Goal: Task Accomplishment & Management: Complete application form

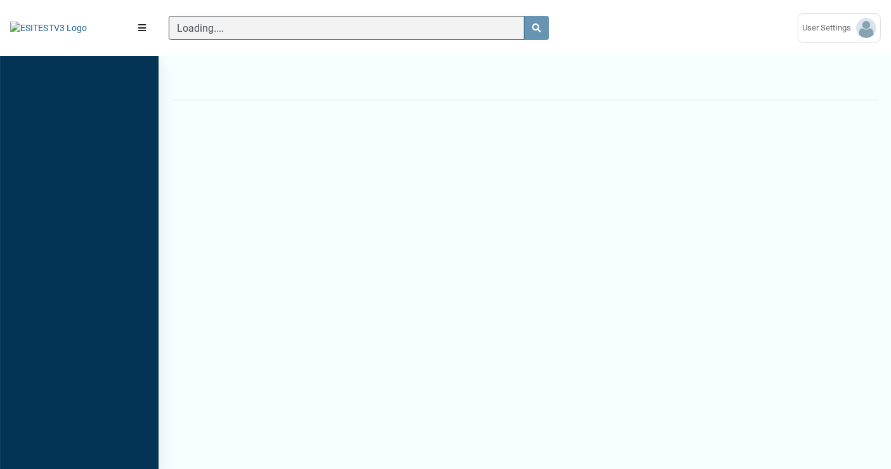
scroll to position [5, 0]
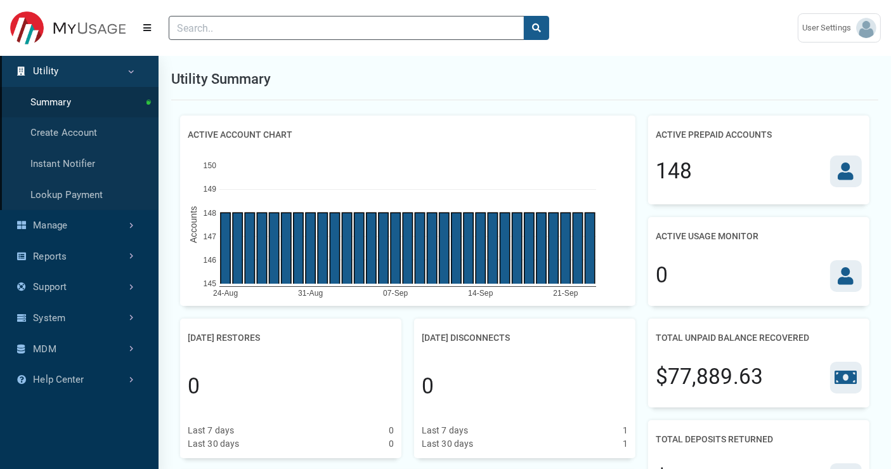
click at [68, 28] on img at bounding box center [67, 28] width 115 height 34
click at [866, 27] on img at bounding box center [866, 28] width 20 height 20
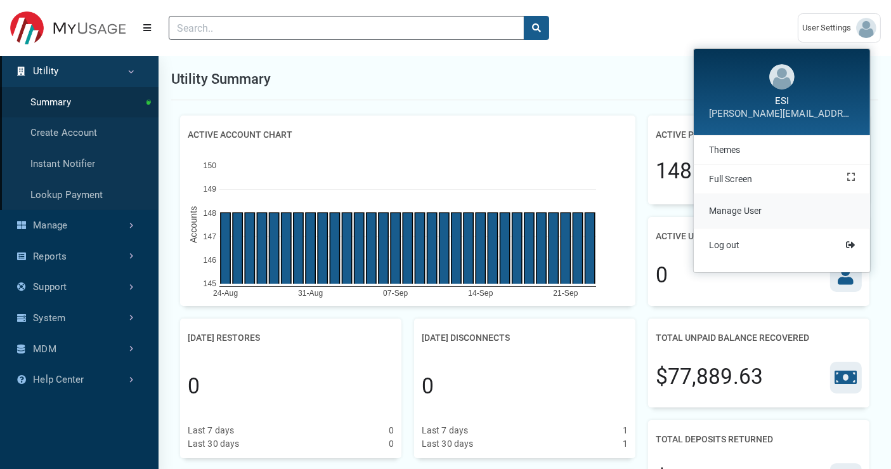
click at [767, 212] on link "Manage User" at bounding box center [782, 211] width 176 height 34
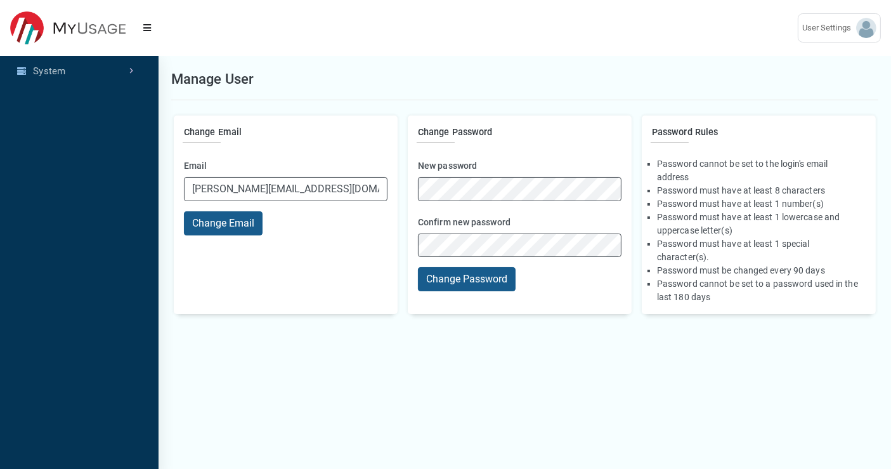
click at [86, 20] on img at bounding box center [67, 28] width 115 height 34
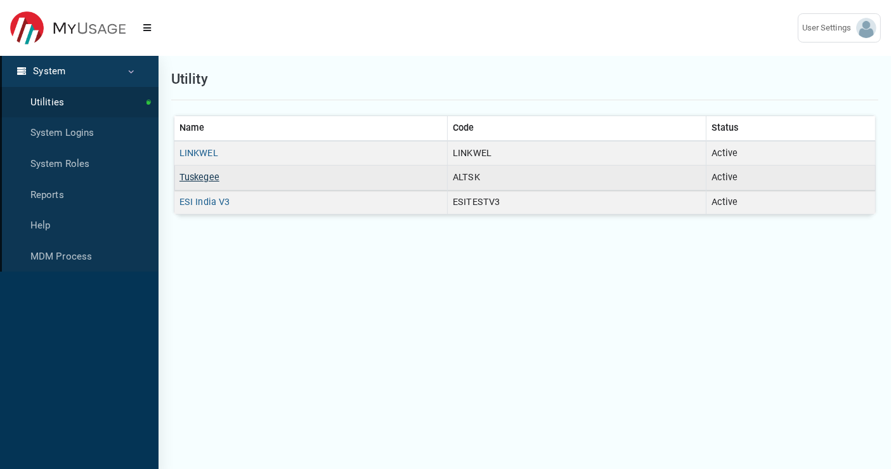
click at [212, 172] on link "Tuskegee" at bounding box center [199, 177] width 40 height 11
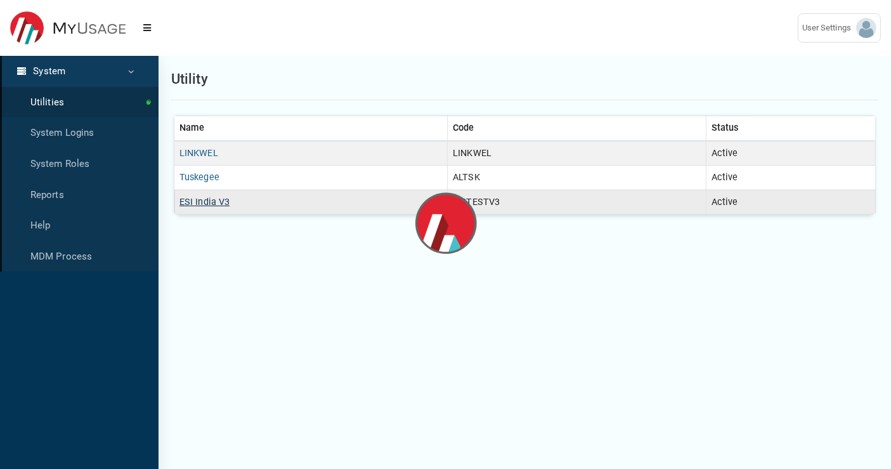
click at [218, 198] on link "ESI India V3" at bounding box center [204, 202] width 50 height 11
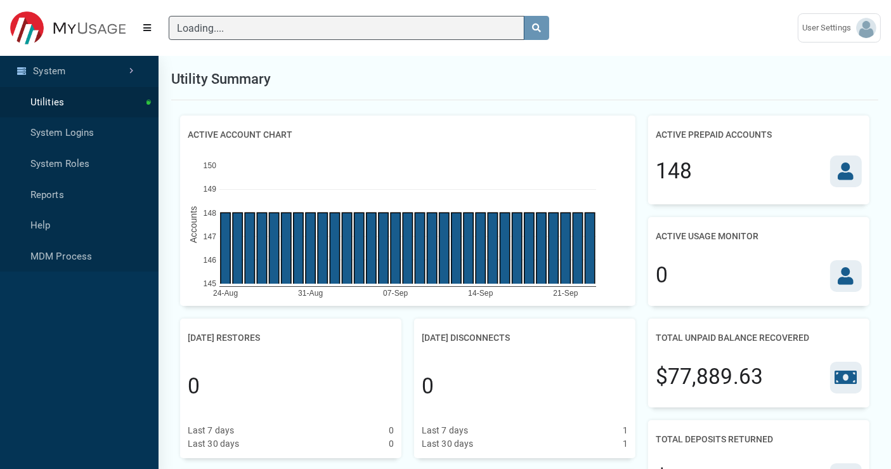
click at [126, 73] on link "System" at bounding box center [79, 71] width 159 height 31
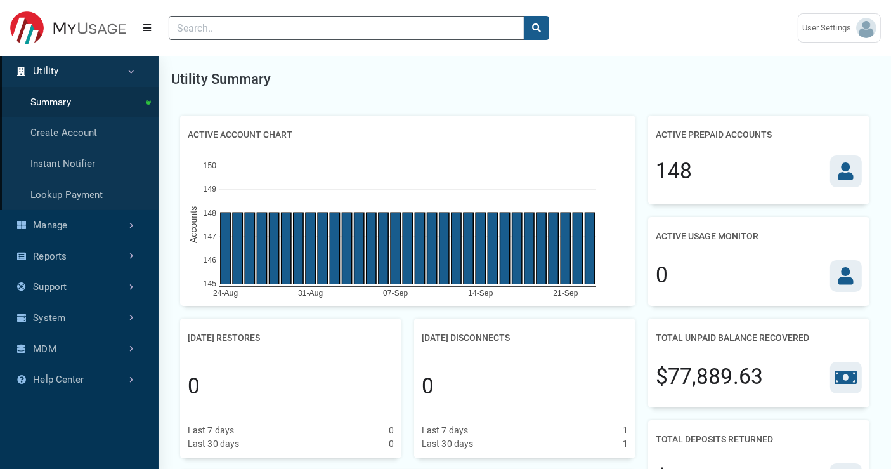
click at [126, 73] on link "Utility" at bounding box center [79, 71] width 159 height 31
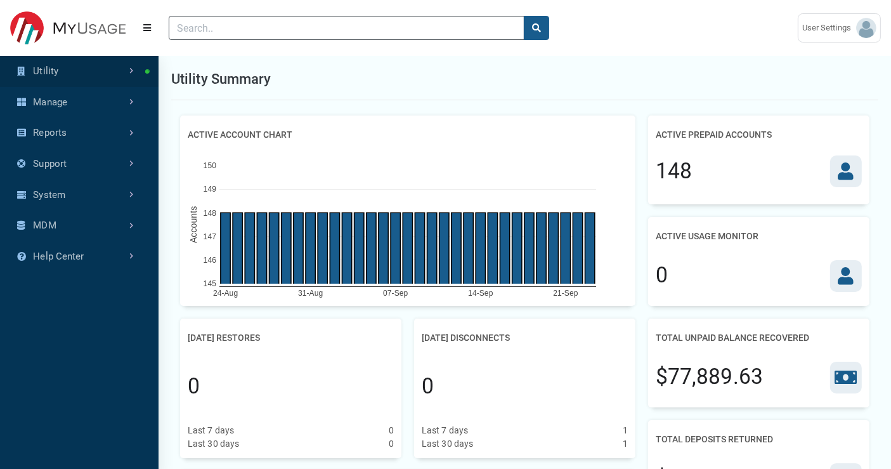
click at [126, 73] on link "Utility" at bounding box center [79, 71] width 159 height 31
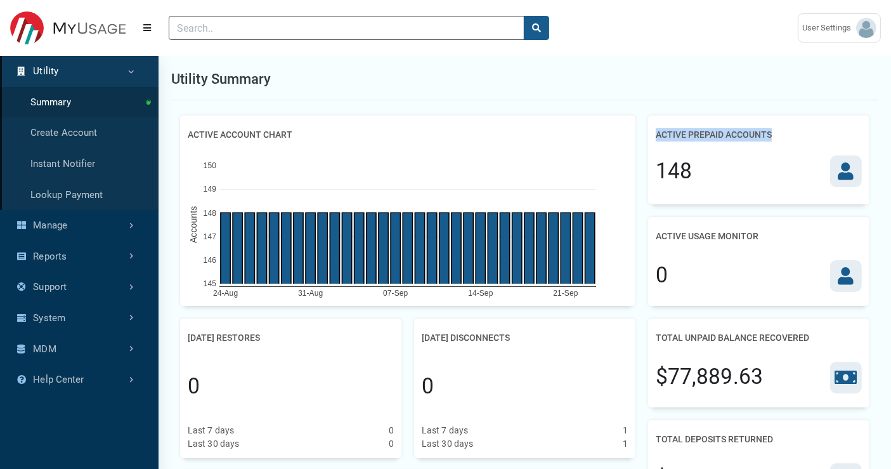
drag, startPoint x: 654, startPoint y: 133, endPoint x: 781, endPoint y: 138, distance: 127.6
click at [781, 138] on div "Active Prepaid Accounts 148" at bounding box center [758, 159] width 221 height 89
click at [686, 67] on div "Utility Summary" at bounding box center [524, 79] width 707 height 42
drag, startPoint x: 657, startPoint y: 134, endPoint x: 775, endPoint y: 139, distance: 118.0
click at [775, 139] on div "Active Prepaid Accounts" at bounding box center [759, 134] width 206 height 23
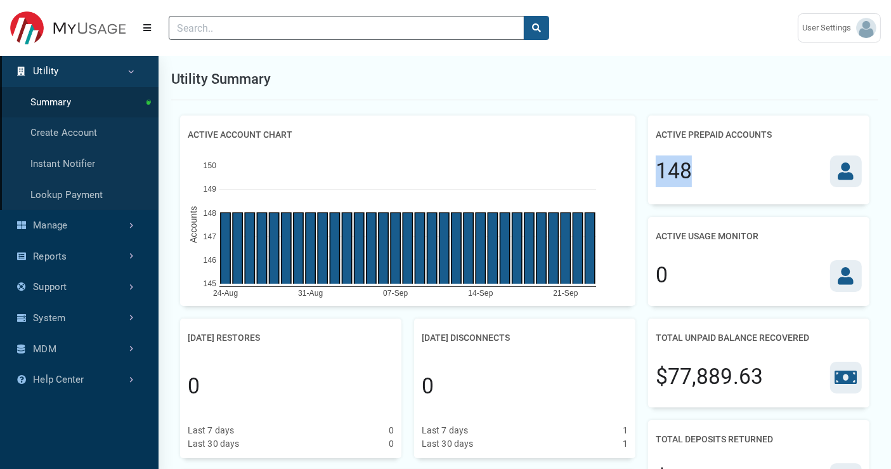
drag, startPoint x: 691, startPoint y: 171, endPoint x: 651, endPoint y: 174, distance: 39.5
click at [651, 174] on div "Active Prepaid Accounts 148" at bounding box center [758, 159] width 221 height 89
drag, startPoint x: 653, startPoint y: 233, endPoint x: 772, endPoint y: 233, distance: 119.2
click at [772, 233] on div "Active Usage Monitor 0" at bounding box center [758, 261] width 221 height 89
click at [714, 275] on div "0" at bounding box center [759, 275] width 206 height 55
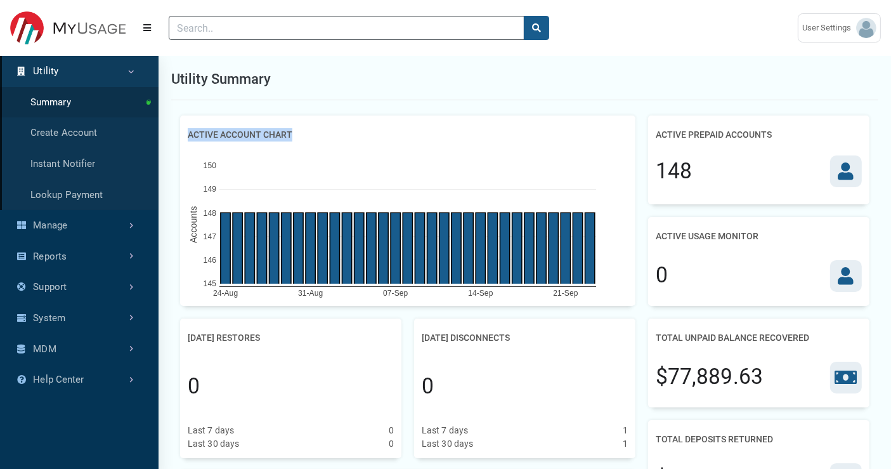
drag, startPoint x: 188, startPoint y: 133, endPoint x: 313, endPoint y: 133, distance: 125.6
click at [313, 133] on div "Active Account Chart" at bounding box center [408, 134] width 440 height 23
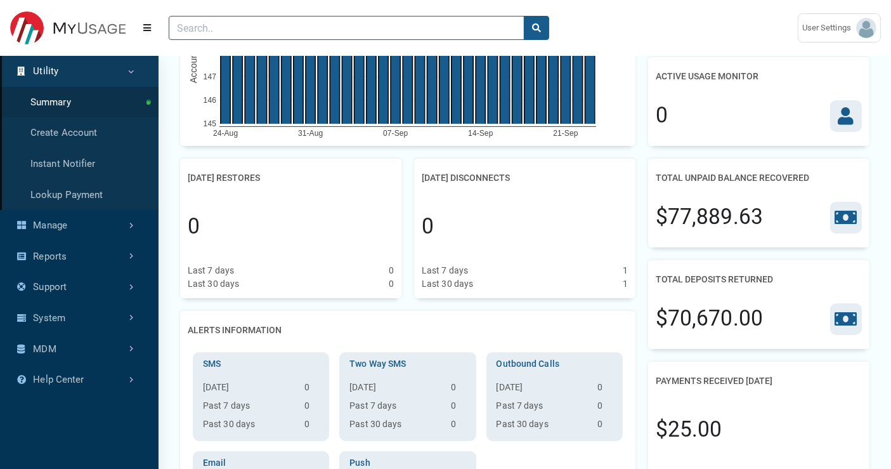
scroll to position [211, 0]
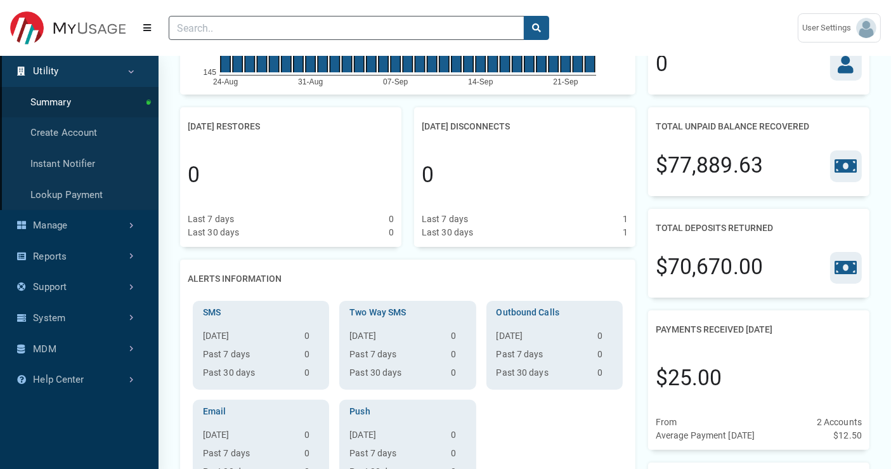
click at [656, 126] on h2 "Total Unpaid Balance Recovered" at bounding box center [732, 126] width 153 height 23
click at [727, 129] on h2 "Total Unpaid Balance Recovered" at bounding box center [732, 126] width 153 height 23
drag, startPoint x: 683, startPoint y: 126, endPoint x: 757, endPoint y: 129, distance: 74.3
click at [757, 129] on h2 "Total Unpaid Balance Recovered" at bounding box center [732, 126] width 153 height 23
click at [781, 126] on h2 "Total Unpaid Balance Recovered" at bounding box center [732, 126] width 153 height 23
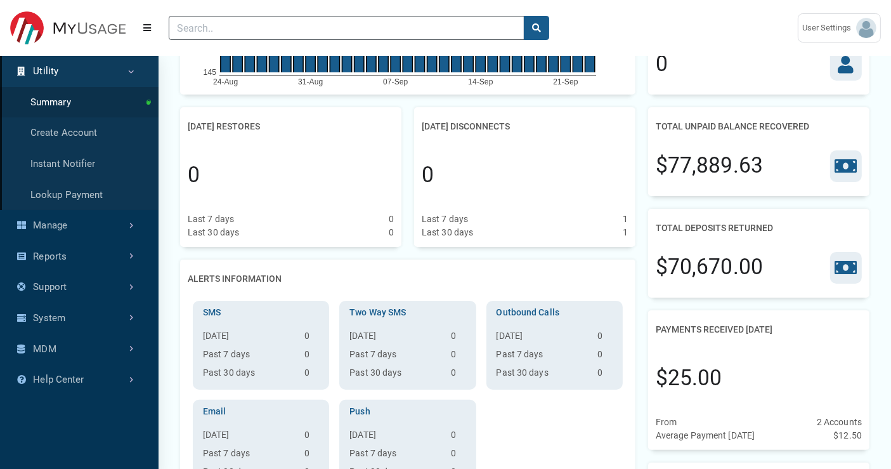
drag, startPoint x: 658, startPoint y: 169, endPoint x: 784, endPoint y: 169, distance: 126.2
click at [784, 169] on div "$77,889.63" at bounding box center [759, 165] width 206 height 55
click at [705, 232] on h2 "Total Deposits Returned" at bounding box center [714, 227] width 117 height 23
drag, startPoint x: 654, startPoint y: 226, endPoint x: 787, endPoint y: 231, distance: 133.3
click at [787, 231] on div "Total Deposits Returned $70,670.00" at bounding box center [758, 253] width 221 height 89
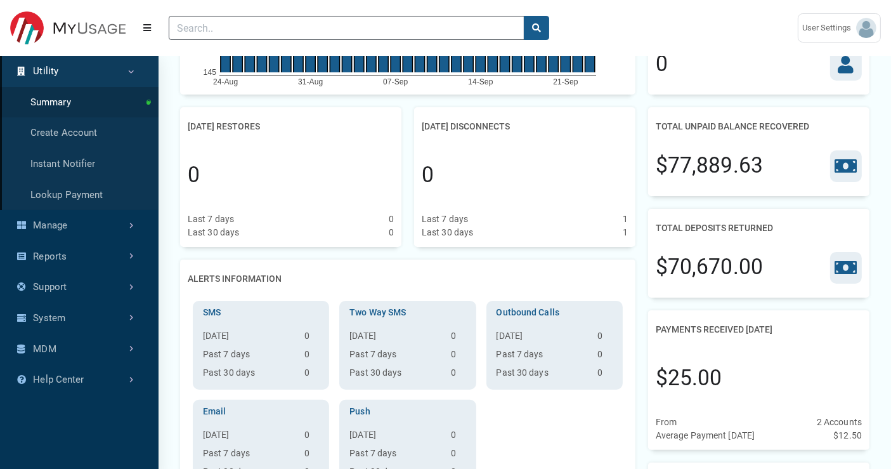
click at [719, 244] on div "$70,670.00" at bounding box center [759, 267] width 206 height 55
drag, startPoint x: 658, startPoint y: 263, endPoint x: 767, endPoint y: 269, distance: 109.2
click at [767, 269] on div "$70,670.00" at bounding box center [759, 267] width 206 height 55
click at [633, 209] on div "Yesterday's Disconnects 0 Last 7 days 1 Last 30 days 1" at bounding box center [524, 177] width 221 height 140
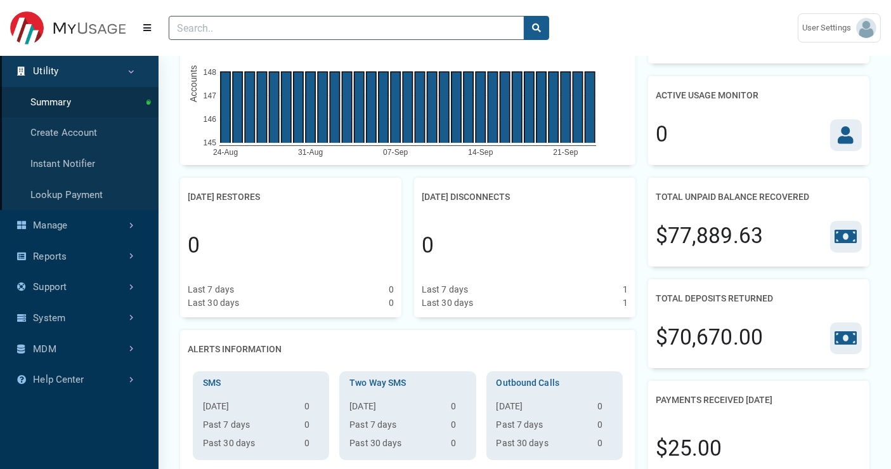
drag, startPoint x: 185, startPoint y: 197, endPoint x: 300, endPoint y: 195, distance: 114.8
click at [300, 195] on div "Yesterday's Restores 0 Last 7 days 0 Last 30 days 0" at bounding box center [290, 248] width 221 height 140
drag, startPoint x: 423, startPoint y: 193, endPoint x: 552, endPoint y: 197, distance: 128.8
click at [559, 195] on div "Yesterday's Disconnects" at bounding box center [525, 196] width 206 height 23
click at [355, 205] on div "Yesterday's Restores" at bounding box center [291, 196] width 206 height 23
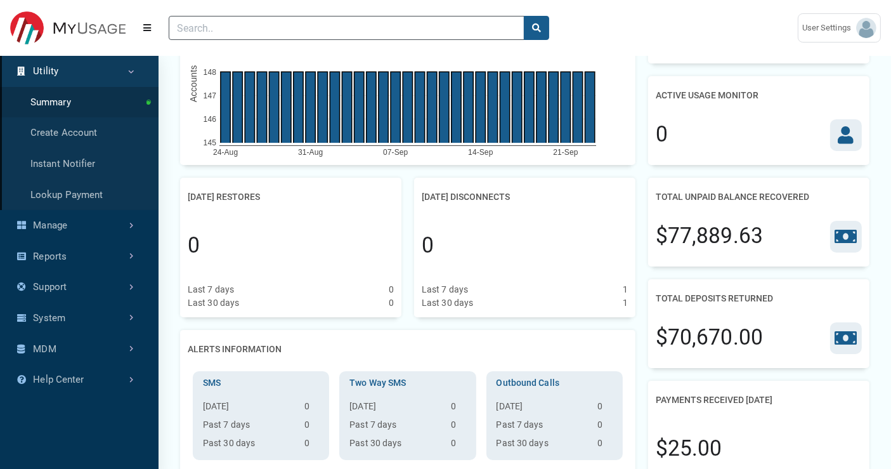
drag, startPoint x: 439, startPoint y: 197, endPoint x: 534, endPoint y: 211, distance: 95.5
click at [534, 208] on div "Yesterday's Disconnects 0 Last 7 days 1 Last 30 days 1" at bounding box center [524, 248] width 221 height 140
click at [266, 243] on div "0" at bounding box center [291, 246] width 206 height 74
drag, startPoint x: 188, startPoint y: 190, endPoint x: 268, endPoint y: 211, distance: 82.0
click at [268, 211] on div "Yesterday's Restores 0 Last 7 days 0 Last 30 days 0" at bounding box center [290, 248] width 221 height 140
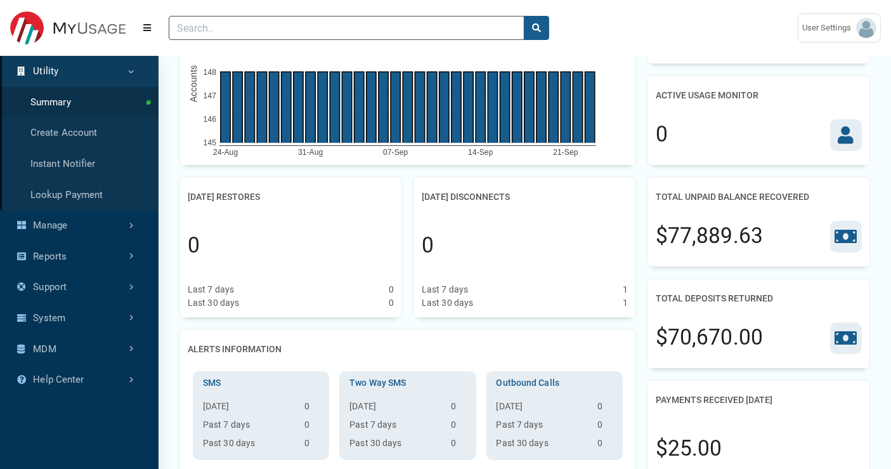
click at [314, 252] on div "0" at bounding box center [291, 246] width 206 height 74
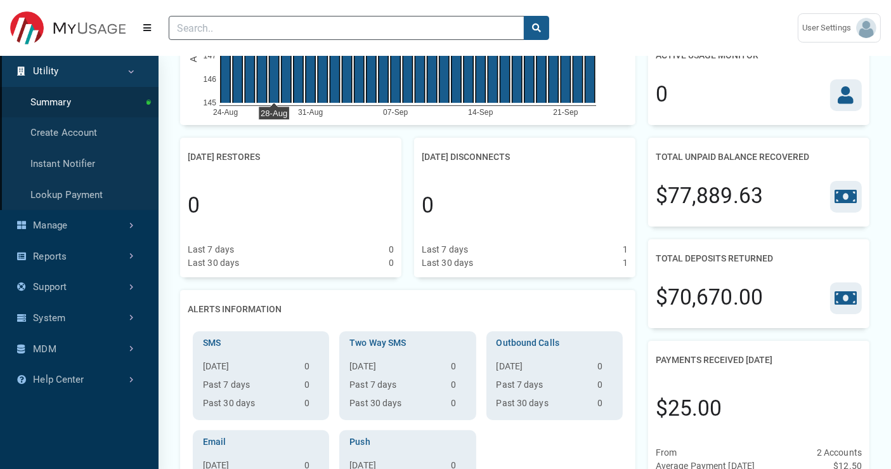
scroll to position [211, 0]
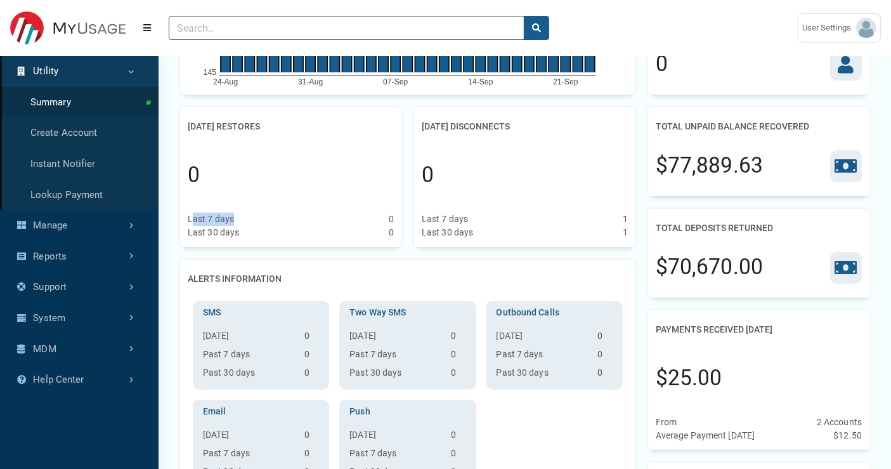
drag, startPoint x: 192, startPoint y: 217, endPoint x: 238, endPoint y: 221, distance: 47.1
click at [238, 221] on div "Last 7 days 0" at bounding box center [291, 218] width 206 height 13
drag, startPoint x: 195, startPoint y: 230, endPoint x: 239, endPoint y: 230, distance: 44.4
click at [227, 230] on div "Last 30 days" at bounding box center [213, 232] width 51 height 13
click at [287, 227] on div "Last 30 days 0" at bounding box center [291, 232] width 206 height 13
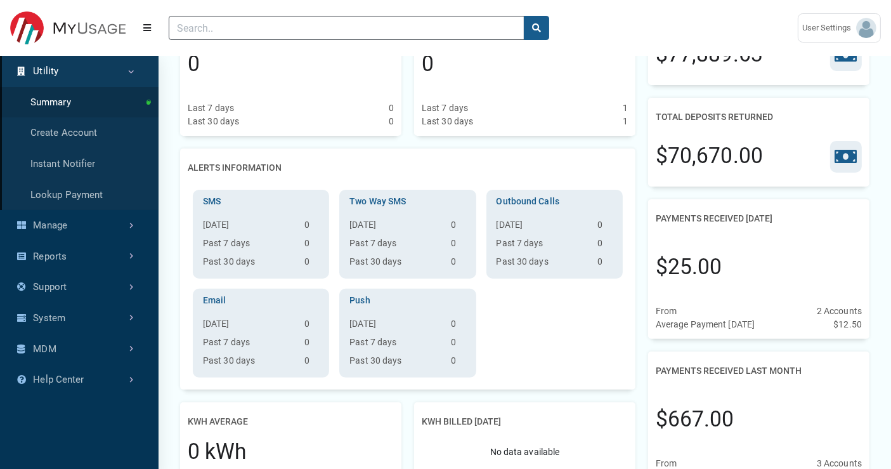
scroll to position [352, 0]
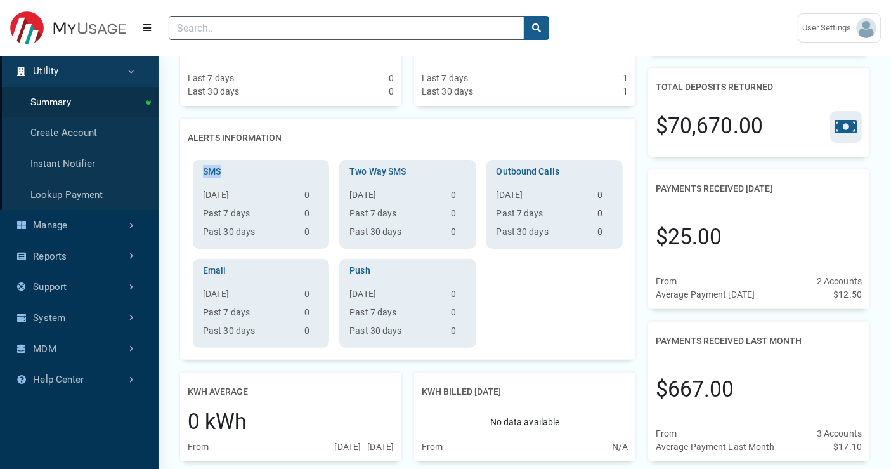
drag, startPoint x: 202, startPoint y: 167, endPoint x: 227, endPoint y: 171, distance: 25.0
click at [227, 171] on h3 "SMS" at bounding box center [261, 171] width 126 height 13
drag, startPoint x: 204, startPoint y: 263, endPoint x: 229, endPoint y: 271, distance: 26.1
click at [229, 271] on h3 "Email" at bounding box center [261, 270] width 126 height 13
drag, startPoint x: 354, startPoint y: 271, endPoint x: 393, endPoint y: 275, distance: 38.3
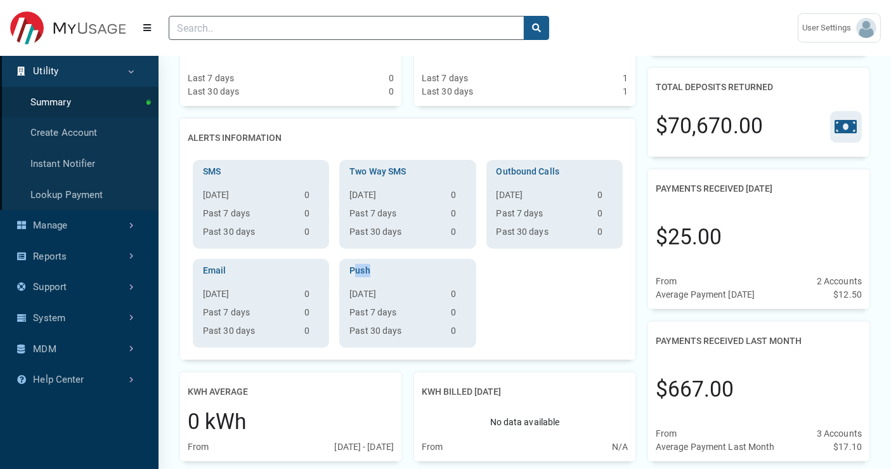
click at [393, 275] on h3 "Push" at bounding box center [407, 270] width 126 height 13
drag, startPoint x: 500, startPoint y: 171, endPoint x: 551, endPoint y: 170, distance: 51.4
click at [551, 170] on h3 "Outbound Calls" at bounding box center [554, 171] width 126 height 13
click at [522, 287] on div "SMS Yesterday 0 Past 7 days 0 Past 30 days 0 Two Way SMS Yesterday 0 Past 7 day…" at bounding box center [408, 259] width 440 height 198
click at [509, 271] on div "SMS Yesterday 0 Past 7 days 0 Past 30 days 0 Two Way SMS Yesterday 0 Past 7 day…" at bounding box center [408, 259] width 440 height 198
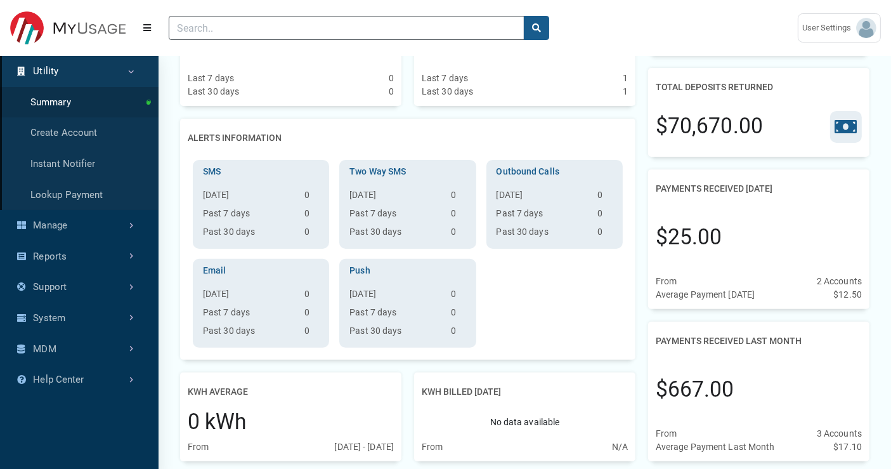
click at [503, 257] on div "SMS Yesterday 0 Past 7 days 0 Past 30 days 0 Two Way SMS Yesterday 0 Past 7 day…" at bounding box center [408, 259] width 440 height 198
click at [535, 299] on div "SMS Yesterday 0 Past 7 days 0 Past 30 days 0 Two Way SMS Yesterday 0 Past 7 day…" at bounding box center [408, 259] width 440 height 198
drag, startPoint x: 349, startPoint y: 171, endPoint x: 467, endPoint y: 231, distance: 132.7
click at [466, 232] on div "Two Way SMS Yesterday 0 Past 7 days 0 Past 30 days 0" at bounding box center [407, 204] width 136 height 89
click at [517, 297] on div "SMS Yesterday 0 Past 7 days 0 Past 30 days 0 Two Way SMS Yesterday 0 Past 7 day…" at bounding box center [408, 259] width 440 height 198
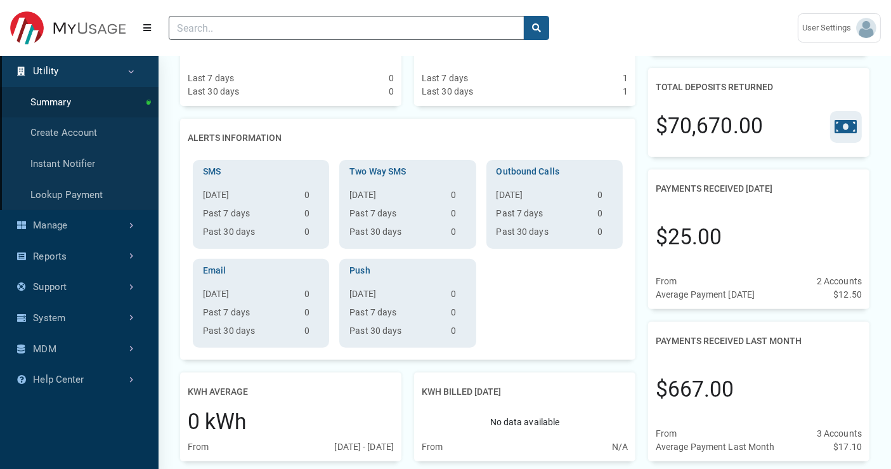
drag, startPoint x: 659, startPoint y: 185, endPoint x: 804, endPoint y: 184, distance: 144.6
click at [804, 184] on div "Payments Received Yesterday" at bounding box center [759, 188] width 206 height 23
click at [745, 221] on div "$25.00" at bounding box center [759, 237] width 206 height 74
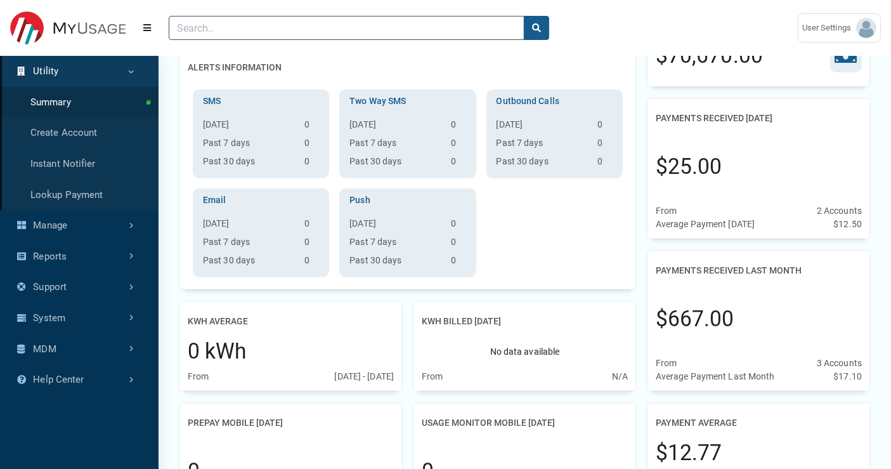
drag, startPoint x: 810, startPoint y: 210, endPoint x: 844, endPoint y: 209, distance: 33.6
click at [844, 209] on div "From 2 Accounts" at bounding box center [759, 210] width 206 height 13
drag, startPoint x: 705, startPoint y: 223, endPoint x: 753, endPoint y: 226, distance: 48.9
click at [753, 225] on div "Average Payment Yesterday" at bounding box center [705, 224] width 99 height 13
click at [805, 227] on div "Average Payment Yesterday $12.50" at bounding box center [759, 224] width 206 height 13
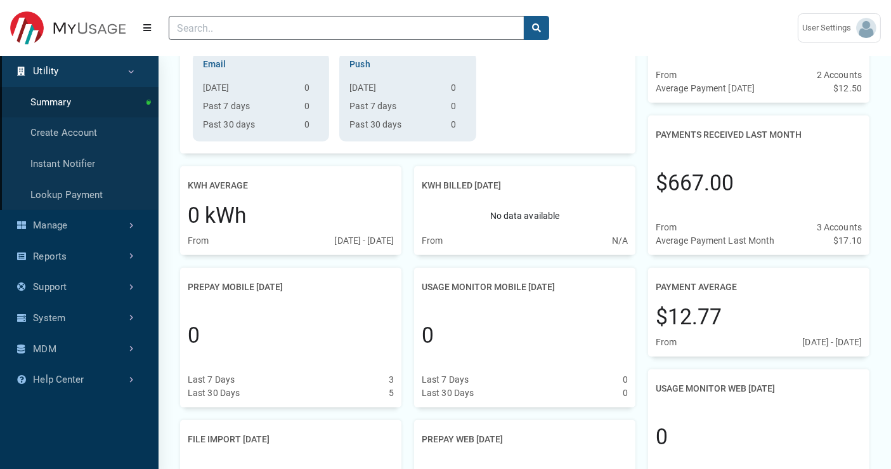
scroll to position [563, 0]
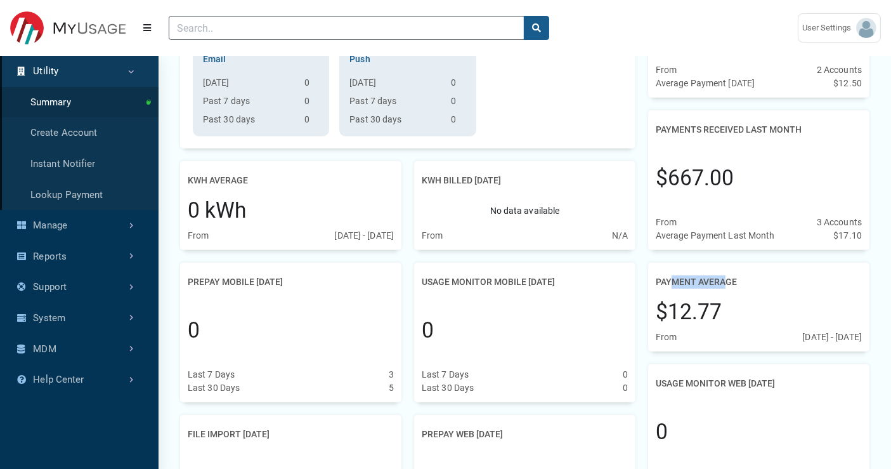
drag, startPoint x: 672, startPoint y: 276, endPoint x: 725, endPoint y: 290, distance: 55.5
click at [725, 290] on h2 "Payment Average" at bounding box center [696, 281] width 81 height 23
drag, startPoint x: 764, startPoint y: 332, endPoint x: 851, endPoint y: 339, distance: 87.2
click at [851, 339] on div "08/24/2025 - 09/22/2025" at bounding box center [833, 336] width 60 height 13
click at [696, 341] on div "From 08/24/2025 - 09/22/2025" at bounding box center [759, 336] width 206 height 13
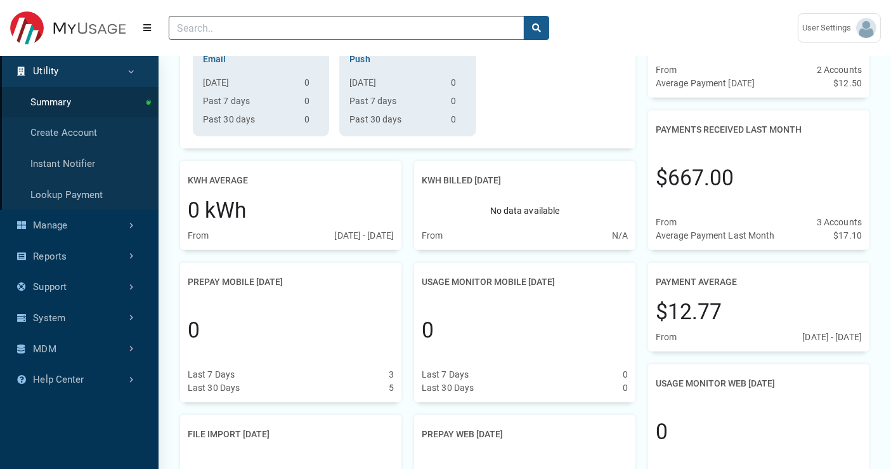
drag, startPoint x: 422, startPoint y: 177, endPoint x: 525, endPoint y: 180, distance: 102.8
click at [525, 180] on div "kWh Billed Yesterday" at bounding box center [525, 180] width 206 height 23
click at [464, 218] on div "No data available" at bounding box center [525, 210] width 206 height 37
drag, startPoint x: 190, startPoint y: 178, endPoint x: 240, endPoint y: 182, distance: 50.3
click at [240, 182] on h2 "kWh Average" at bounding box center [218, 180] width 60 height 23
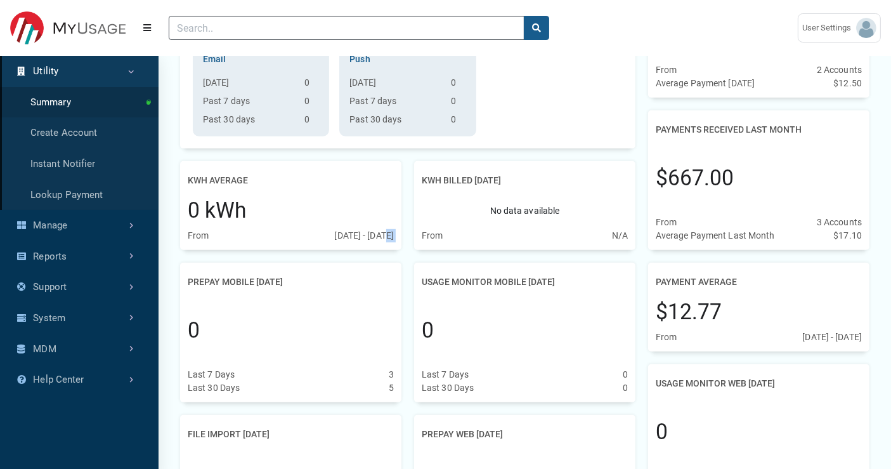
drag, startPoint x: 300, startPoint y: 233, endPoint x: 411, endPoint y: 242, distance: 111.4
click at [480, 221] on div "No data available" at bounding box center [525, 210] width 206 height 37
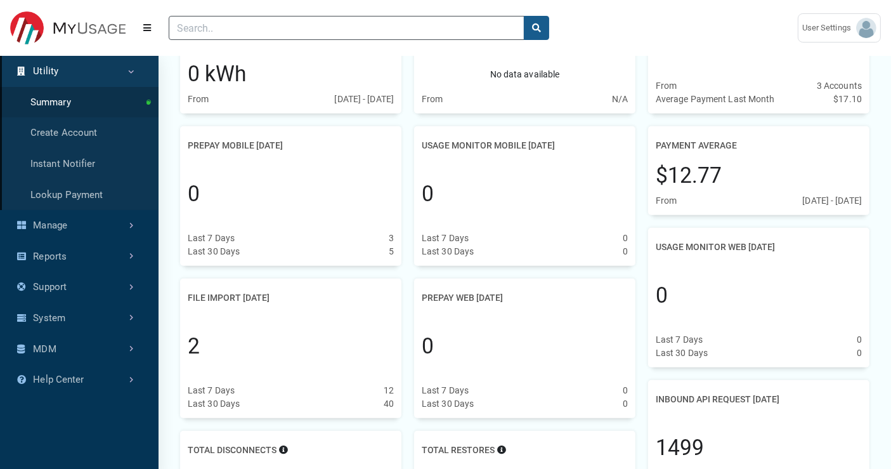
scroll to position [705, 0]
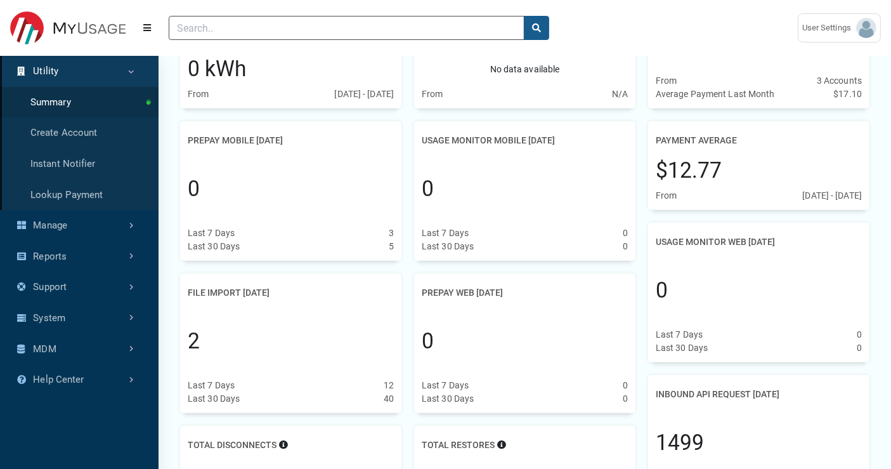
drag, startPoint x: 190, startPoint y: 142, endPoint x: 309, endPoint y: 138, distance: 119.3
click at [309, 138] on div "Prepay Mobile Yesterday" at bounding box center [291, 140] width 206 height 23
drag, startPoint x: 426, startPoint y: 136, endPoint x: 566, endPoint y: 147, distance: 140.6
click at [555, 147] on h2 "Usage Monitor Mobile Yesterday" at bounding box center [488, 140] width 133 height 23
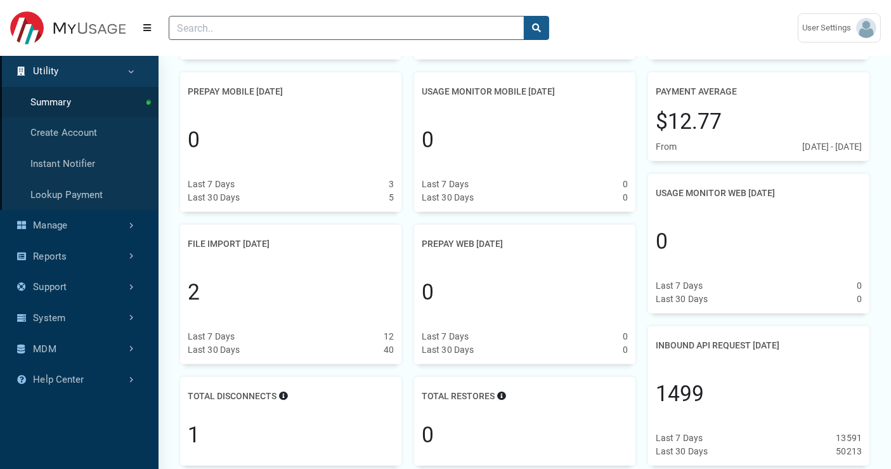
scroll to position [775, 0]
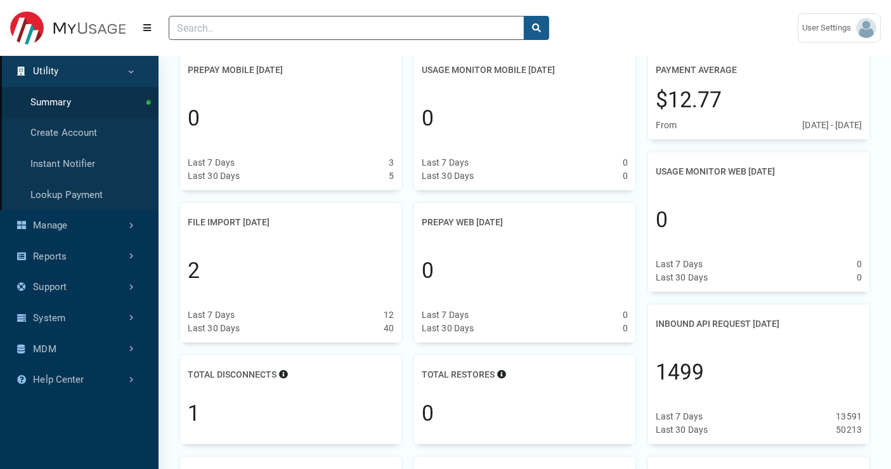
drag, startPoint x: 188, startPoint y: 222, endPoint x: 292, endPoint y: 228, distance: 103.5
click at [292, 228] on div "File Import Yesterday" at bounding box center [291, 222] width 206 height 23
click at [335, 239] on div "2" at bounding box center [291, 271] width 206 height 74
drag, startPoint x: 188, startPoint y: 218, endPoint x: 291, endPoint y: 227, distance: 103.1
click at [291, 227] on div "File Import Yesterday" at bounding box center [291, 222] width 206 height 23
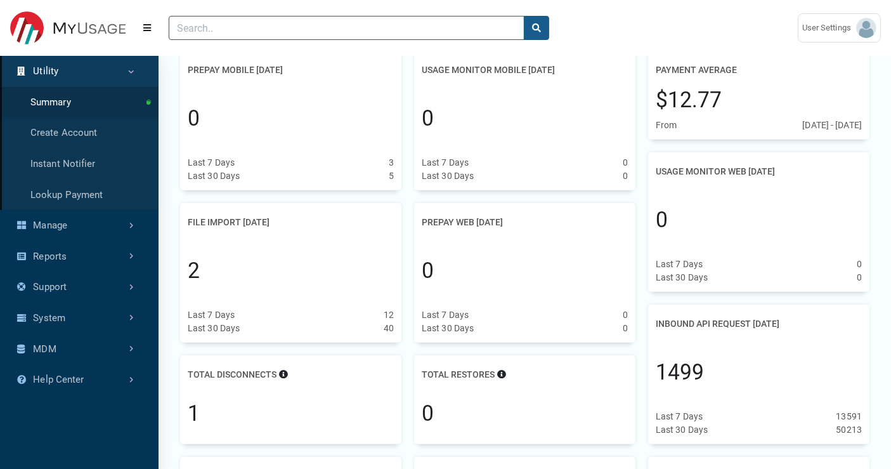
click at [315, 237] on div "2" at bounding box center [291, 271] width 206 height 74
click at [204, 219] on h2 "File Import Yesterday" at bounding box center [229, 222] width 82 height 23
drag, startPoint x: 192, startPoint y: 272, endPoint x: 201, endPoint y: 271, distance: 9.6
click at [201, 271] on div "2" at bounding box center [291, 271] width 206 height 74
click at [354, 266] on div "2" at bounding box center [291, 271] width 206 height 74
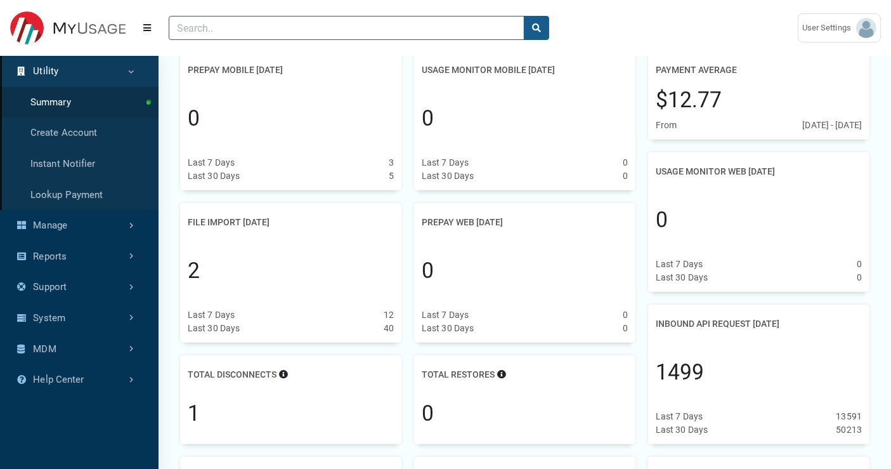
click at [449, 240] on div "0" at bounding box center [525, 271] width 206 height 74
drag, startPoint x: 423, startPoint y: 221, endPoint x: 533, endPoint y: 223, distance: 109.7
click at [533, 223] on div "Prepay Web Yesterday" at bounding box center [525, 222] width 206 height 23
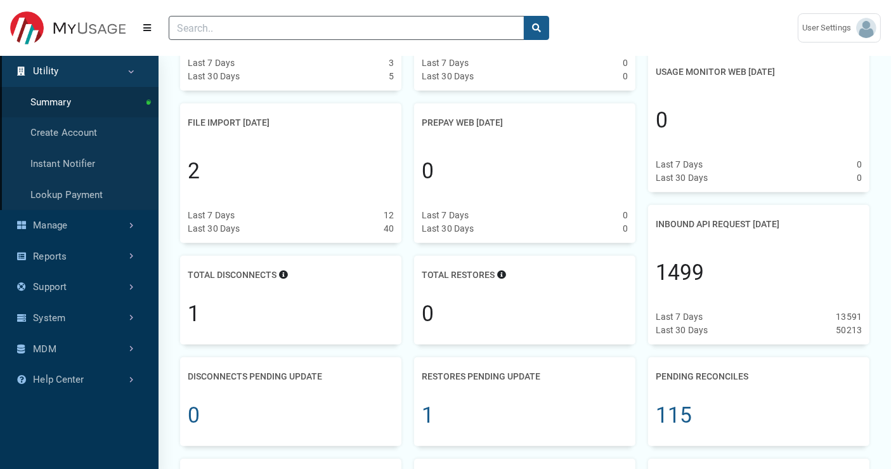
scroll to position [916, 0]
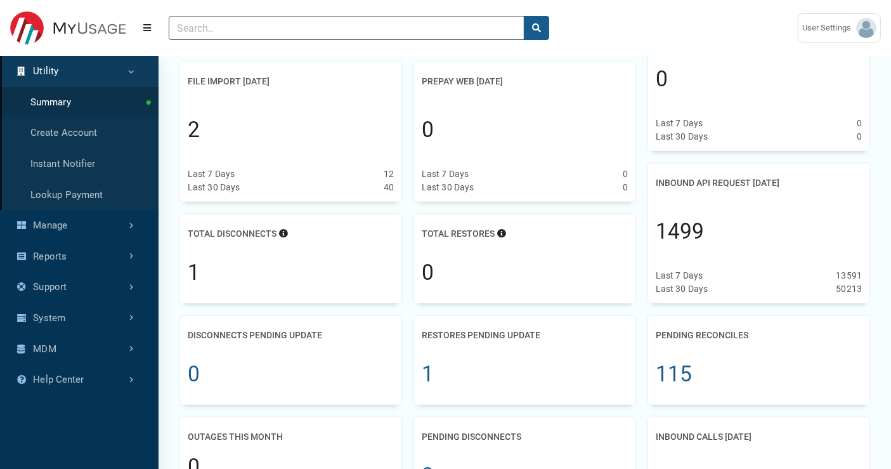
click at [482, 179] on div "Last 7 Days 0" at bounding box center [525, 173] width 206 height 13
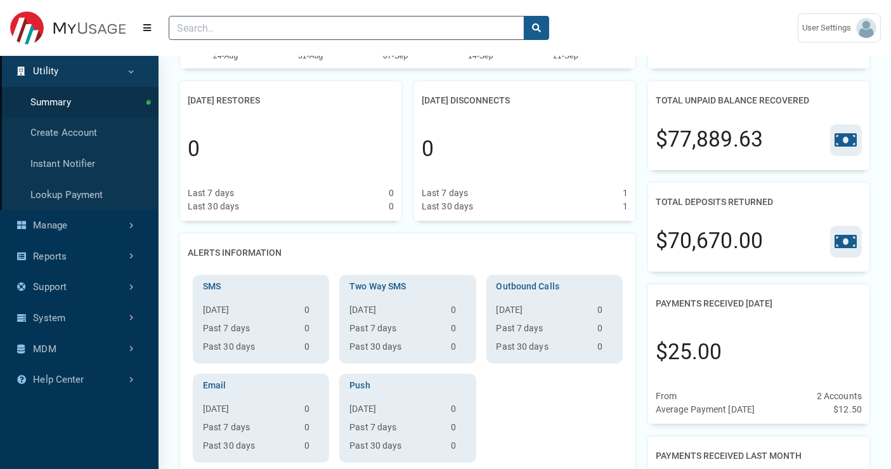
scroll to position [141, 0]
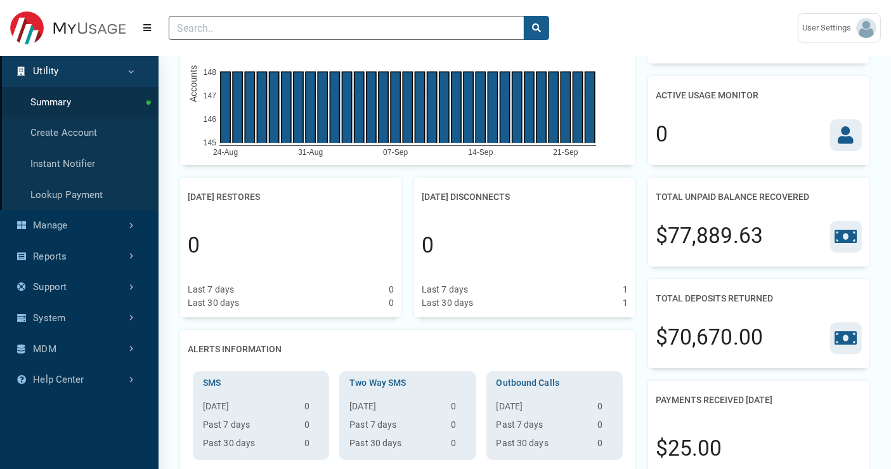
drag, startPoint x: 216, startPoint y: 197, endPoint x: 309, endPoint y: 200, distance: 93.9
click at [309, 200] on div "Yesterday's Restores" at bounding box center [291, 196] width 206 height 23
drag, startPoint x: 433, startPoint y: 195, endPoint x: 529, endPoint y: 191, distance: 95.9
click at [510, 191] on h2 "Yesterday's Disconnects" at bounding box center [466, 196] width 88 height 23
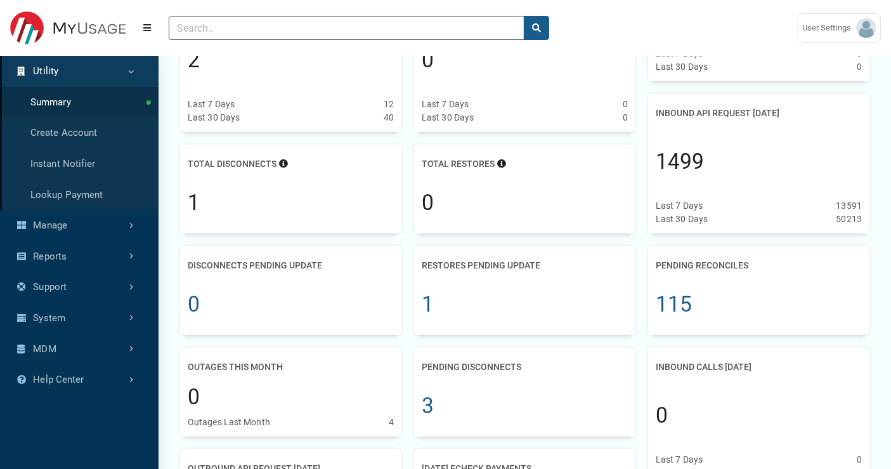
scroll to position [986, 0]
drag, startPoint x: 192, startPoint y: 159, endPoint x: 266, endPoint y: 164, distance: 74.3
click at [266, 164] on h2 "Total Disconnects" at bounding box center [232, 163] width 89 height 23
drag, startPoint x: 437, startPoint y: 160, endPoint x: 478, endPoint y: 162, distance: 41.2
click at [478, 162] on h2 "Total Restores" at bounding box center [458, 163] width 73 height 23
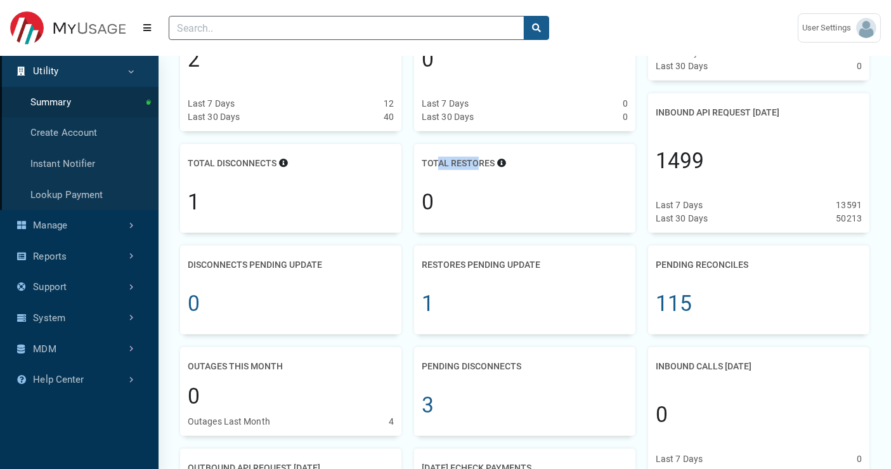
scroll to position [916, 0]
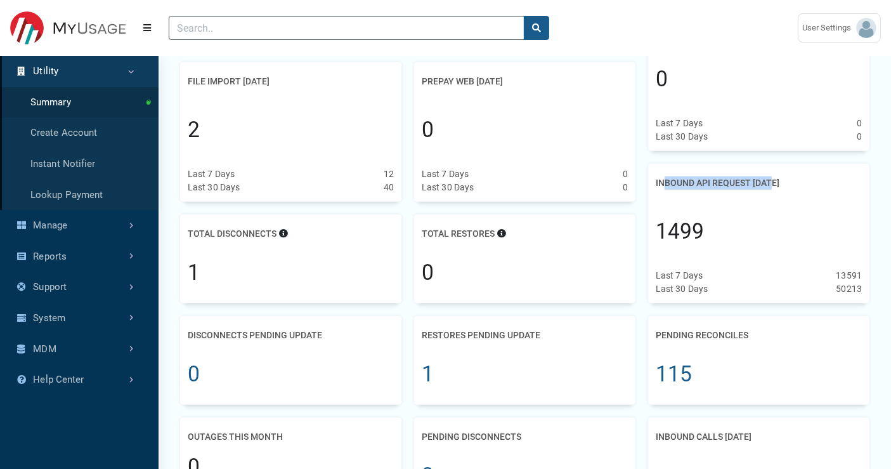
drag, startPoint x: 663, startPoint y: 183, endPoint x: 775, endPoint y: 188, distance: 112.4
click at [775, 188] on h2 "Inbound API Request Yesterday" at bounding box center [718, 182] width 124 height 23
click at [702, 233] on div "1499" at bounding box center [680, 232] width 48 height 32
drag, startPoint x: 685, startPoint y: 180, endPoint x: 734, endPoint y: 180, distance: 48.2
click at [734, 180] on h2 "Inbound API Request Yesterday" at bounding box center [718, 182] width 124 height 23
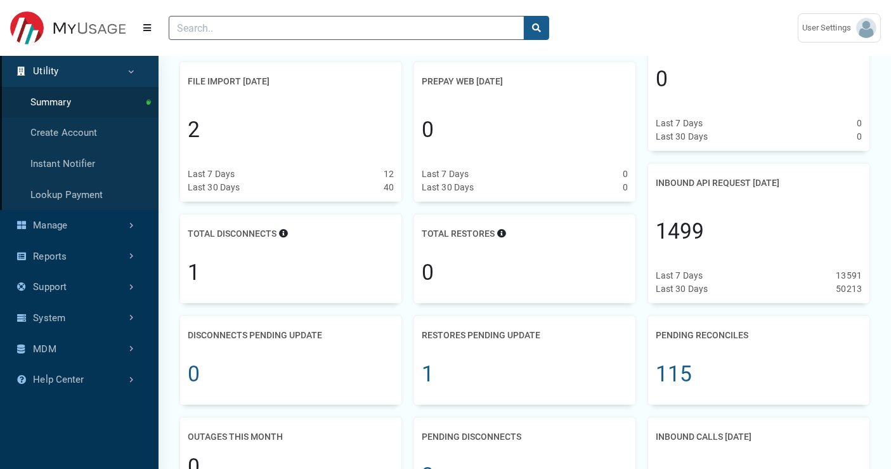
click at [725, 228] on div "1499" at bounding box center [759, 232] width 206 height 74
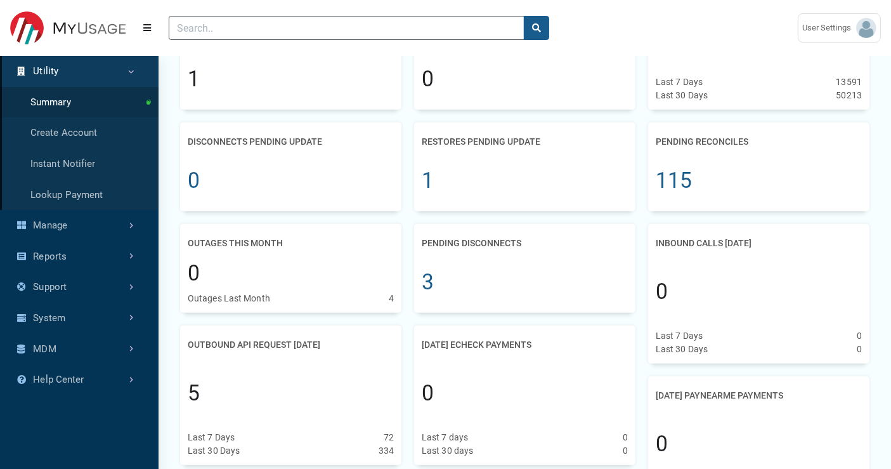
scroll to position [1127, 0]
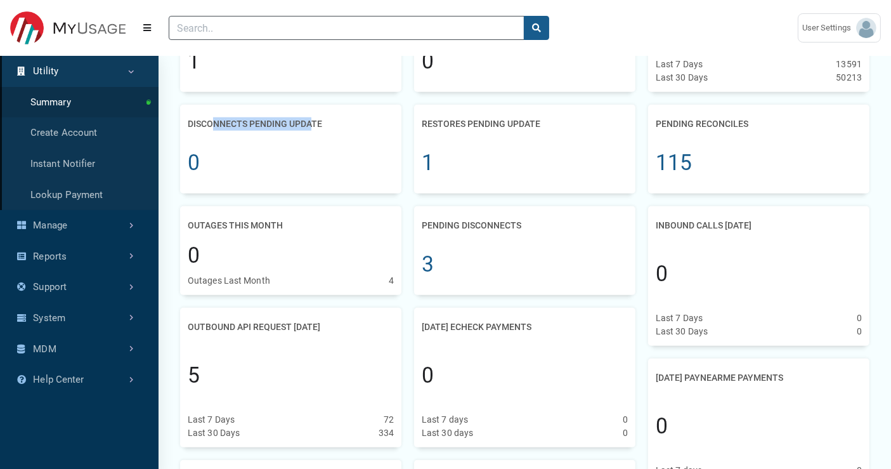
drag, startPoint x: 212, startPoint y: 118, endPoint x: 313, endPoint y: 125, distance: 101.7
click at [313, 125] on h2 "Disconnects Pending Update" at bounding box center [255, 123] width 134 height 23
click at [364, 132] on div "Disconnects Pending Update" at bounding box center [291, 123] width 206 height 23
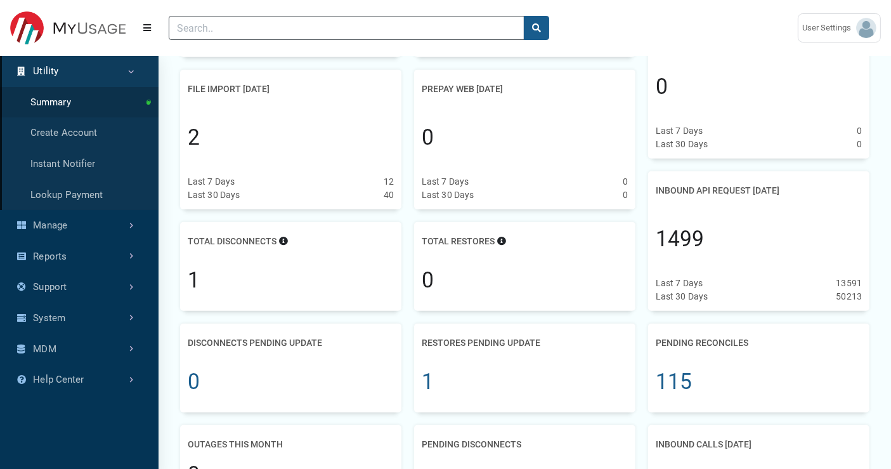
scroll to position [916, 0]
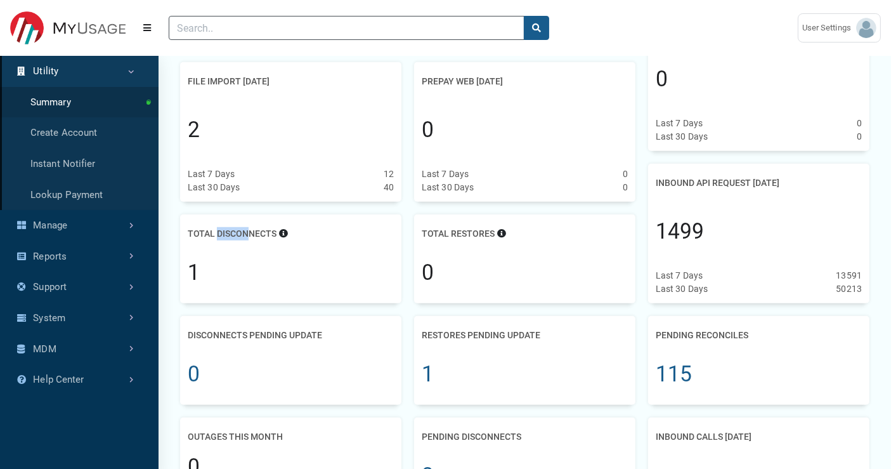
drag, startPoint x: 218, startPoint y: 235, endPoint x: 249, endPoint y: 236, distance: 31.7
click at [249, 236] on h2 "Total Disconnects" at bounding box center [232, 233] width 89 height 23
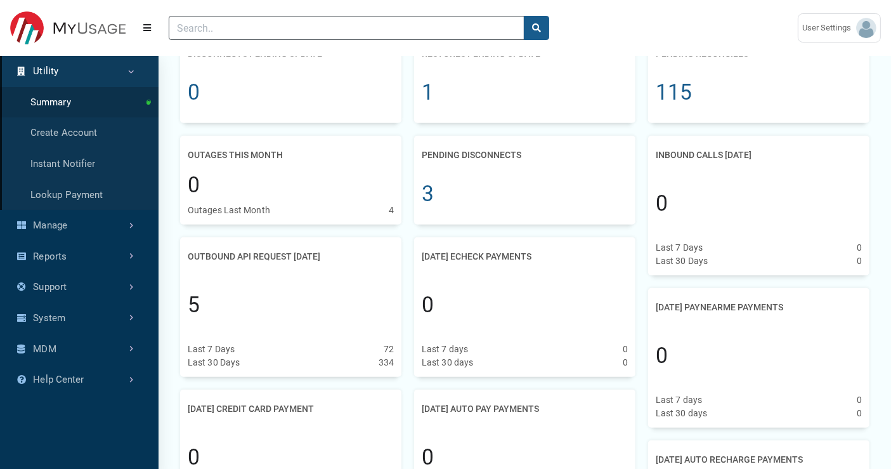
scroll to position [1127, 0]
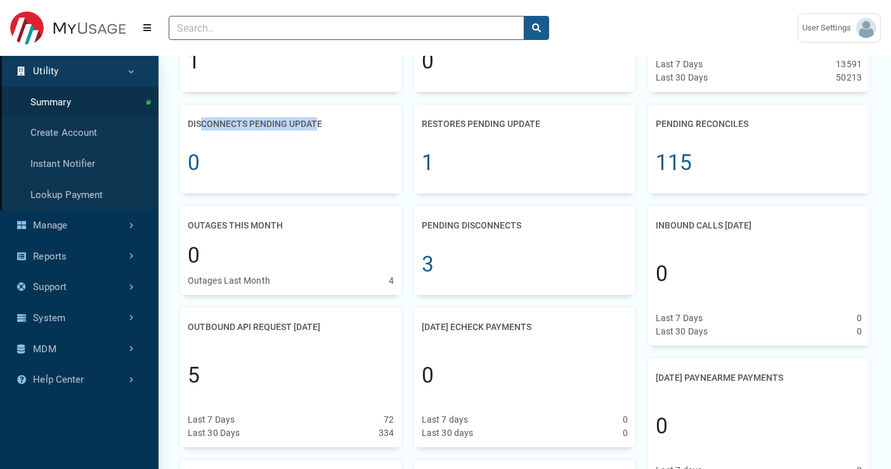
drag, startPoint x: 199, startPoint y: 124, endPoint x: 316, endPoint y: 131, distance: 117.5
click at [316, 131] on h2 "Disconnects Pending Update" at bounding box center [255, 123] width 134 height 23
drag, startPoint x: 204, startPoint y: 162, endPoint x: 188, endPoint y: 164, distance: 16.1
click at [188, 164] on div "0" at bounding box center [291, 163] width 206 height 55
click at [237, 172] on div "0" at bounding box center [291, 163] width 206 height 55
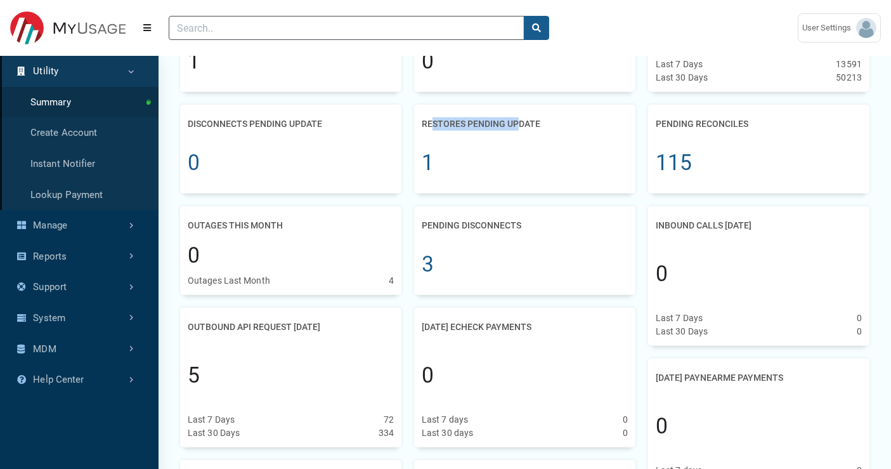
drag, startPoint x: 432, startPoint y: 124, endPoint x: 518, endPoint y: 122, distance: 85.6
click at [518, 122] on h2 "Restores Pending Update" at bounding box center [481, 123] width 119 height 23
click at [489, 159] on div "1" at bounding box center [525, 163] width 206 height 55
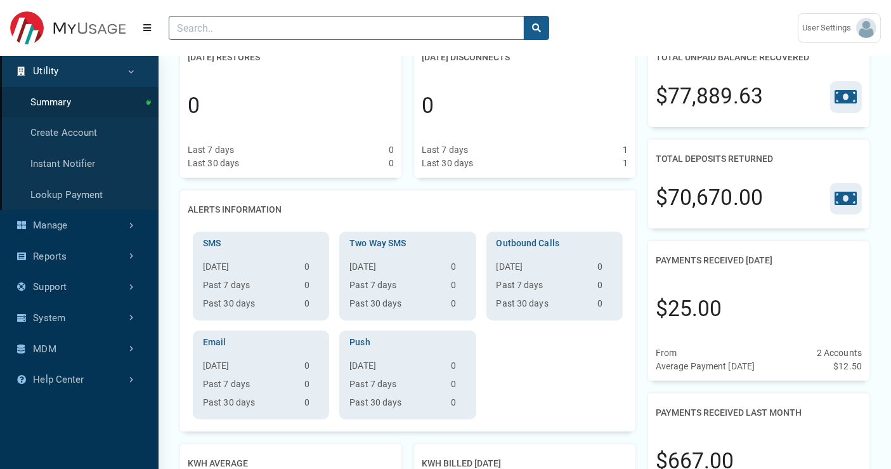
scroll to position [0, 0]
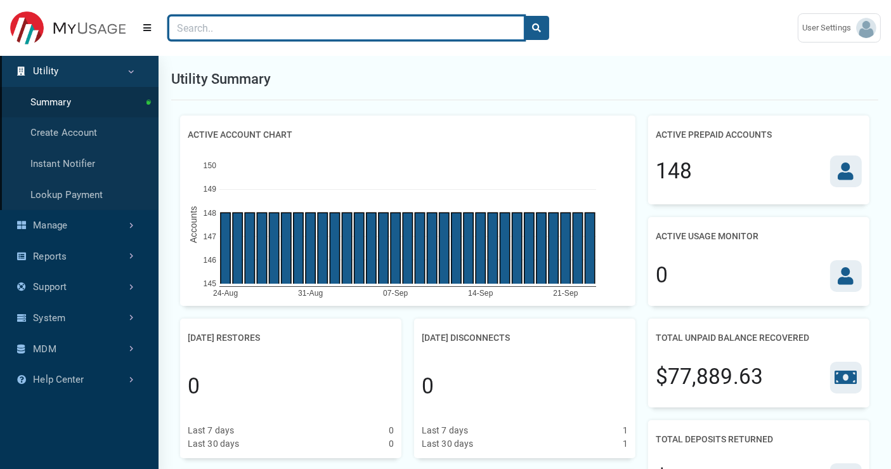
click at [203, 30] on input "Search" at bounding box center [347, 28] width 356 height 24
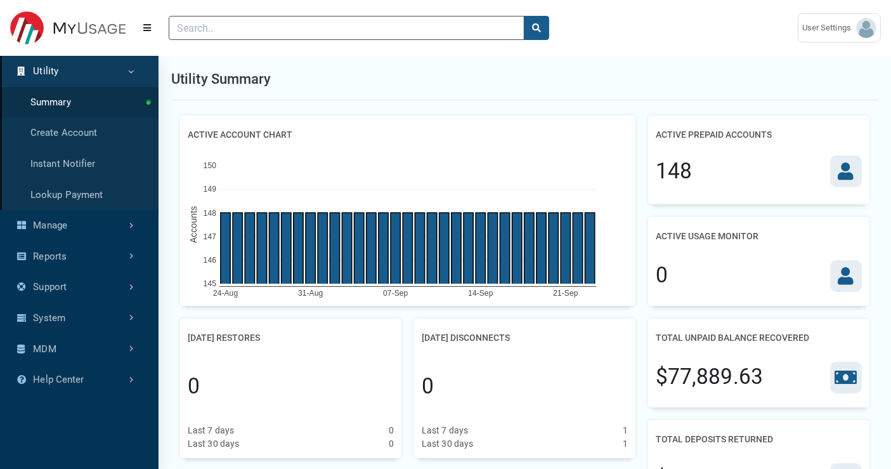
click at [661, 55] on header "(to home page) User Settings ESI gokul@exceleron.com" at bounding box center [445, 28] width 891 height 56
click at [637, 67] on div "Utility Summary" at bounding box center [524, 79] width 707 height 42
click at [88, 131] on link "Create Account" at bounding box center [79, 132] width 159 height 31
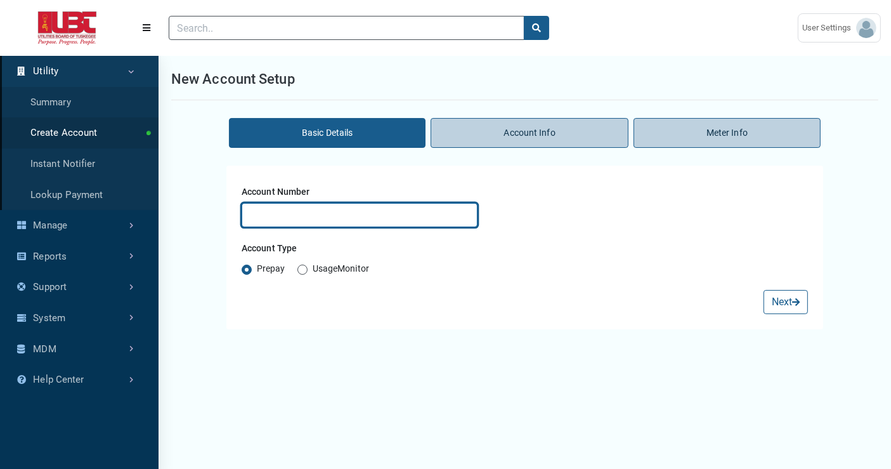
click at [268, 207] on input "text" at bounding box center [360, 215] width 236 height 24
click at [299, 363] on div "Basic Details Account Info Meter Info Account Number Account Type Prepay UsageM…" at bounding box center [525, 347] width 732 height 469
click at [274, 209] on input "text" at bounding box center [360, 215] width 236 height 24
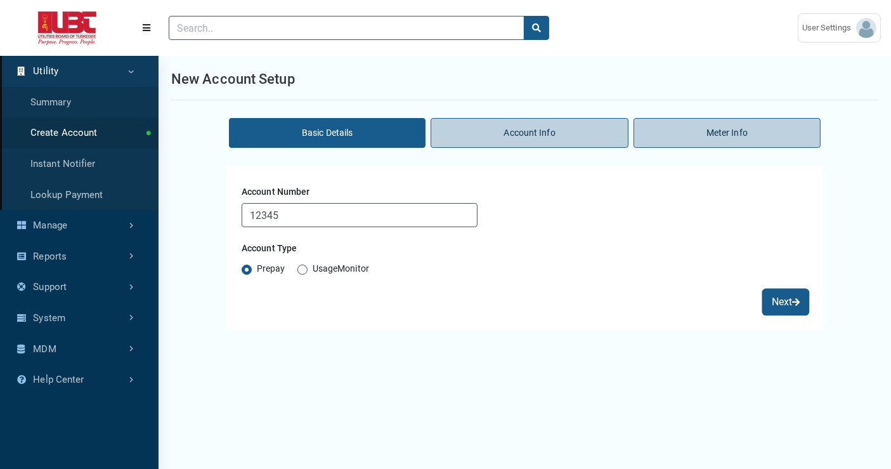
click at [784, 301] on button "Next" at bounding box center [785, 302] width 44 height 24
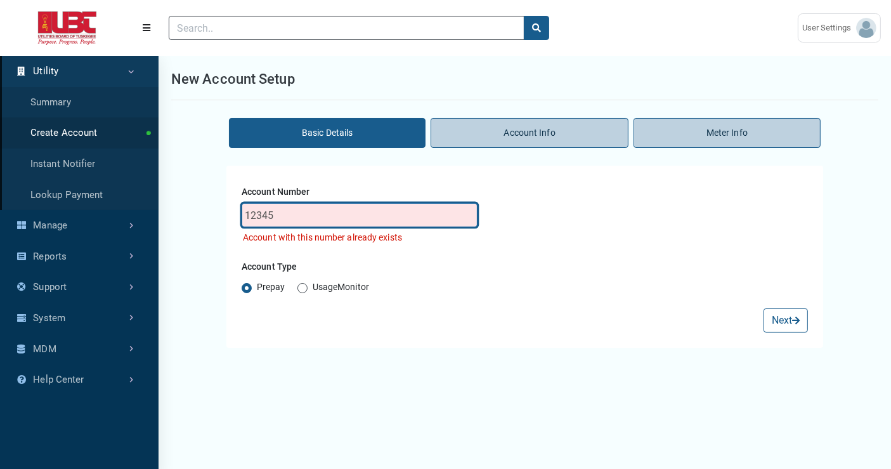
click at [307, 216] on input "12345" at bounding box center [360, 215] width 236 height 24
type input "123456"
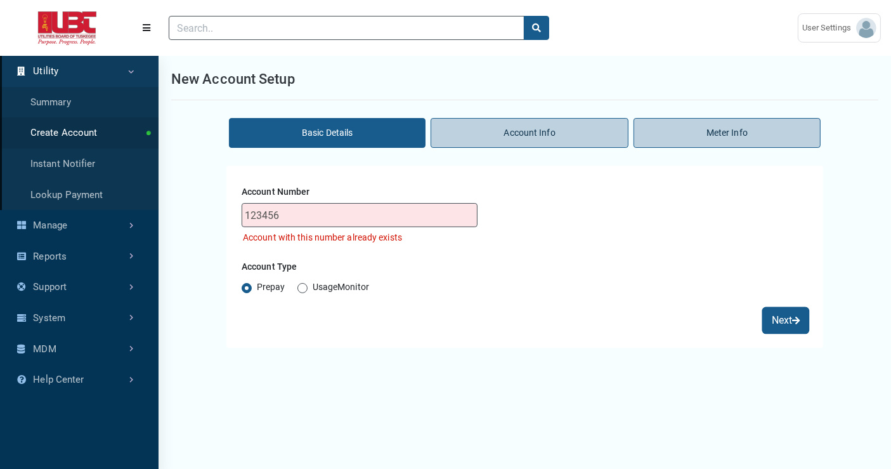
click at [788, 325] on button "Next" at bounding box center [785, 320] width 44 height 24
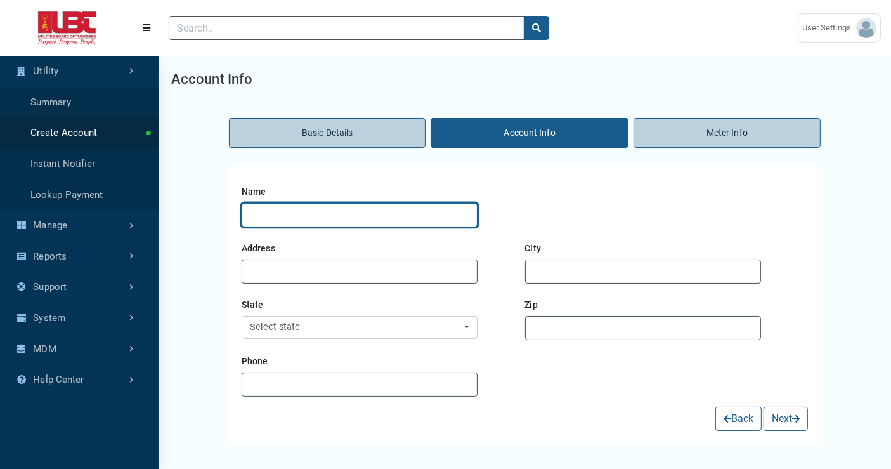
click at [266, 218] on input "text" at bounding box center [360, 215] width 236 height 24
type input "Test"
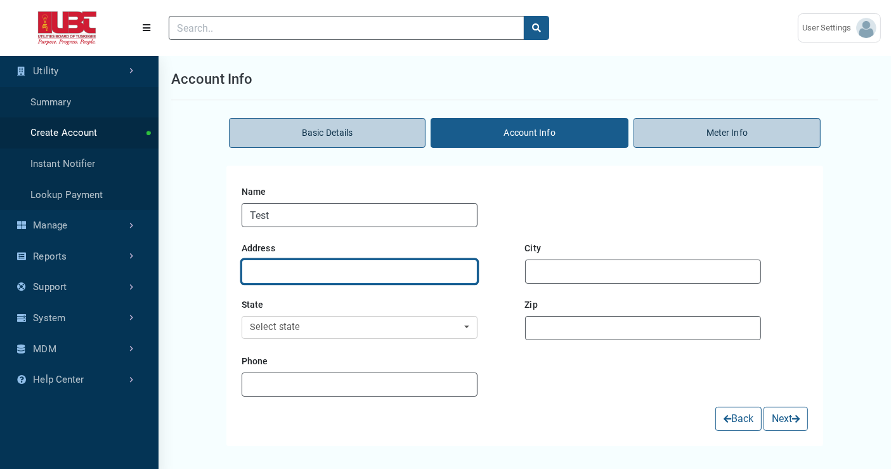
click at [334, 267] on input "text" at bounding box center [360, 271] width 236 height 24
type input "1 street"
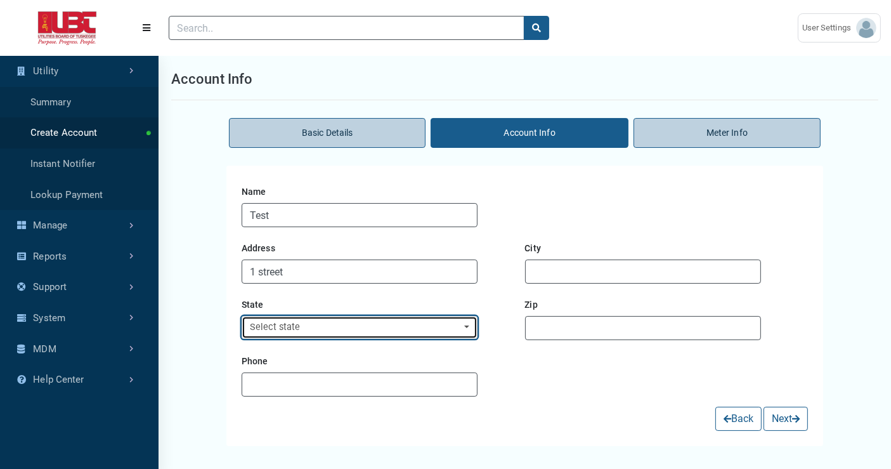
click at [297, 327] on div "Select state" at bounding box center [356, 327] width 212 height 14
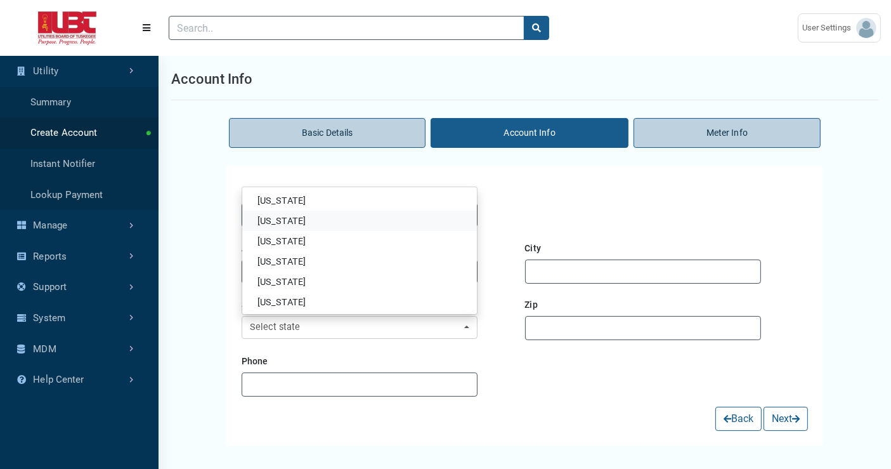
click at [299, 229] on link "Alaska" at bounding box center [359, 221] width 235 height 20
select select "AK"
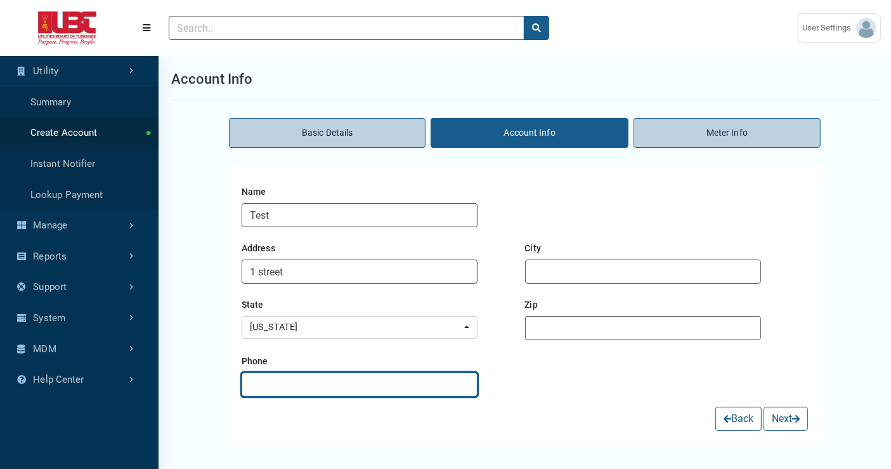
click at [304, 385] on input "text" at bounding box center [360, 384] width 236 height 24
type input "(555) 555-1234"
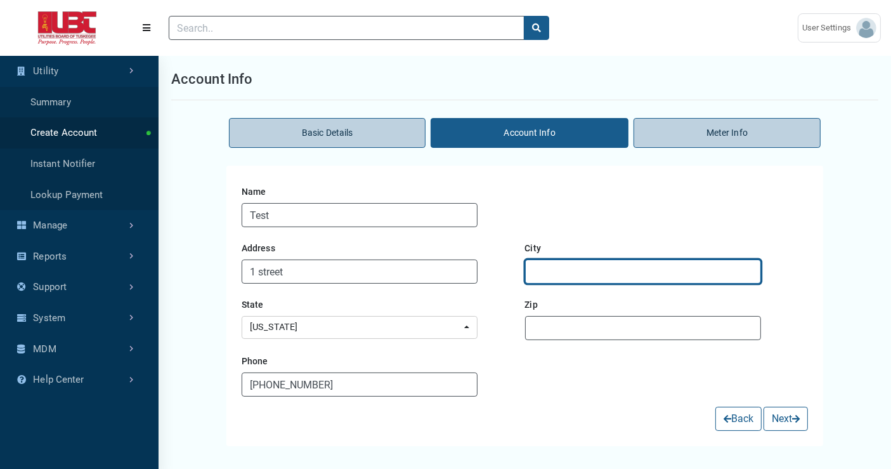
click at [557, 269] on input "text" at bounding box center [643, 271] width 236 height 24
type input "anchorage"
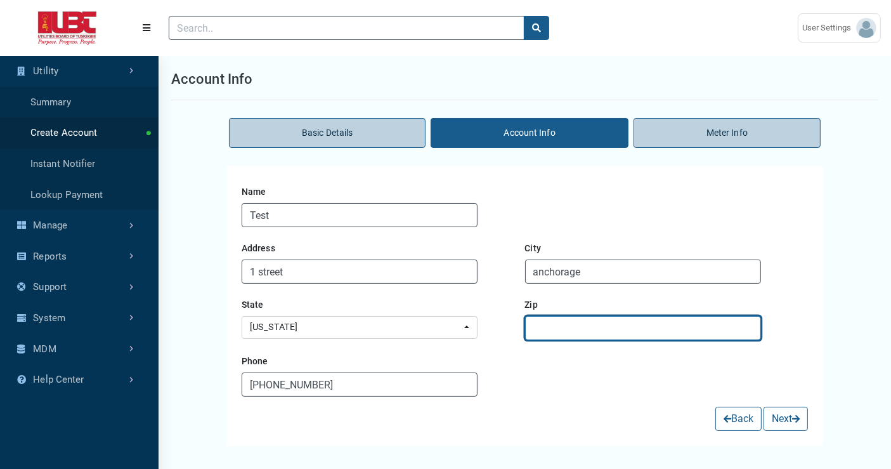
click at [581, 328] on input "text" at bounding box center [643, 328] width 236 height 24
type input "99503"
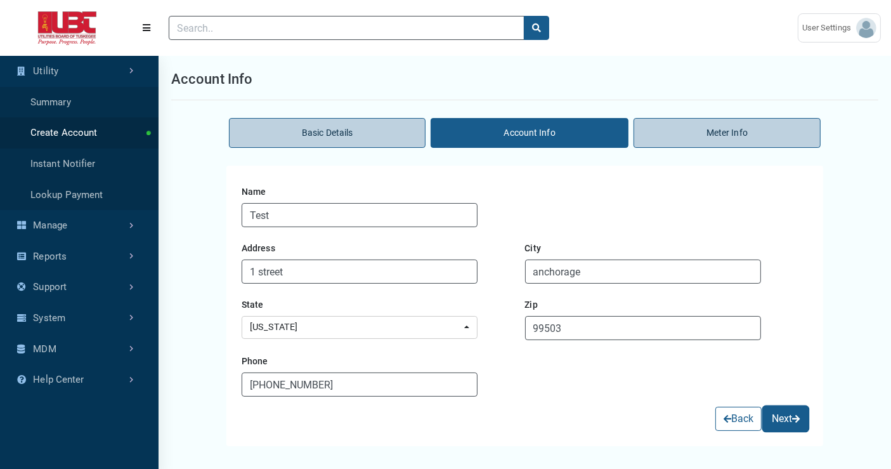
click at [777, 419] on button "Next" at bounding box center [785, 418] width 44 height 24
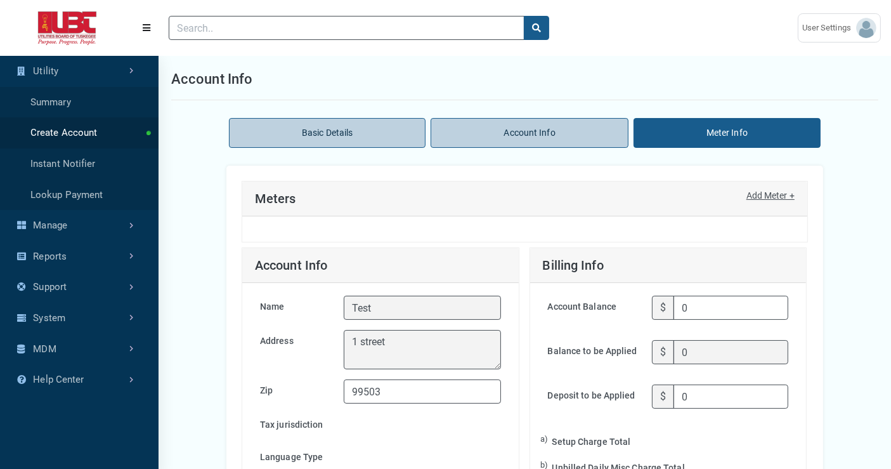
type input "0.00"
type input "65.00"
type input "0.00"
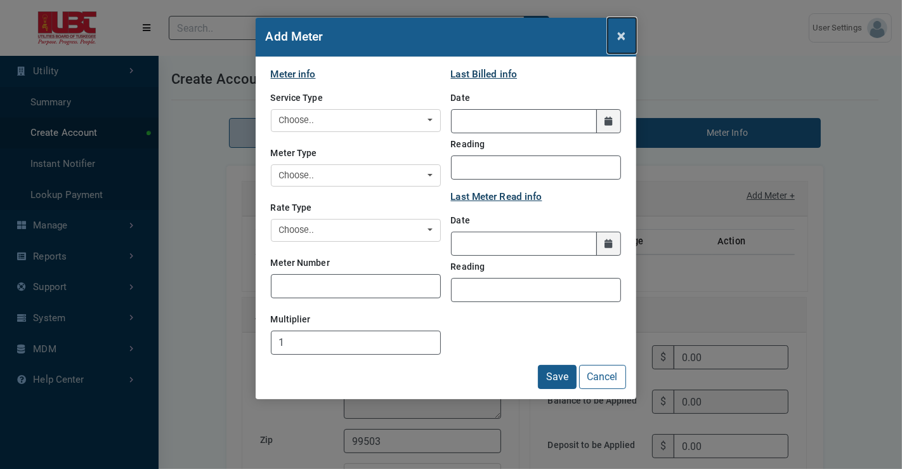
click at [621, 32] on span "×" at bounding box center [622, 36] width 8 height 18
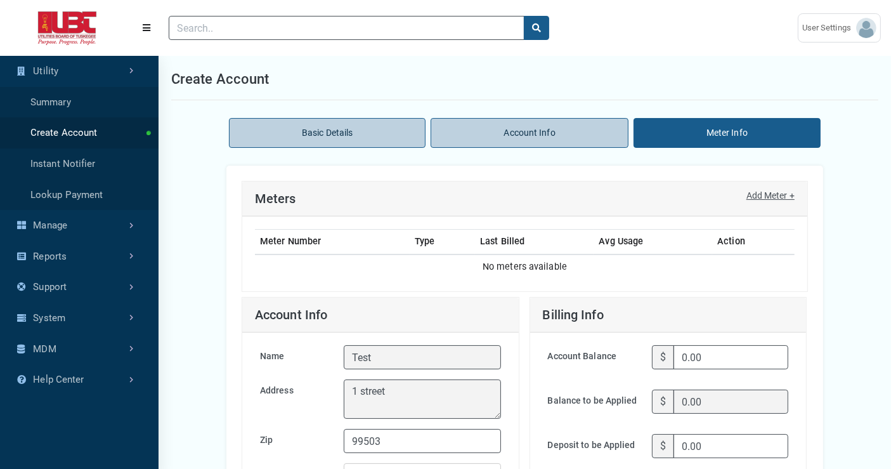
drag, startPoint x: 497, startPoint y: 131, endPoint x: 558, endPoint y: 129, distance: 61.6
click at [558, 129] on li "Account Info" at bounding box center [529, 133] width 197 height 30
click at [768, 192] on link "Add Meter +" at bounding box center [770, 195] width 48 height 13
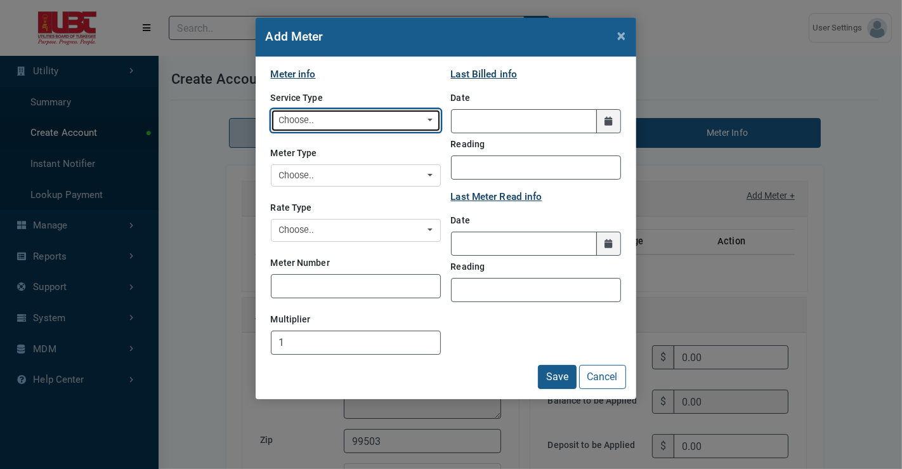
click at [344, 120] on div "Choose.." at bounding box center [352, 121] width 146 height 14
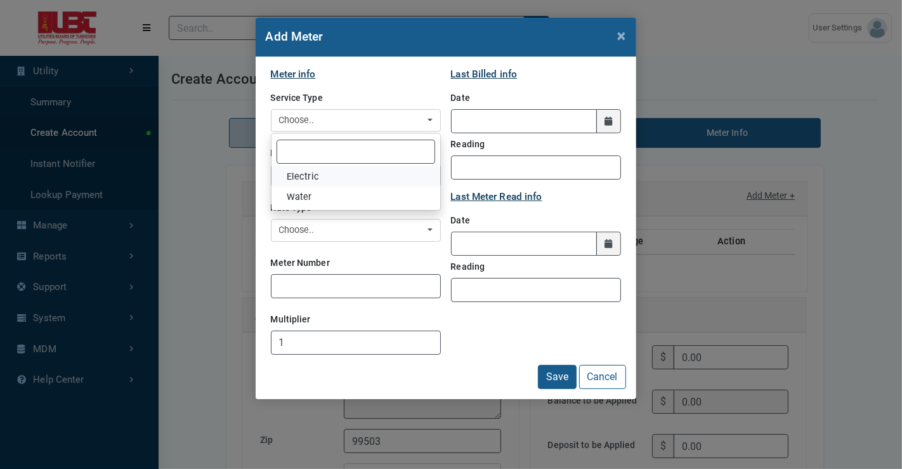
click at [329, 181] on link "Electric" at bounding box center [355, 176] width 169 height 20
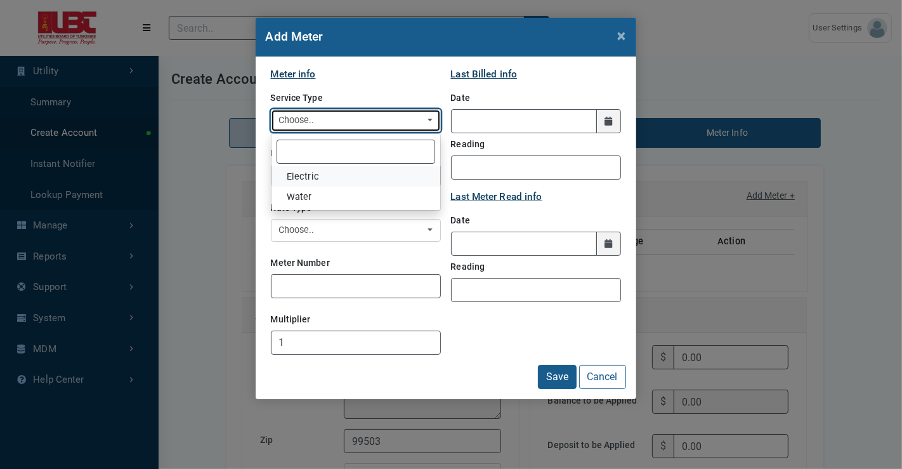
select select "Electric"
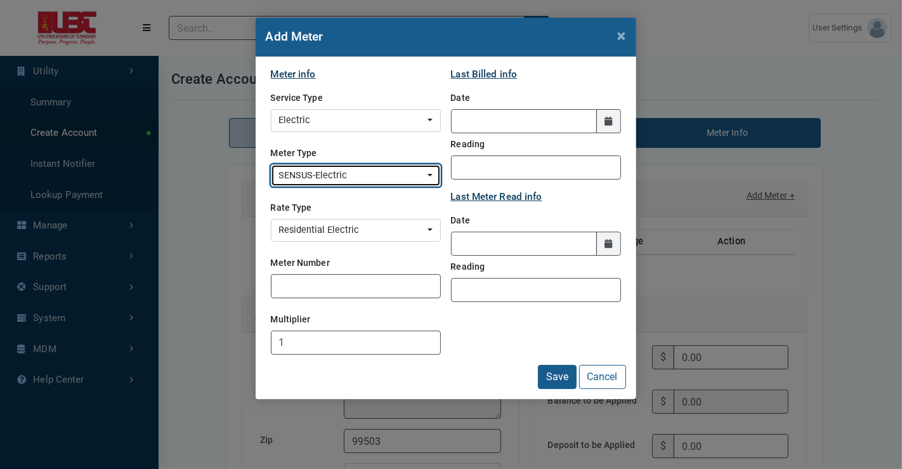
click at [318, 171] on div "SENSUS-Electric" at bounding box center [352, 176] width 146 height 14
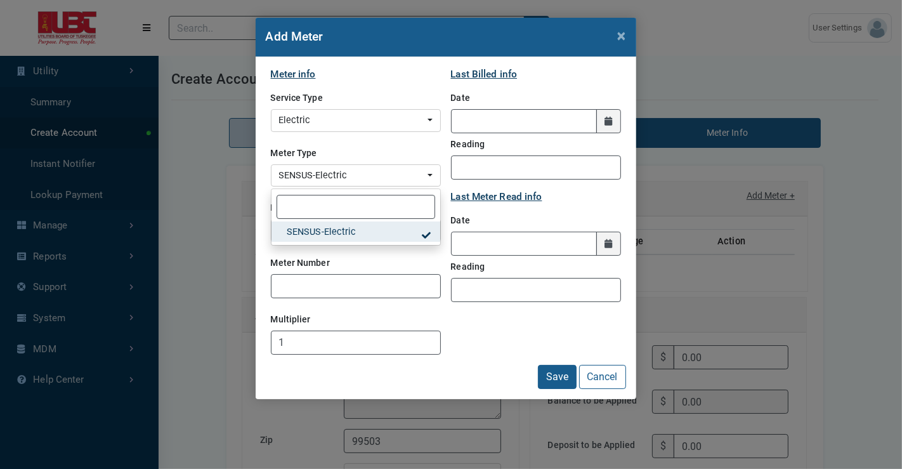
click at [341, 145] on div "Meter Type SENSUS-Electric SENSUS-Electric SENSUS-Electric" at bounding box center [356, 164] width 170 height 45
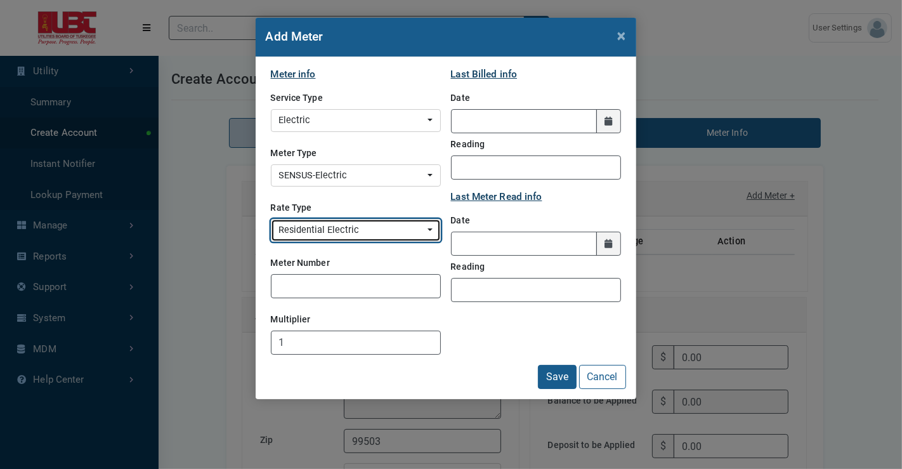
click at [348, 230] on div "Residential Electric" at bounding box center [352, 230] width 146 height 14
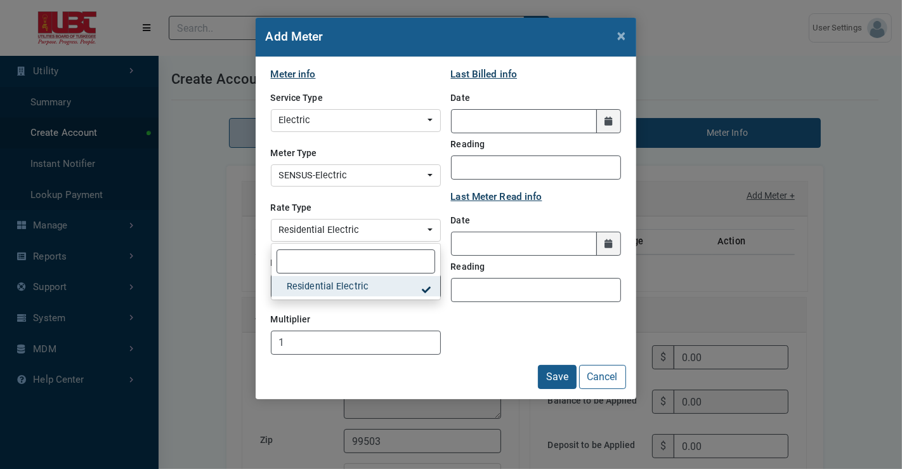
click at [369, 192] on fieldset "Meter info Service Type Electric Water Electric Electric Water Meter Type SENSU…" at bounding box center [356, 215] width 170 height 297
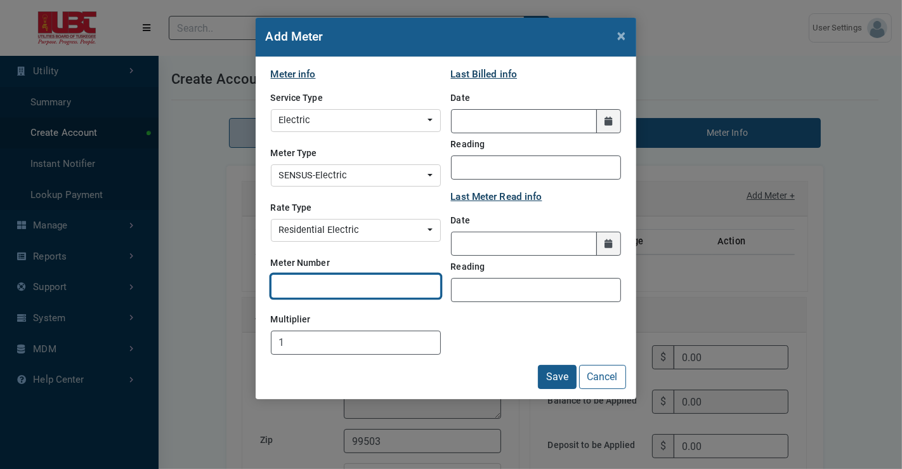
click at [346, 290] on input "Meter Number" at bounding box center [356, 286] width 170 height 24
type input "121212"
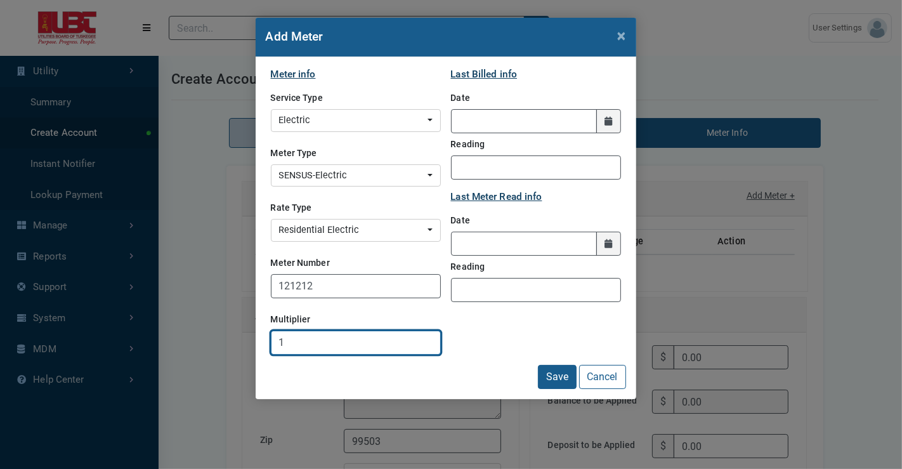
click at [302, 340] on input "1" at bounding box center [356, 342] width 170 height 24
type input "2"
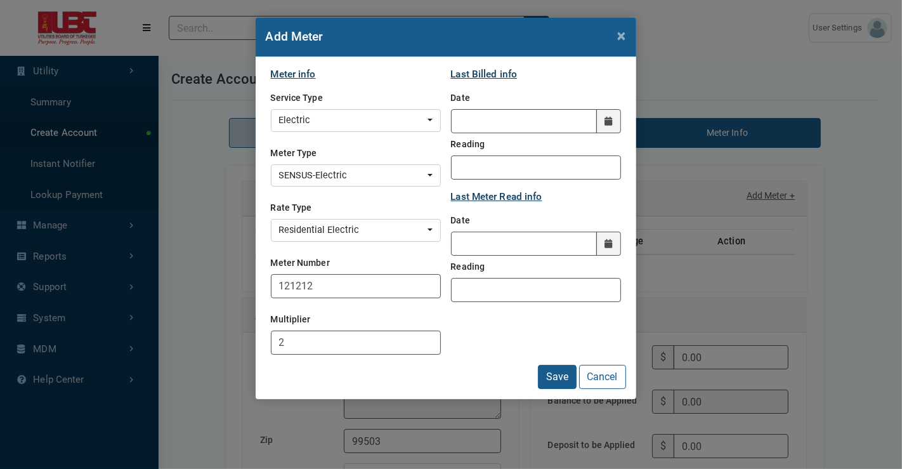
click at [385, 383] on div "Save Cancel" at bounding box center [446, 377] width 360 height 24
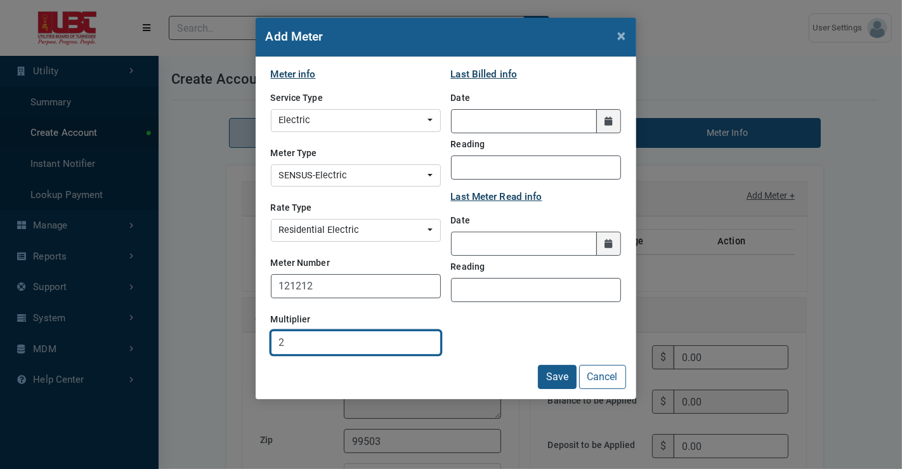
click at [327, 345] on input "2" at bounding box center [356, 342] width 170 height 24
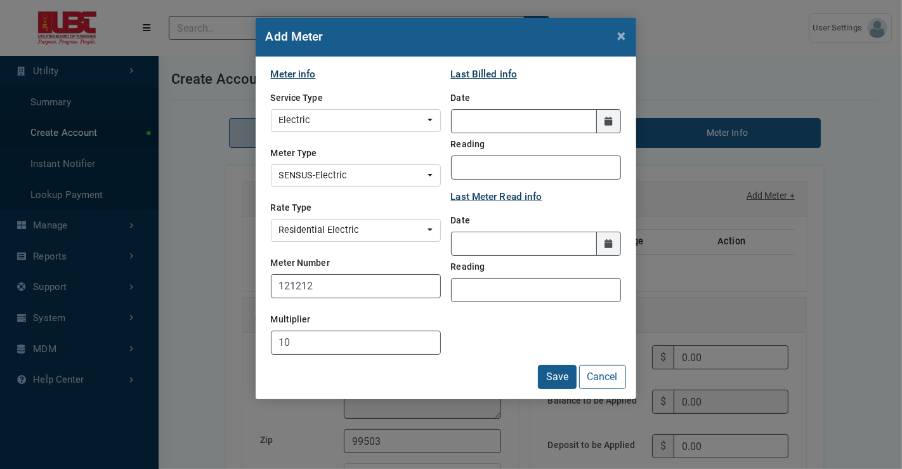
click at [341, 375] on div "Save Cancel" at bounding box center [446, 377] width 360 height 24
drag, startPoint x: 272, startPoint y: 314, endPoint x: 306, endPoint y: 312, distance: 33.7
click at [306, 312] on label "Multiplier" at bounding box center [291, 319] width 40 height 22
click at [328, 368] on div "Save Cancel" at bounding box center [446, 377] width 360 height 24
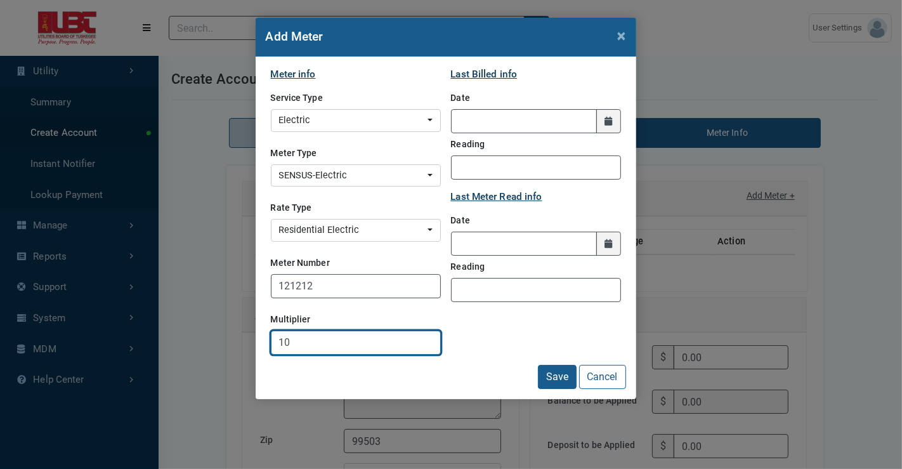
click at [301, 341] on input "10" at bounding box center [356, 342] width 170 height 24
type input "1"
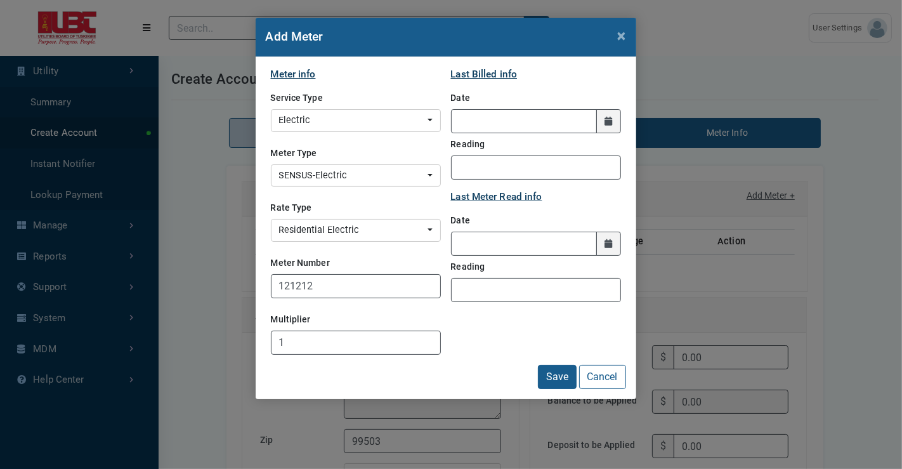
click at [476, 332] on div "Last Billed info Date Reading Last Meter Read info Date Reading" at bounding box center [536, 215] width 180 height 297
click at [607, 124] on icon at bounding box center [608, 121] width 8 height 9
click at [597, 124] on input "LastBilledDate" at bounding box center [524, 121] width 146 height 24
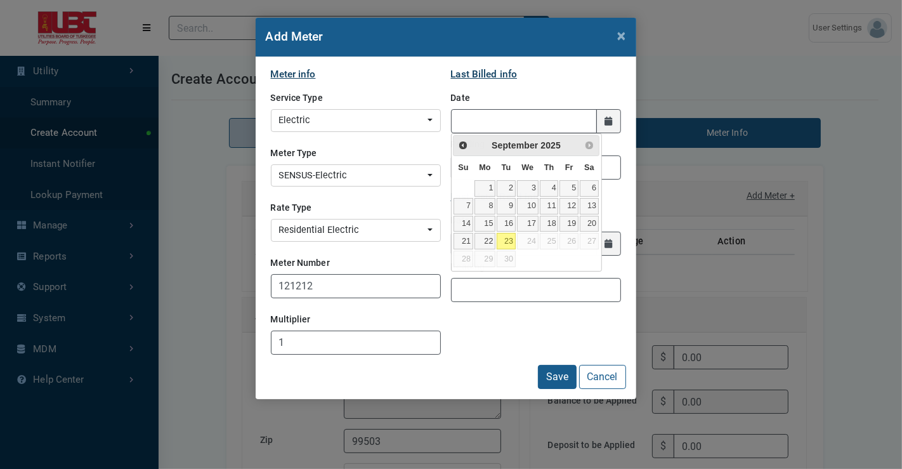
click at [569, 91] on fieldset "Last Billed info Date Reading" at bounding box center [536, 128] width 170 height 122
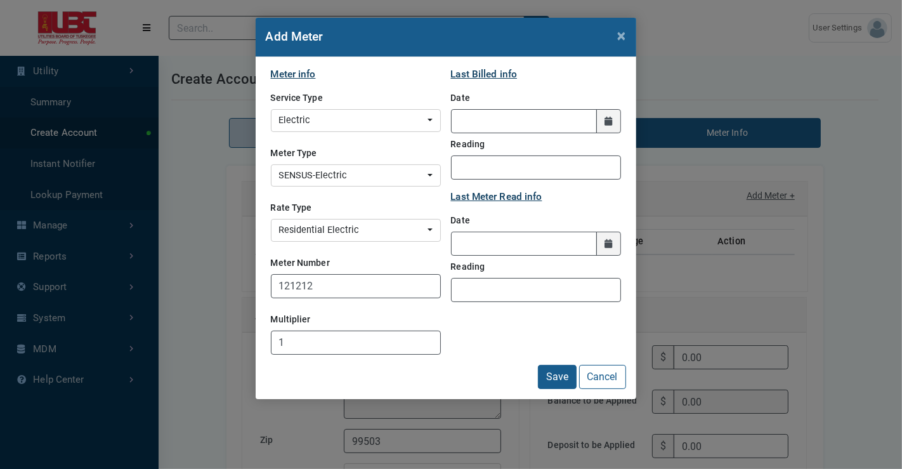
click at [606, 119] on icon at bounding box center [608, 121] width 8 height 9
click at [597, 119] on input "LastBilledDate" at bounding box center [524, 121] width 146 height 24
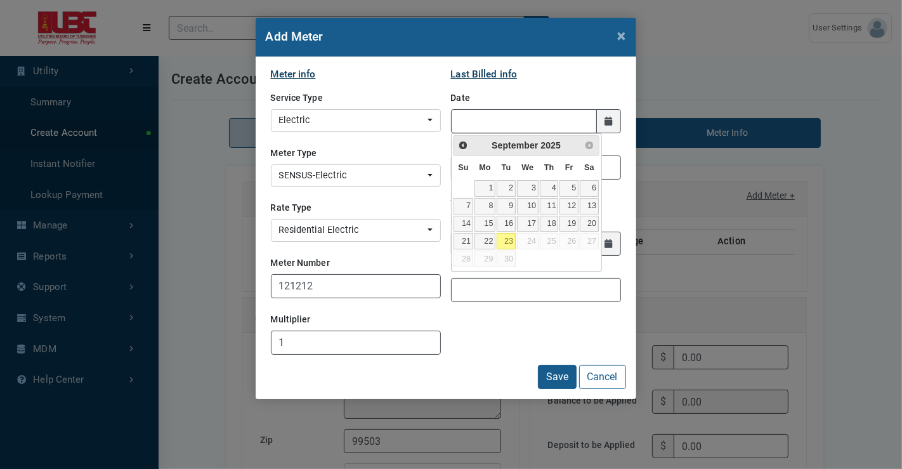
click at [500, 237] on link "23" at bounding box center [506, 241] width 19 height 16
type input "[DATE]"
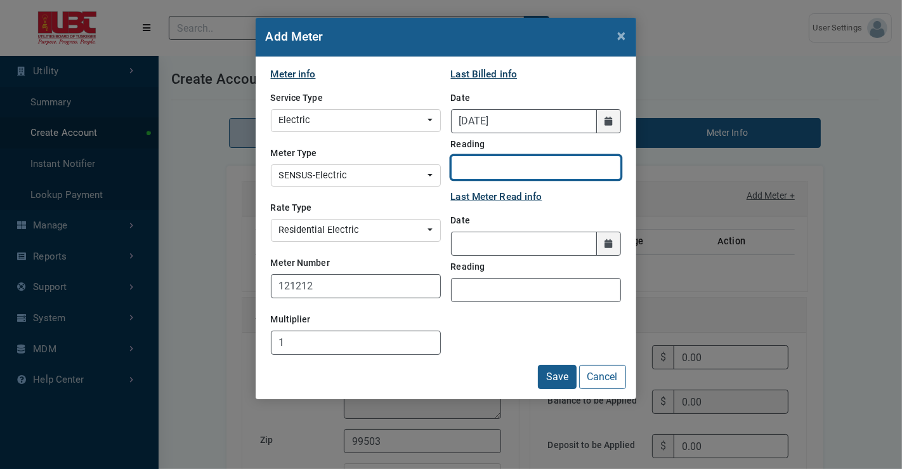
click at [565, 167] on input "Reading" at bounding box center [536, 167] width 170 height 24
type input "1200"
click at [536, 171] on input "1200" at bounding box center [536, 167] width 170 height 24
click at [604, 243] on span at bounding box center [608, 243] width 24 height 24
click at [604, 245] on icon at bounding box center [608, 243] width 8 height 9
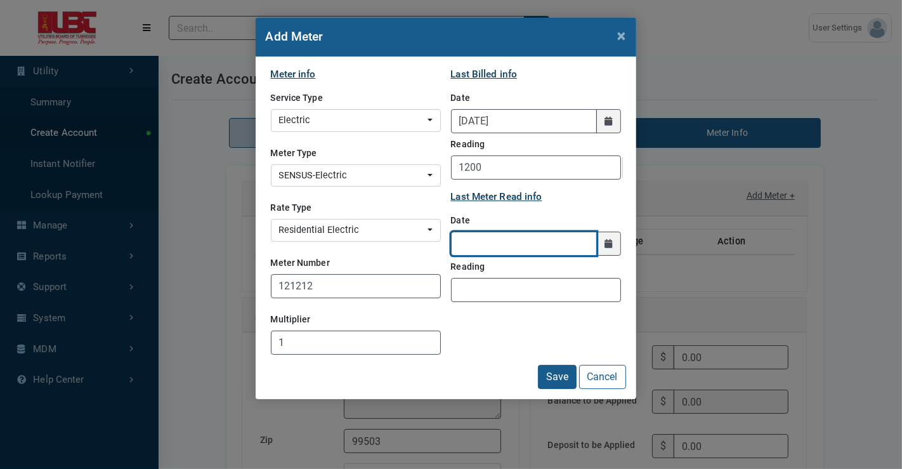
click at [597, 245] on input "text" at bounding box center [524, 243] width 146 height 24
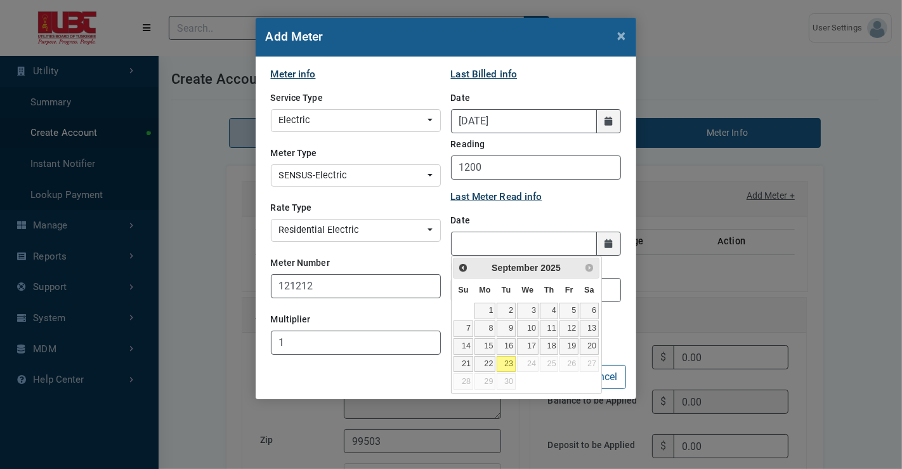
drag, startPoint x: 500, startPoint y: 361, endPoint x: 502, endPoint y: 354, distance: 8.0
click at [500, 361] on link "23" at bounding box center [506, 364] width 19 height 16
type input "[DATE]"
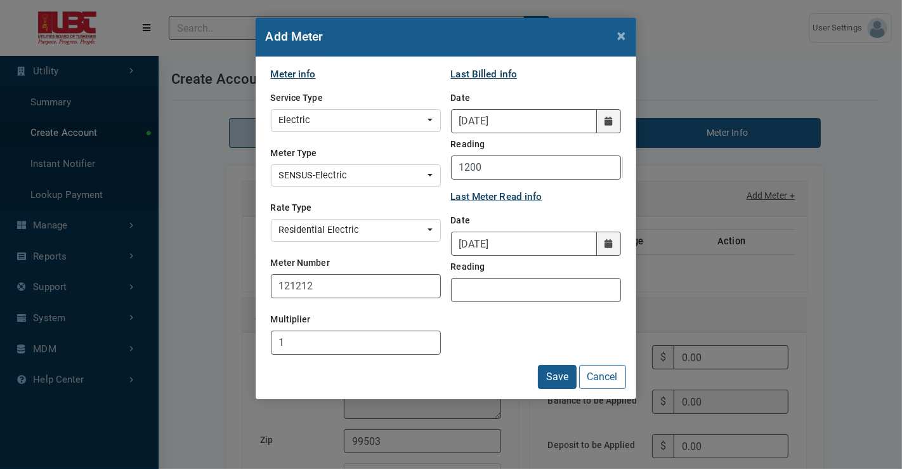
click at [606, 119] on icon at bounding box center [608, 121] width 8 height 9
click at [597, 119] on input "[DATE]" at bounding box center [524, 121] width 146 height 24
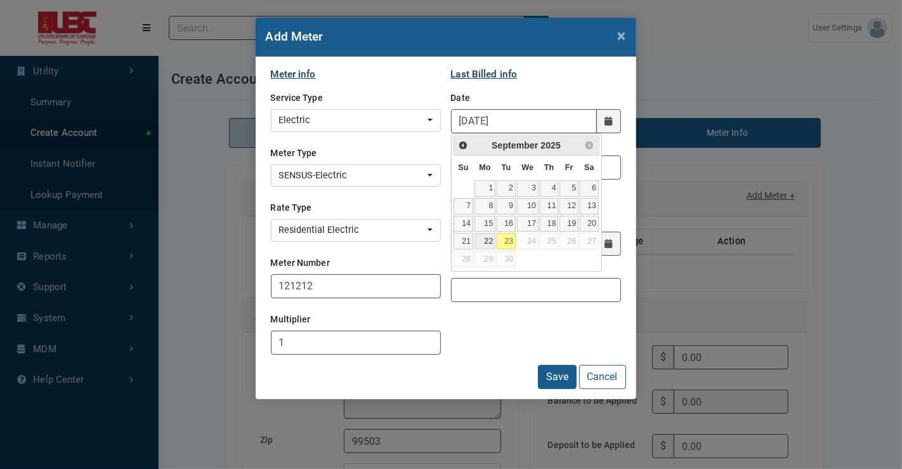
click at [483, 237] on link "22" at bounding box center [484, 241] width 21 height 16
type input "09/22/2025"
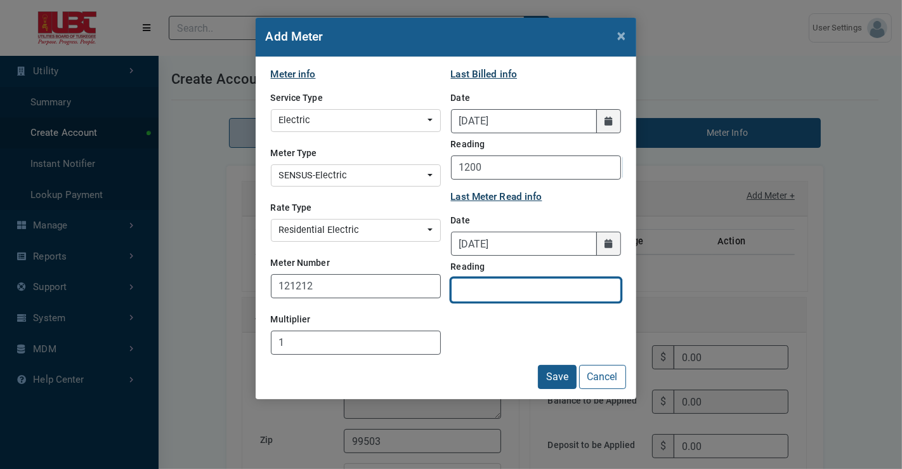
click at [482, 287] on input "Reading" at bounding box center [536, 290] width 170 height 24
type input "1220"
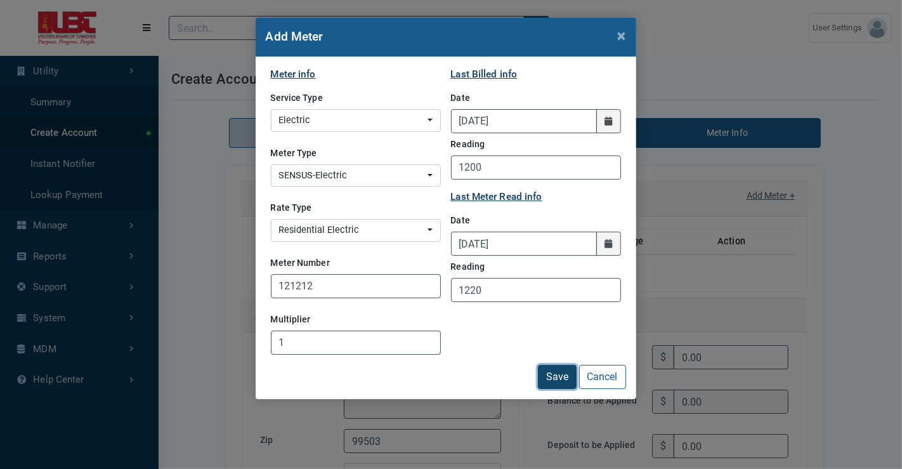
click at [550, 370] on button "Save" at bounding box center [557, 377] width 39 height 24
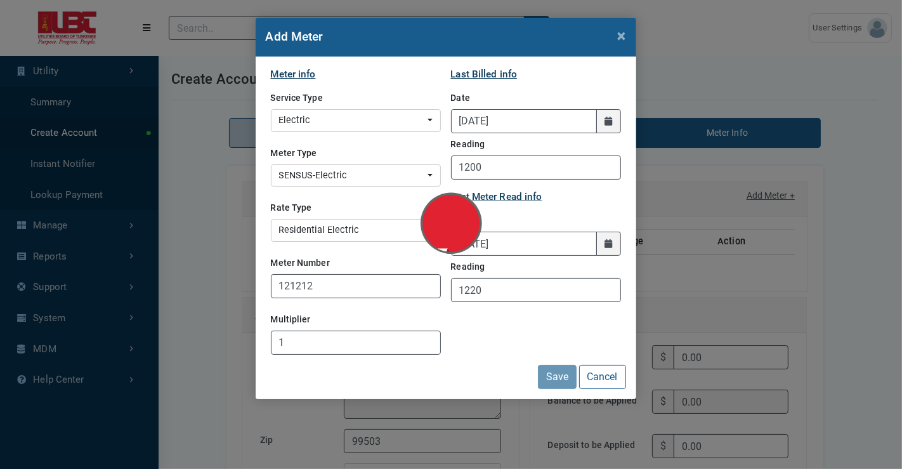
type input "68.13"
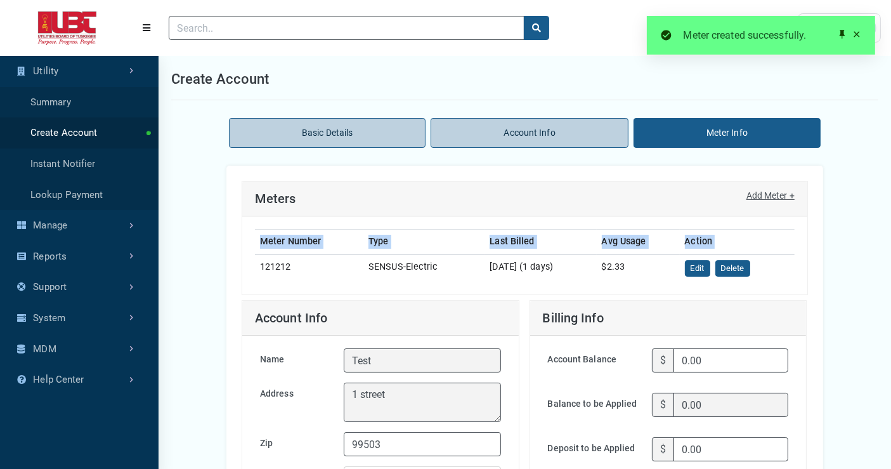
drag, startPoint x: 259, startPoint y: 264, endPoint x: 761, endPoint y: 267, distance: 502.2
click at [761, 267] on tr "121212 SENSUS-Electric 09/22/2025 (1 days) $2.33 Edit Delete" at bounding box center [525, 268] width 540 height 28
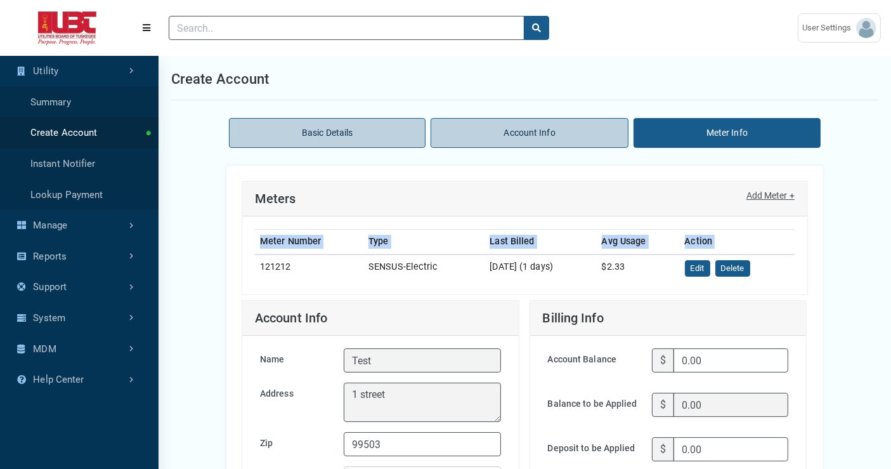
click at [775, 190] on link "Add Meter +" at bounding box center [770, 195] width 48 height 13
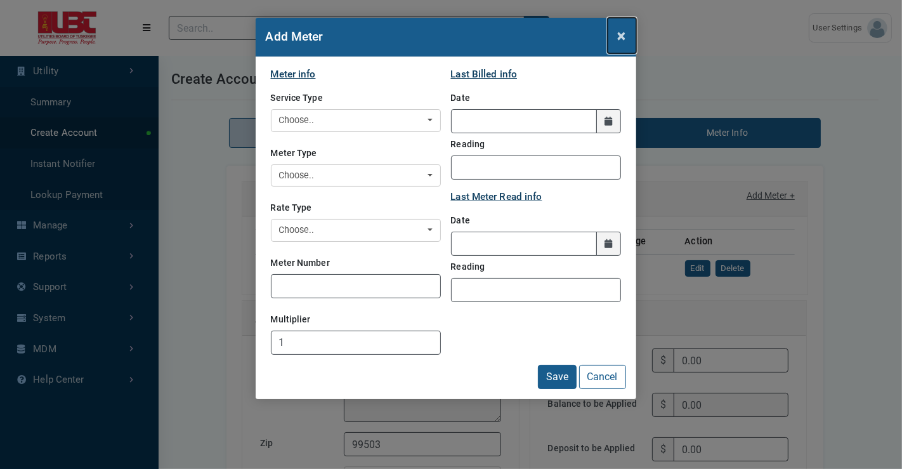
click at [620, 35] on span "×" at bounding box center [622, 36] width 8 height 18
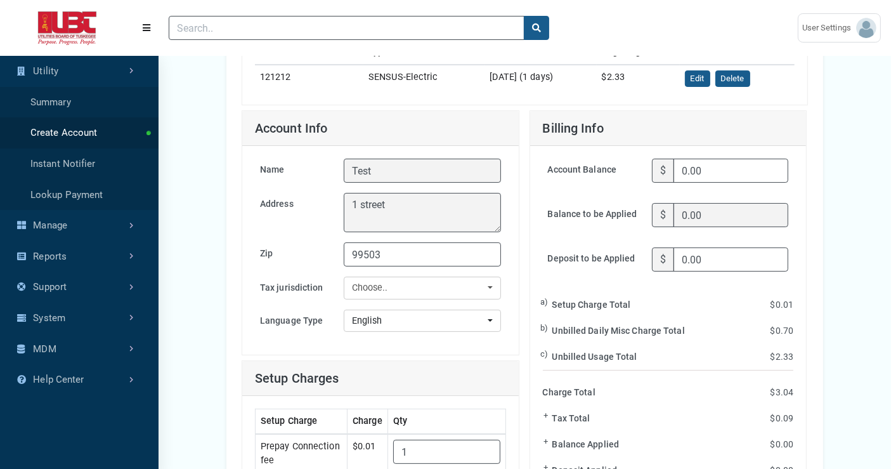
scroll to position [211, 0]
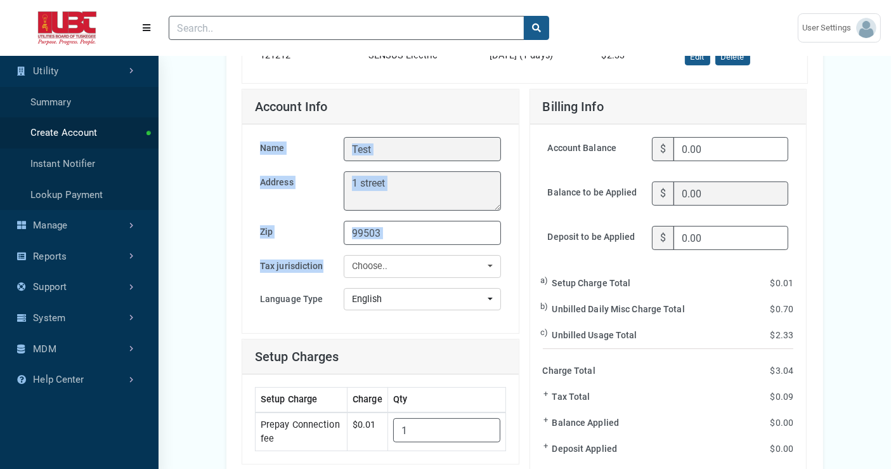
drag, startPoint x: 259, startPoint y: 140, endPoint x: 331, endPoint y: 265, distance: 144.0
click at [331, 265] on div "Name Test Address 1 street Zip 99503 Tax jurisdiction Shorter Police Jurisdicti…" at bounding box center [380, 228] width 276 height 209
click at [516, 259] on div "Name Test Address 1 street Zip 99503 Tax jurisdiction Shorter Police Jurisdicti…" at bounding box center [380, 228] width 276 height 209
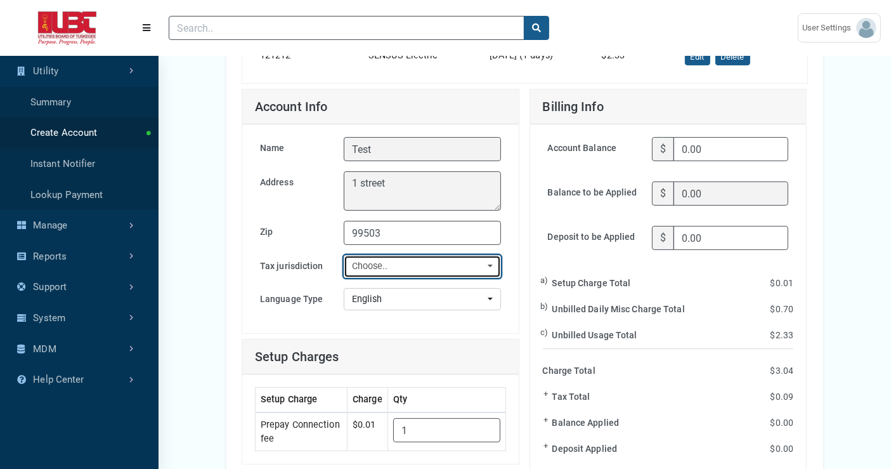
click at [473, 269] on div "Choose.." at bounding box center [418, 266] width 133 height 14
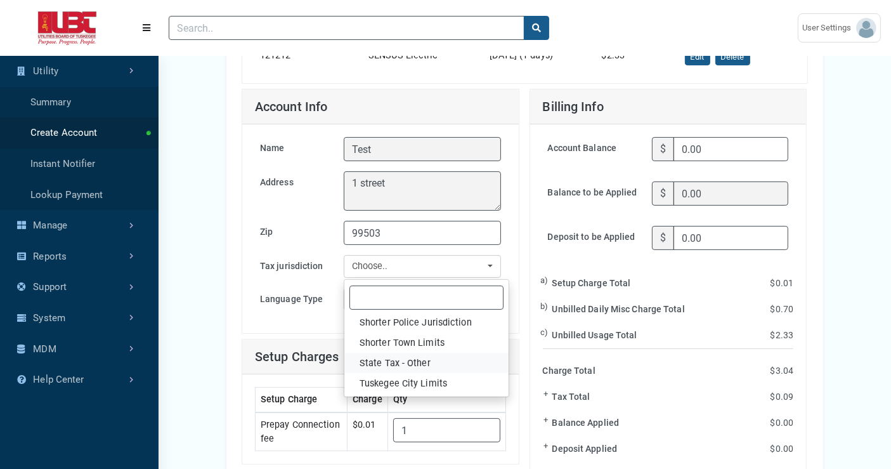
click at [411, 361] on span "State Tax - Other" at bounding box center [395, 363] width 71 height 14
select select "1"
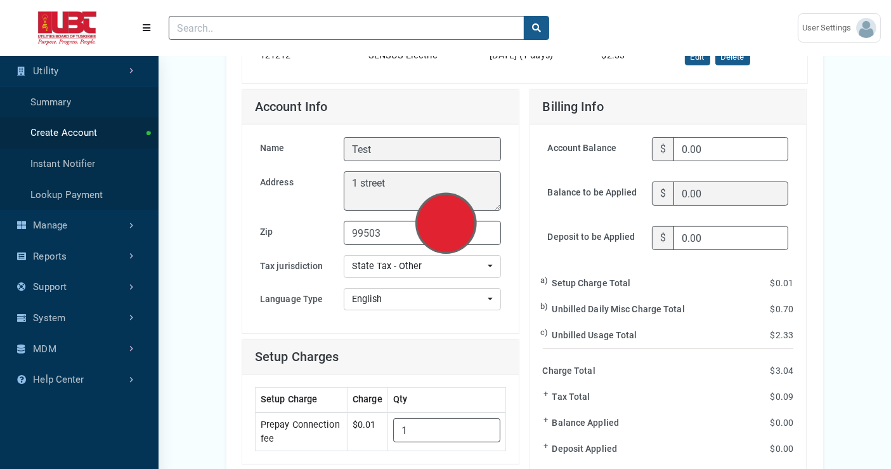
click at [376, 299] on img at bounding box center [445, 234] width 203 height 203
click at [419, 287] on img at bounding box center [445, 234] width 203 height 203
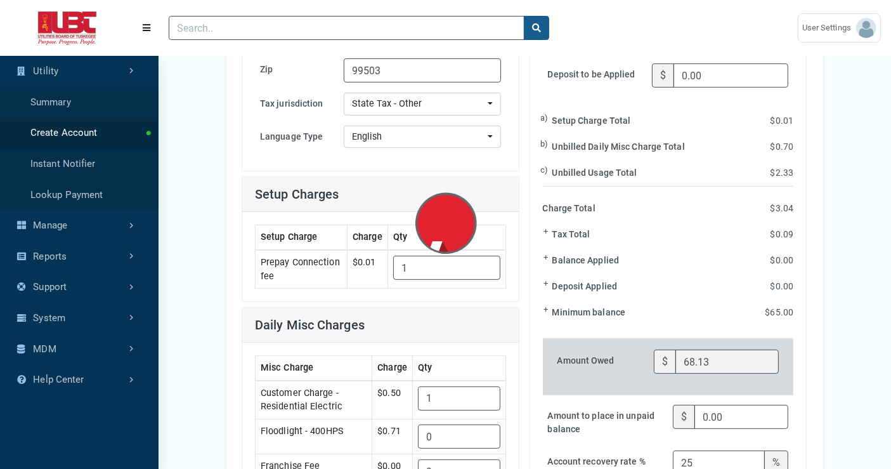
scroll to position [352, 0]
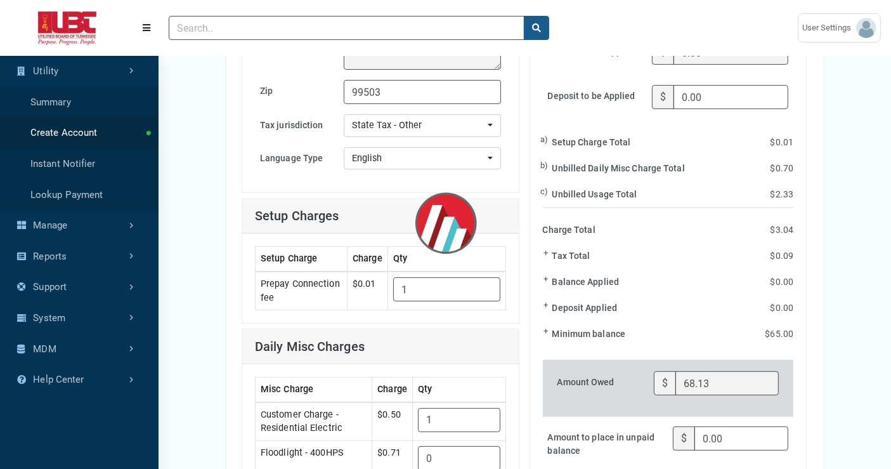
type input "68.15"
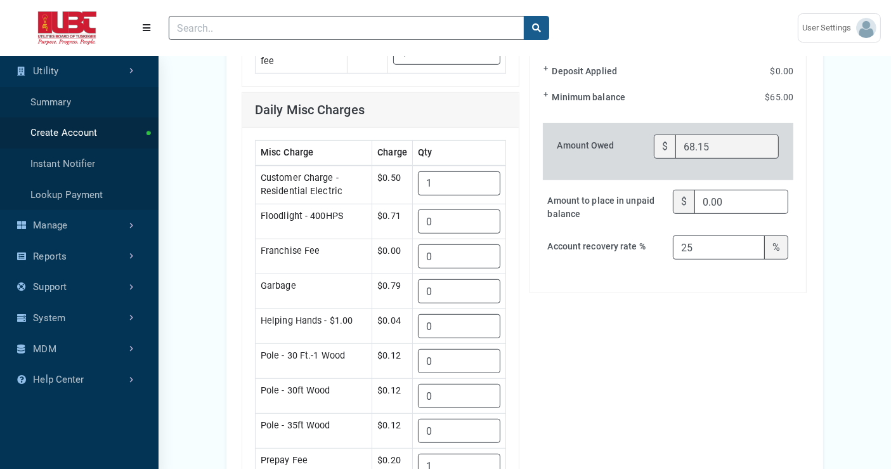
scroll to position [555, 0]
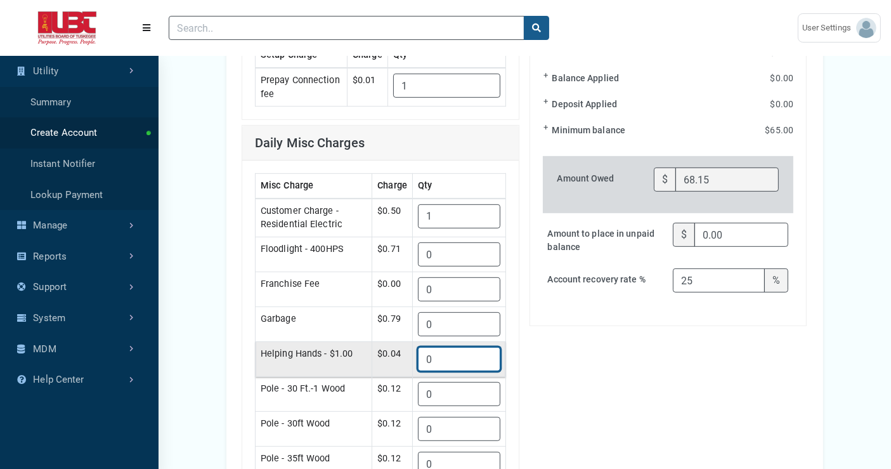
click at [443, 347] on \$1\ "0" at bounding box center [459, 359] width 82 height 24
type \$1\ "1"
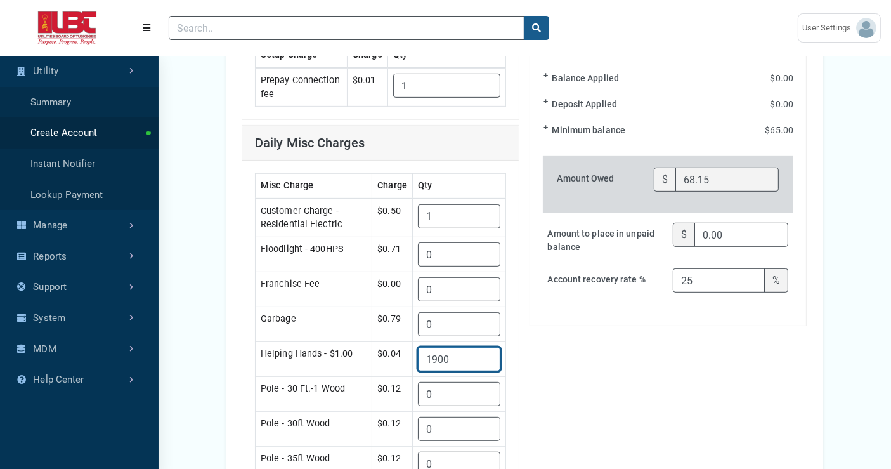
type \$1\ "1900"
type input "144.15"
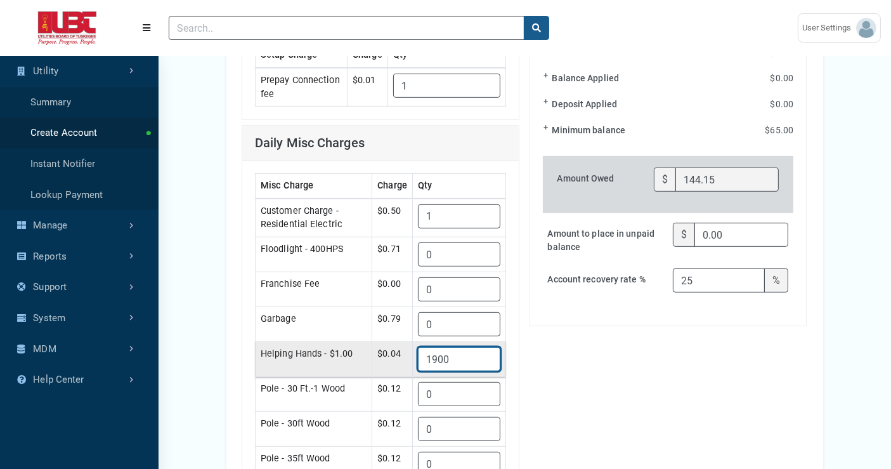
click at [482, 350] on \$1\ "1900" at bounding box center [459, 359] width 82 height 24
type \$1\ "1"
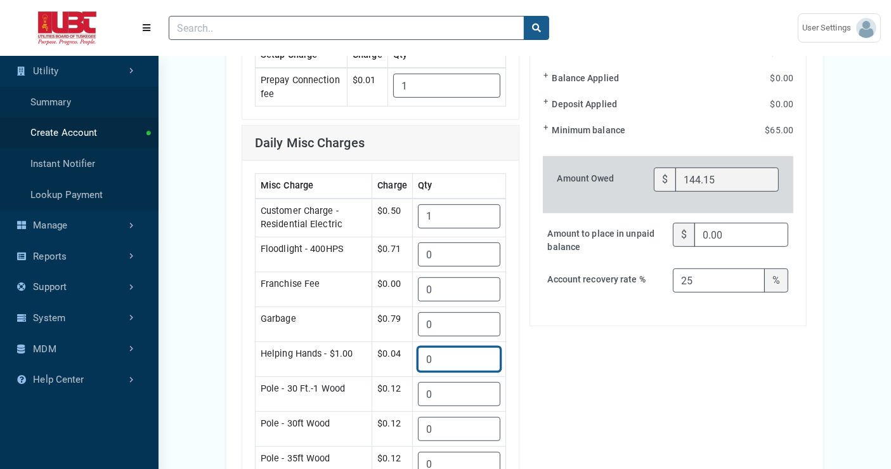
type \$1\ "0"
type input "68.15"
click at [609, 373] on div "Billing Info Account Balance $ 0.00 Balance to be Applied $ 0.00 $ 0.00 $" at bounding box center [668, 346] width 278 height 1205
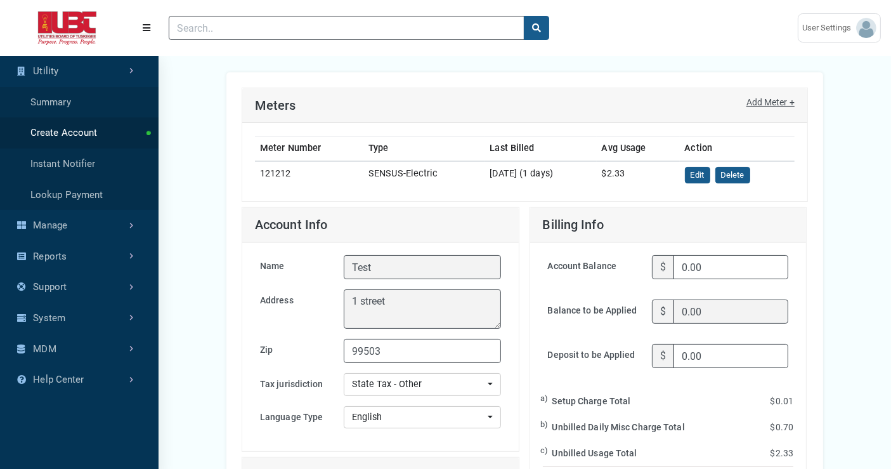
scroll to position [141, 0]
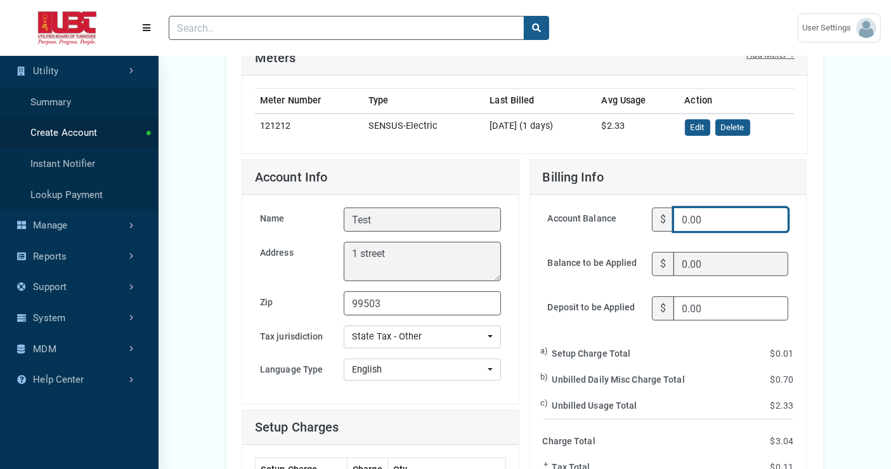
click at [711, 211] on input "0.00" at bounding box center [730, 219] width 115 height 24
type input "0"
type input "100.00"
type input "168.15"
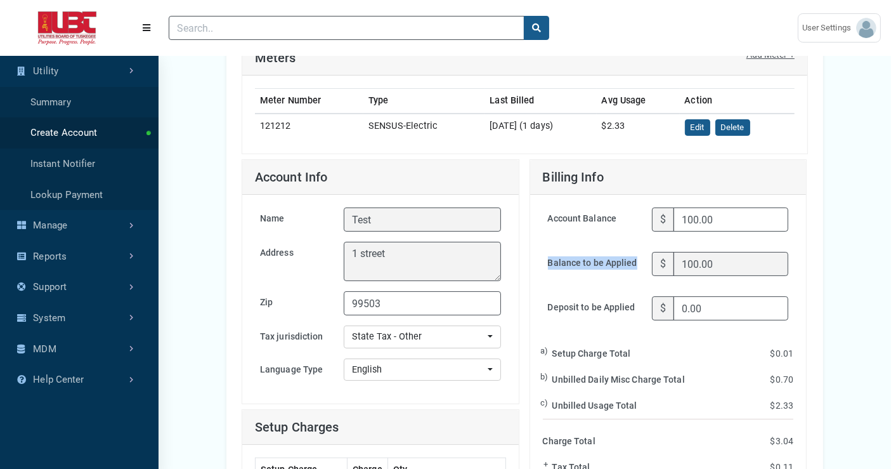
drag, startPoint x: 547, startPoint y: 262, endPoint x: 633, endPoint y: 259, distance: 86.9
click at [633, 259] on label "Balance to be Applied" at bounding box center [595, 269] width 105 height 34
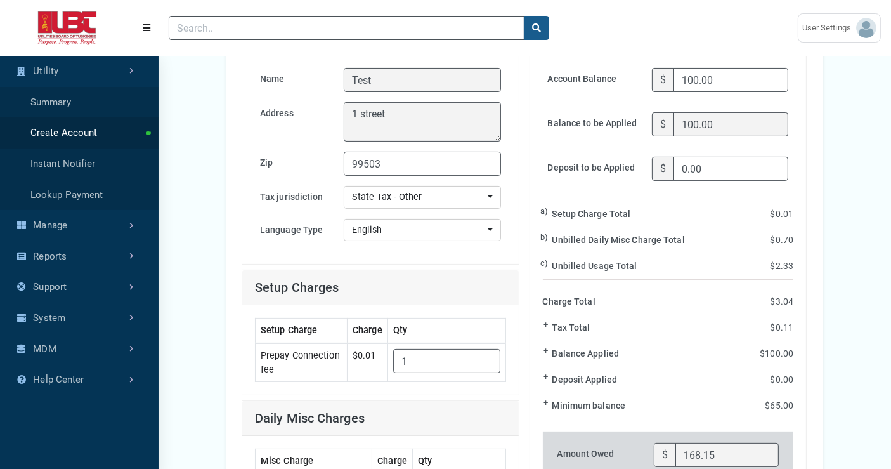
scroll to position [282, 0]
drag, startPoint x: 708, startPoint y: 164, endPoint x: 674, endPoint y: 164, distance: 33.6
click at [674, 164] on input "0.00" at bounding box center [730, 167] width 115 height 24
type input "100.00"
type input "68.15"
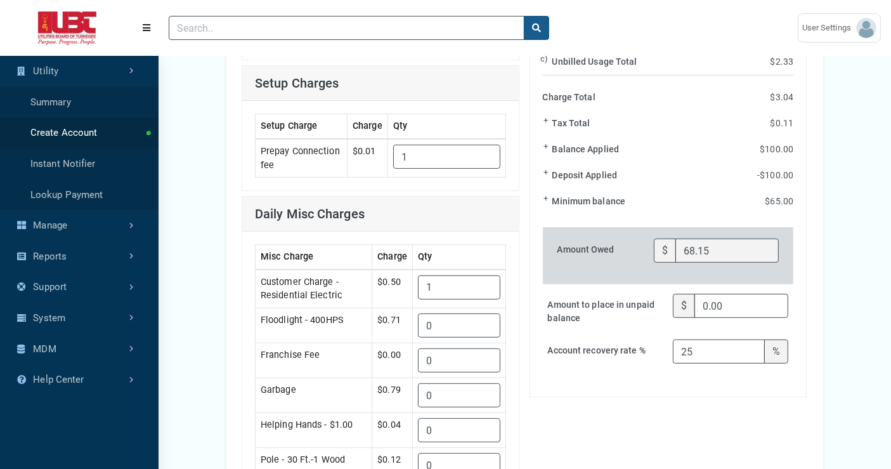
scroll to position [493, 0]
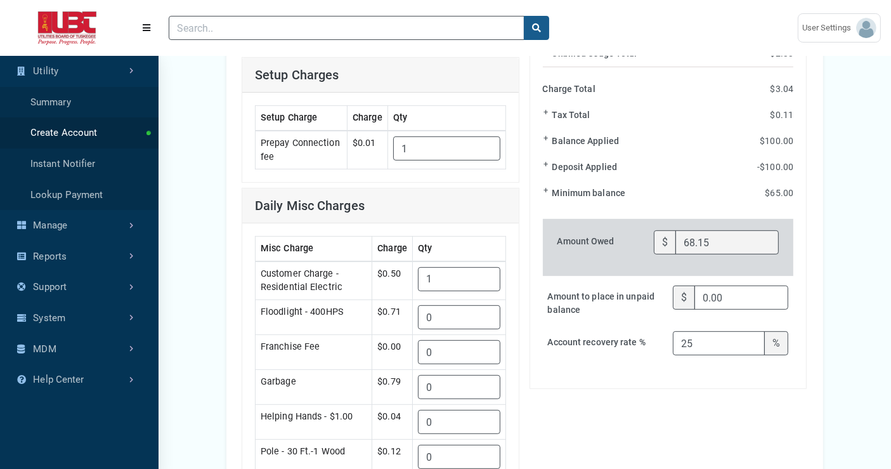
drag, startPoint x: 765, startPoint y: 188, endPoint x: 800, endPoint y: 186, distance: 34.9
click at [800, 186] on div "Account Balance $ 100.00 Balance to be Applied $ 100.00 Deposit to be Applied $…" at bounding box center [668, 115] width 276 height 545
click at [857, 249] on div "Basic Details Account Info Meter Info Meters Add Meter + Meter Number Type Last…" at bounding box center [525, 344] width 732 height 1449
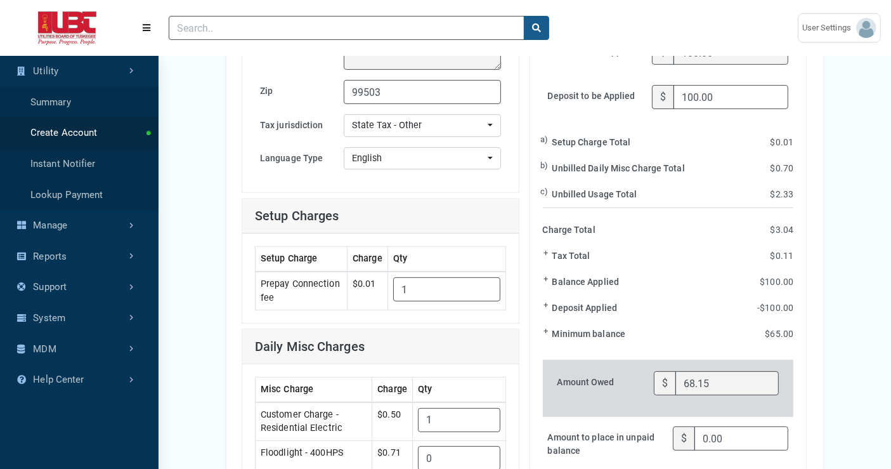
scroll to position [282, 0]
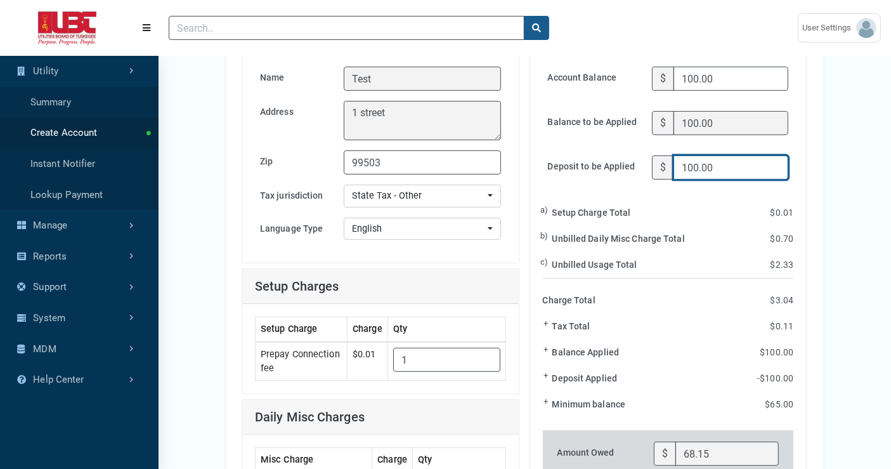
click at [689, 169] on input "100.00" at bounding box center [730, 167] width 115 height 24
type input "500.00"
type input "396.85"
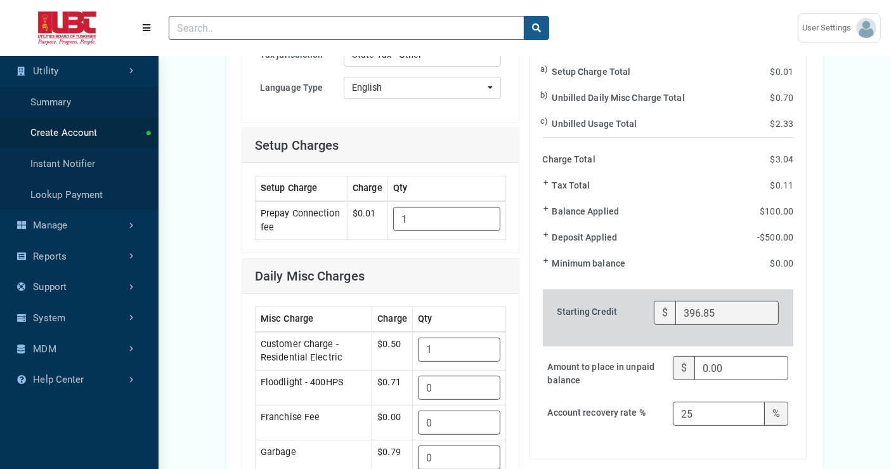
scroll to position [493, 0]
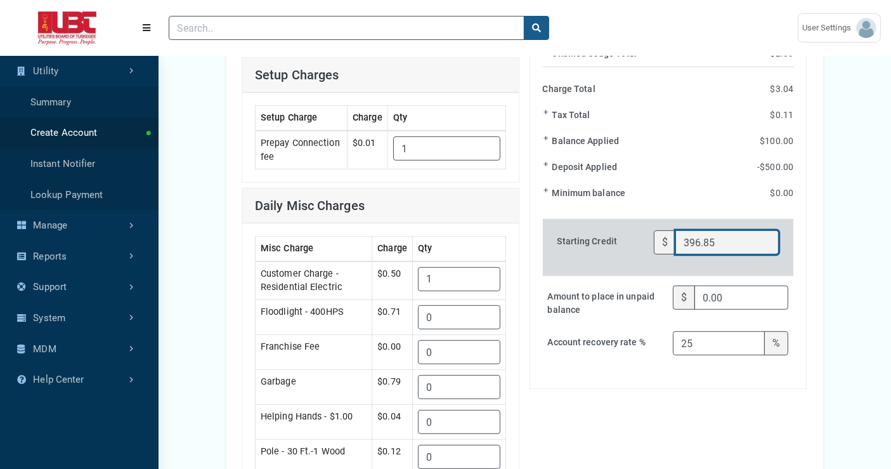
drag, startPoint x: 728, startPoint y: 240, endPoint x: 668, endPoint y: 238, distance: 59.6
click at [668, 238] on div "$ 396.85" at bounding box center [716, 242] width 125 height 24
click at [867, 259] on div "Basic Details Account Info Meter Info Meters Add Meter + Meter Number Type Last…" at bounding box center [525, 344] width 732 height 1449
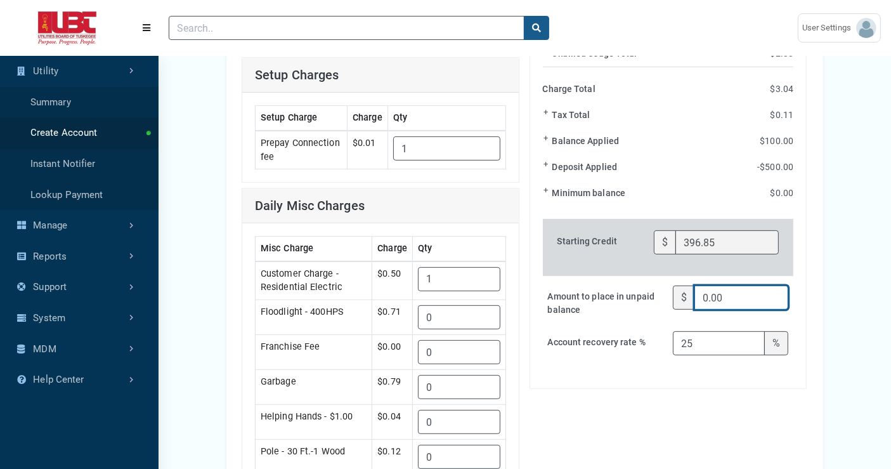
click at [737, 294] on input "0.00" at bounding box center [741, 297] width 94 height 24
type input "0"
type input "96.85"
type input "3.15"
type input "493.70"
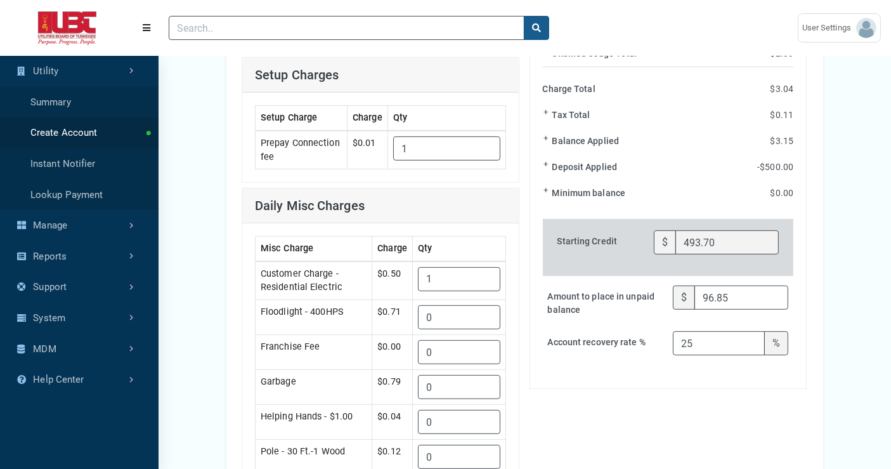
click at [848, 321] on div "Basic Details Account Info Meter Info Meters Add Meter + Meter Number Type Last…" at bounding box center [525, 344] width 732 height 1449
drag, startPoint x: 737, startPoint y: 290, endPoint x: 700, endPoint y: 290, distance: 36.8
click at [700, 290] on input "96.85" at bounding box center [741, 297] width 94 height 24
type input "100.00"
type input "396.85"
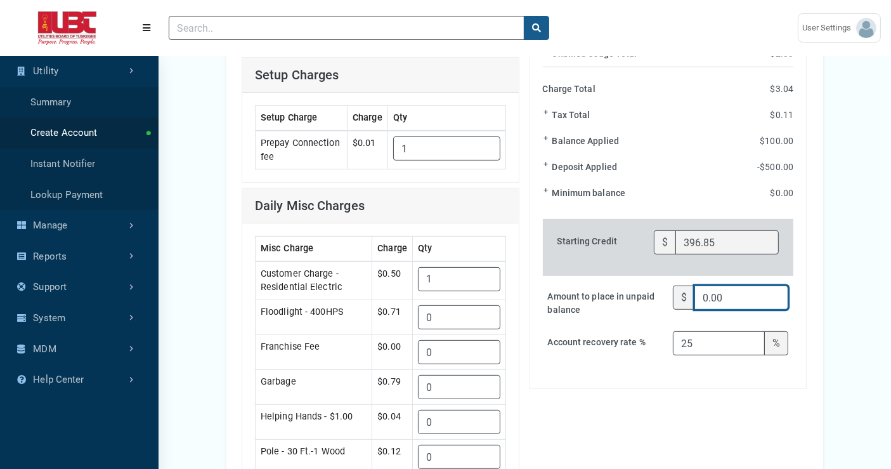
click at [866, 314] on div "Basic Details Account Info Meter Info Meters Add Meter + Meter Number Type Last…" at bounding box center [525, 344] width 732 height 1449
drag, startPoint x: 730, startPoint y: 287, endPoint x: 677, endPoint y: 289, distance: 53.3
click at [677, 289] on div "$ 0.00" at bounding box center [730, 297] width 115 height 24
type input "300"
type input "-200.00"
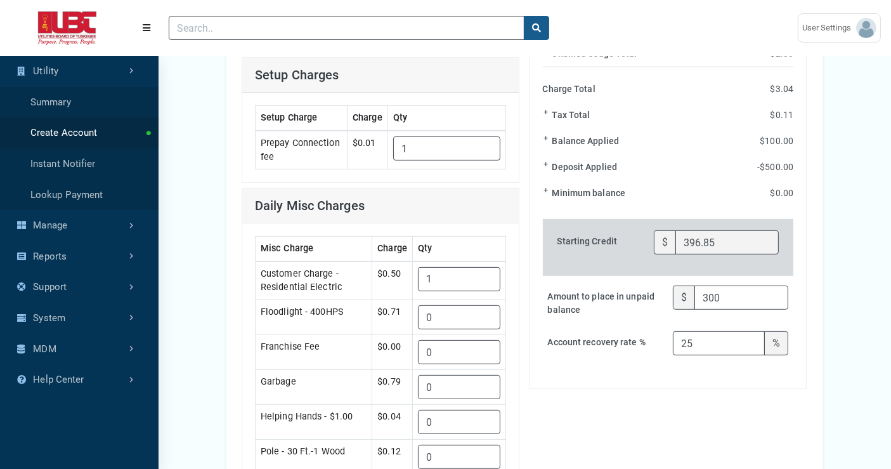
type input "696.85"
type input "300.00"
click at [834, 350] on div "Basic Details Account Info Meter Info Meters Add Meter + Meter Number Type Last…" at bounding box center [525, 344] width 732 height 1449
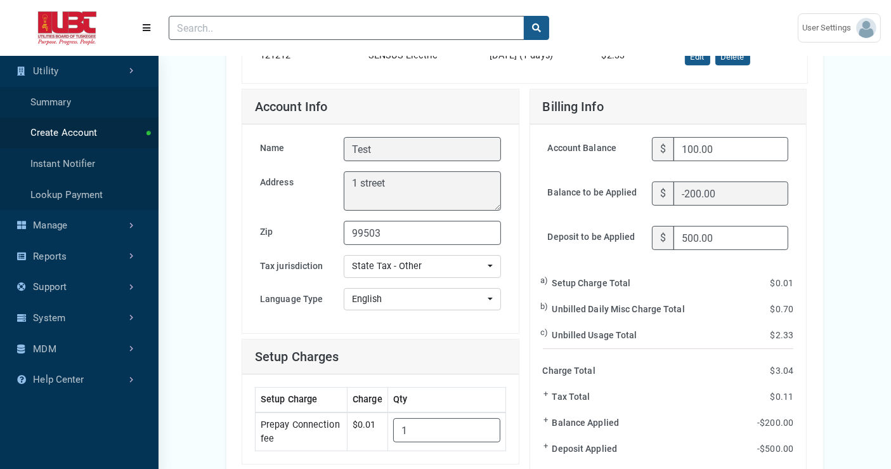
scroll to position [141, 0]
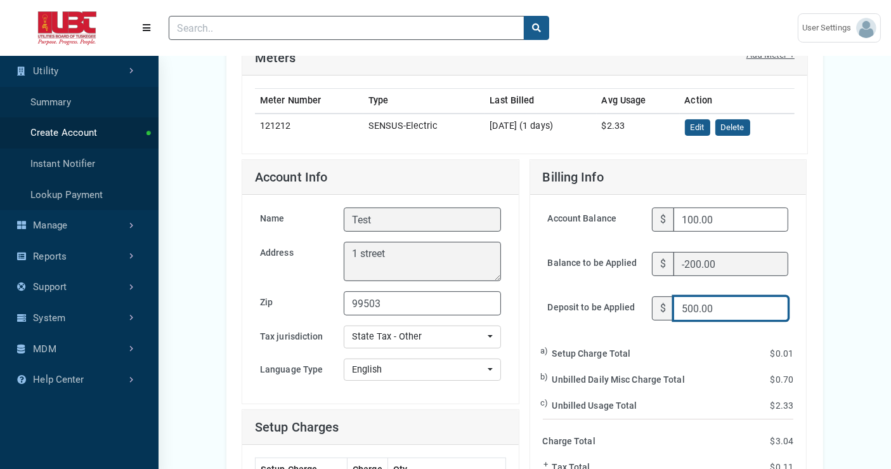
click at [683, 303] on input "500.00" at bounding box center [730, 308] width 115 height 24
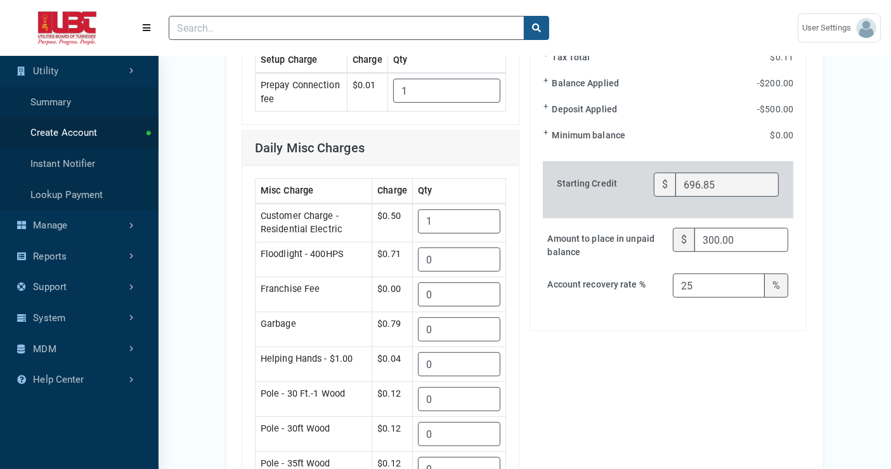
type input "100.00"
type input "296.85"
click at [864, 230] on div "Basic Details Account Info Meter Info Meters Add Meter + Meter Number Type Last…" at bounding box center [525, 286] width 732 height 1449
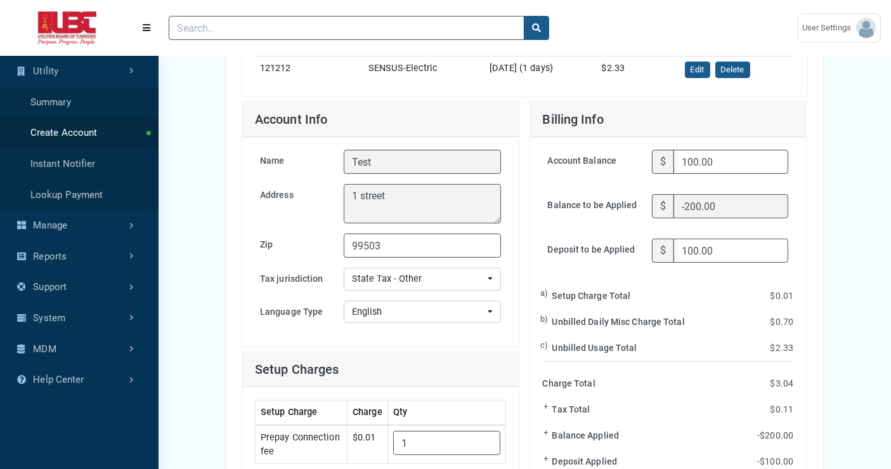
scroll to position [269, 0]
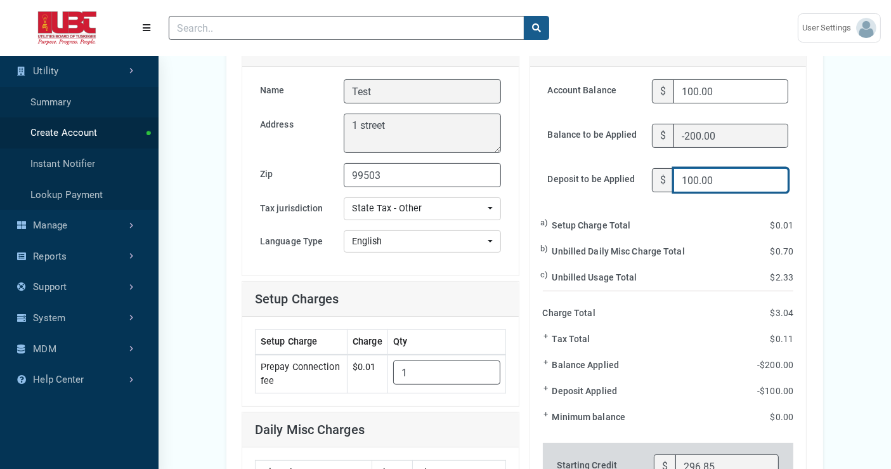
click at [688, 178] on input "100.00" at bounding box center [730, 180] width 115 height 24
type input "500.00"
type input "696.85"
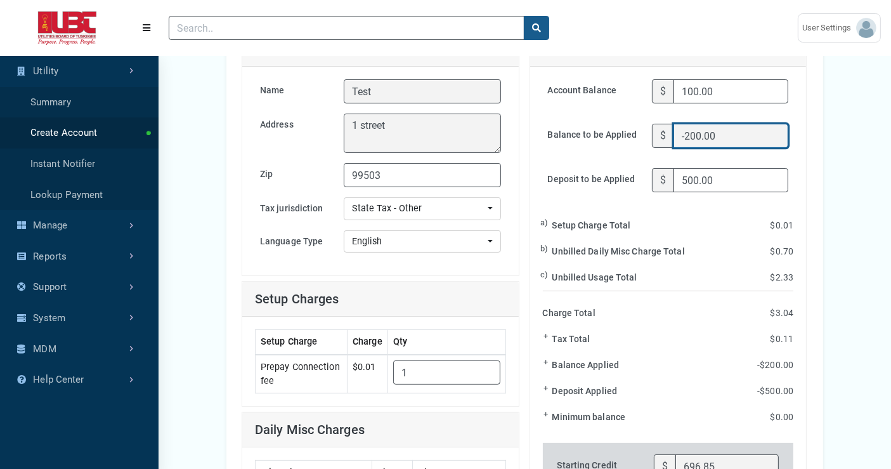
drag, startPoint x: 719, startPoint y: 132, endPoint x: 672, endPoint y: 126, distance: 48.0
click at [672, 126] on div "$ -200.00" at bounding box center [720, 136] width 136 height 24
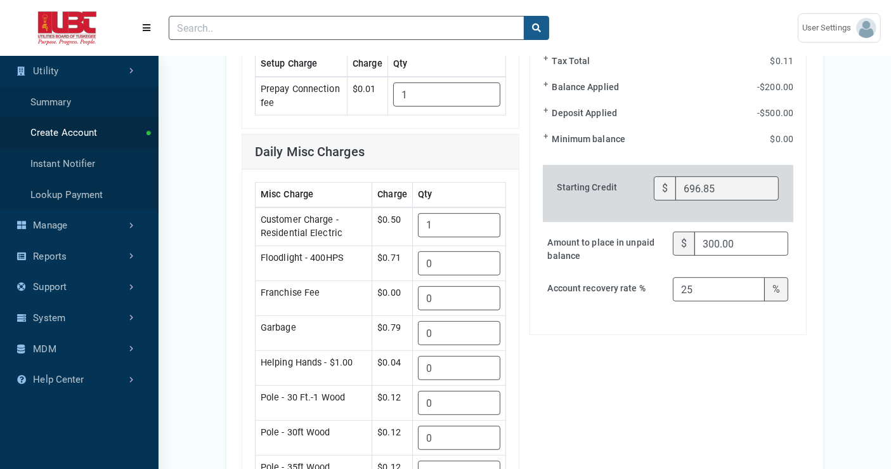
scroll to position [550, 0]
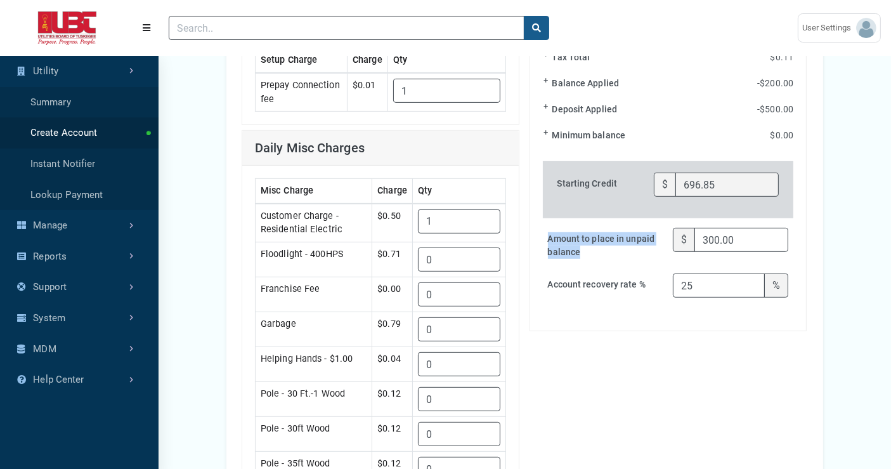
drag, startPoint x: 545, startPoint y: 230, endPoint x: 587, endPoint y: 250, distance: 45.9
click at [587, 250] on label "Amount to place in unpaid balance" at bounding box center [606, 246] width 126 height 36
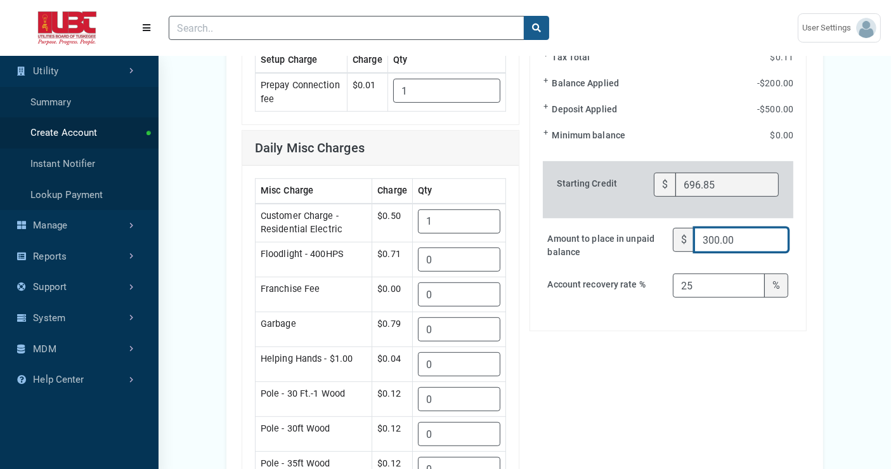
click at [846, 233] on div "Basic Details Account Info Meter Info Meters Add Meter + Meter Number Type Last…" at bounding box center [525, 286] width 732 height 1449
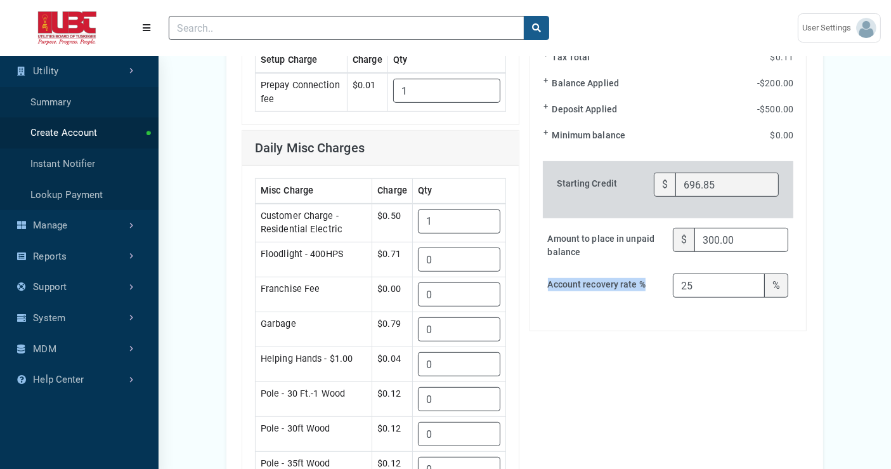
drag, startPoint x: 548, startPoint y: 280, endPoint x: 656, endPoint y: 285, distance: 107.9
click at [656, 285] on label "Account recovery rate %" at bounding box center [606, 290] width 126 height 34
click at [697, 315] on div "Account Balance $ 100.00 Balance to be Applied $ -200.00 Deposit to be Applied …" at bounding box center [668, 57] width 276 height 545
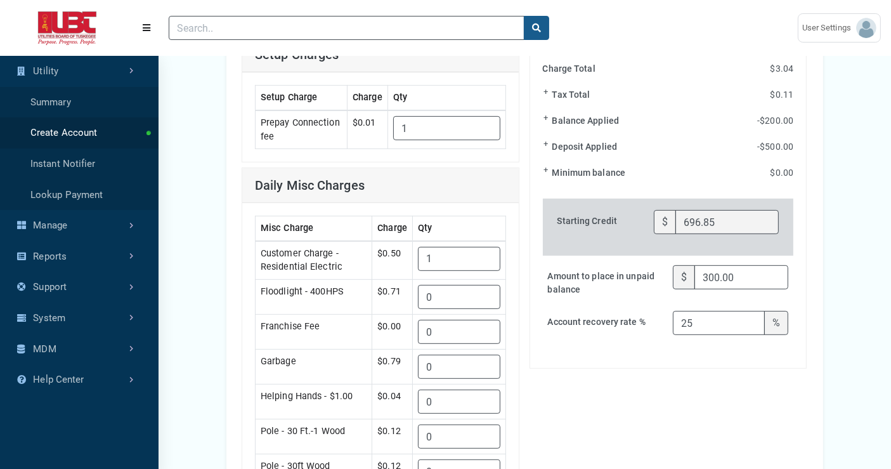
scroll to position [555, 0]
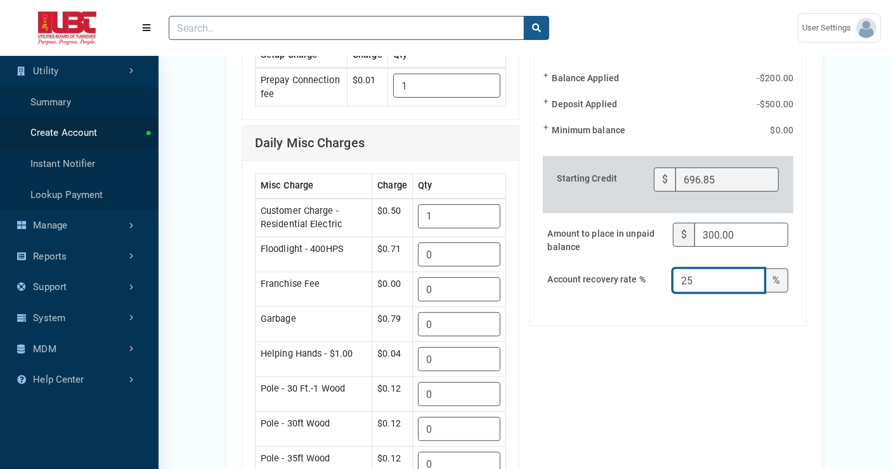
drag, startPoint x: 699, startPoint y: 277, endPoint x: 674, endPoint y: 274, distance: 24.9
click at [674, 274] on input "25" at bounding box center [719, 280] width 92 height 24
drag, startPoint x: 546, startPoint y: 228, endPoint x: 589, endPoint y: 252, distance: 49.1
click at [589, 252] on label "Amount to place in unpaid balance" at bounding box center [606, 241] width 126 height 36
click at [628, 252] on label "Amount to place in unpaid balance" at bounding box center [606, 241] width 126 height 36
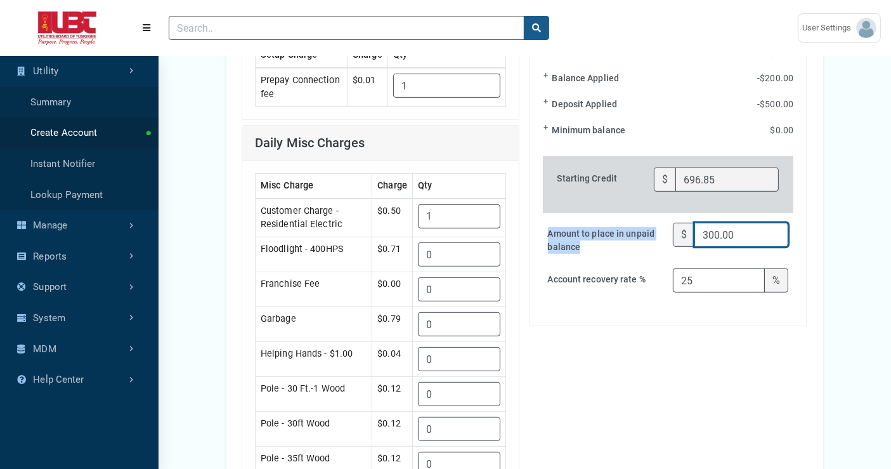
click at [694, 247] on input "300.00" at bounding box center [741, 235] width 94 height 24
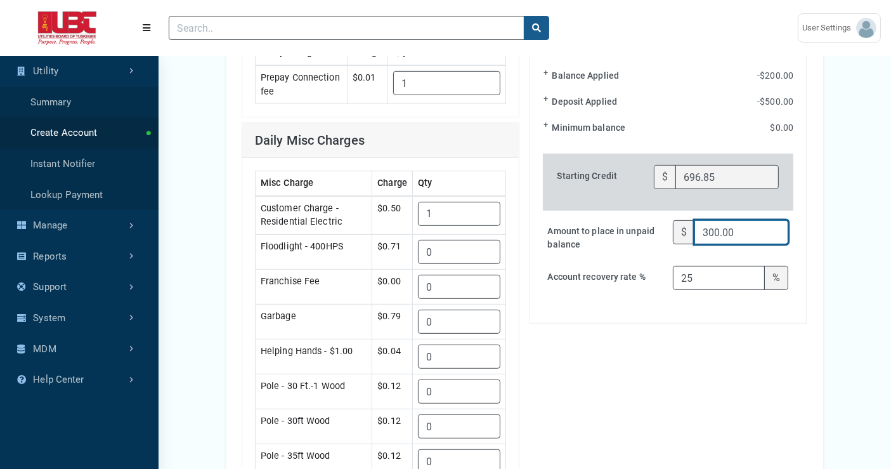
scroll to position [563, 0]
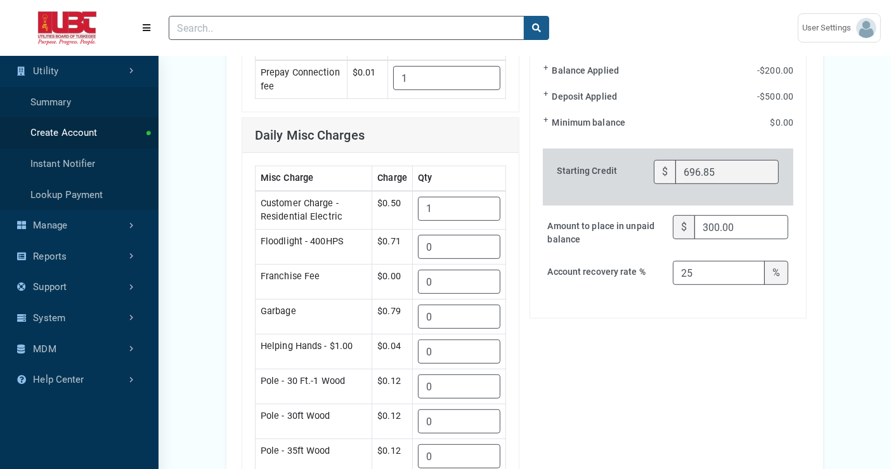
click at [869, 196] on div "Basic Details Account Info Meter Info Meters Add Meter + Meter Number Type Last…" at bounding box center [525, 274] width 732 height 1449
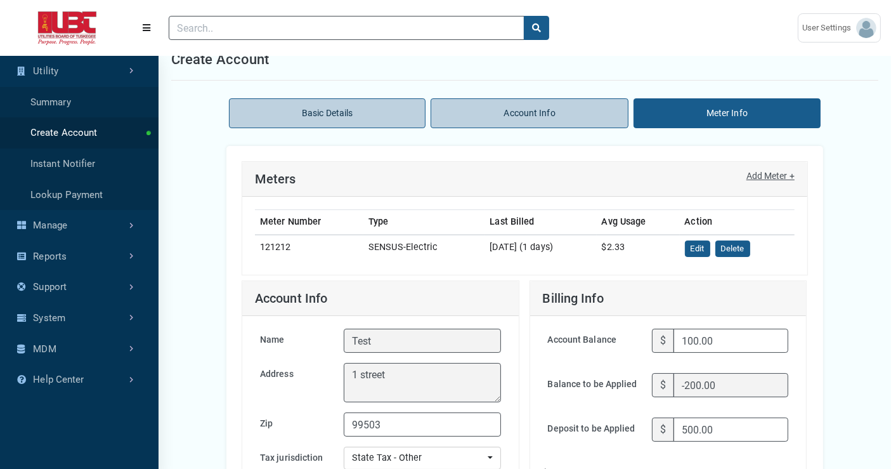
scroll to position [0, 0]
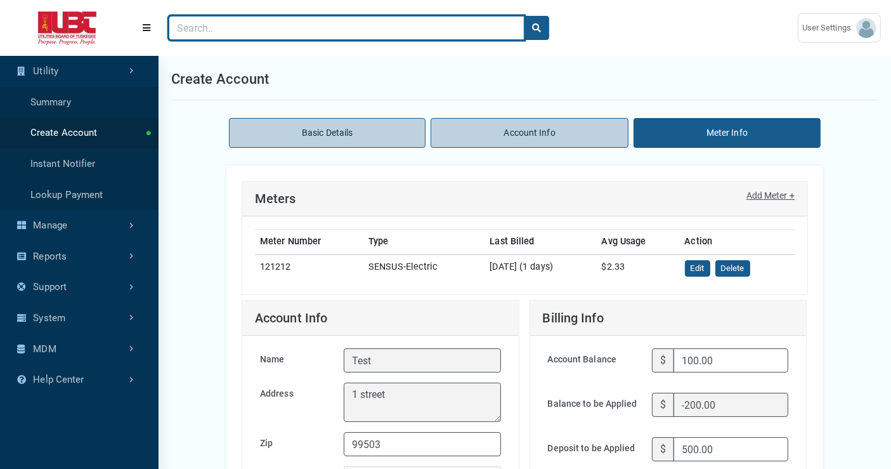
click at [268, 19] on input "Search" at bounding box center [347, 28] width 356 height 24
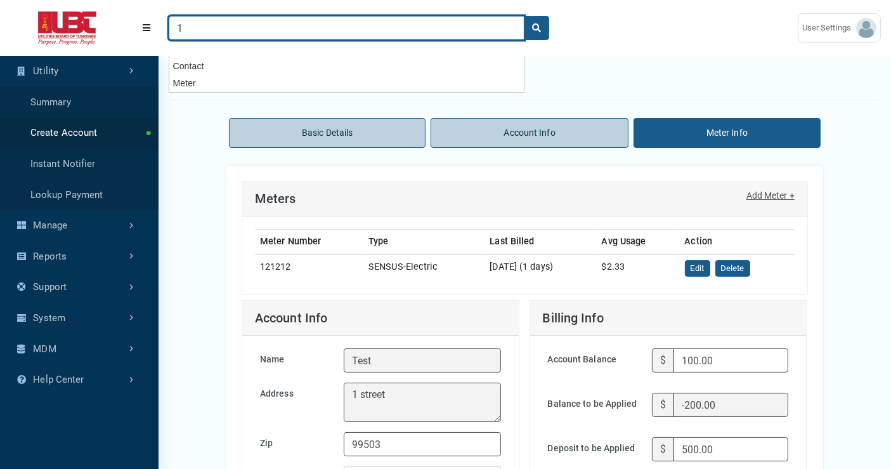
type input "1"
click at [524, 16] on button "search" at bounding box center [536, 28] width 25 height 24
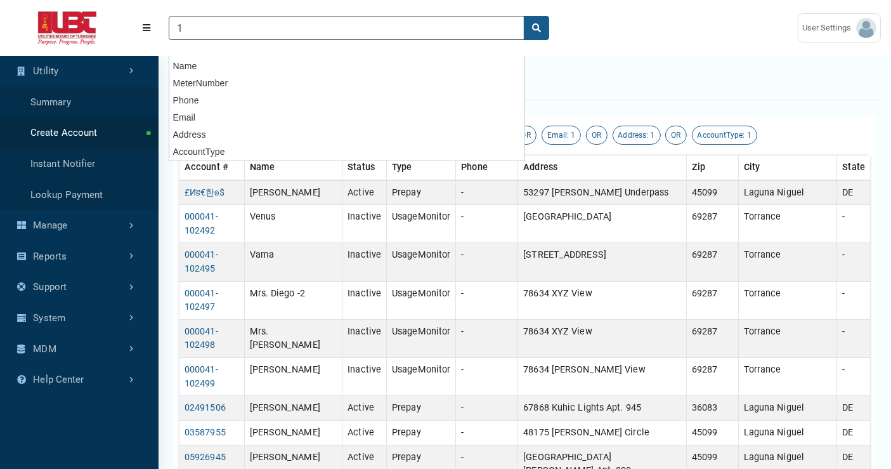
click at [635, 79] on div "Search results" at bounding box center [524, 79] width 707 height 42
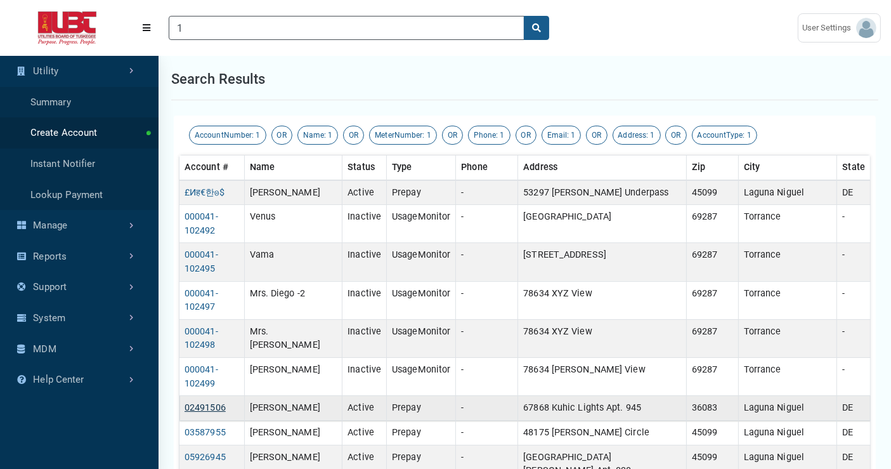
click at [211, 402] on link "02491506" at bounding box center [205, 407] width 41 height 11
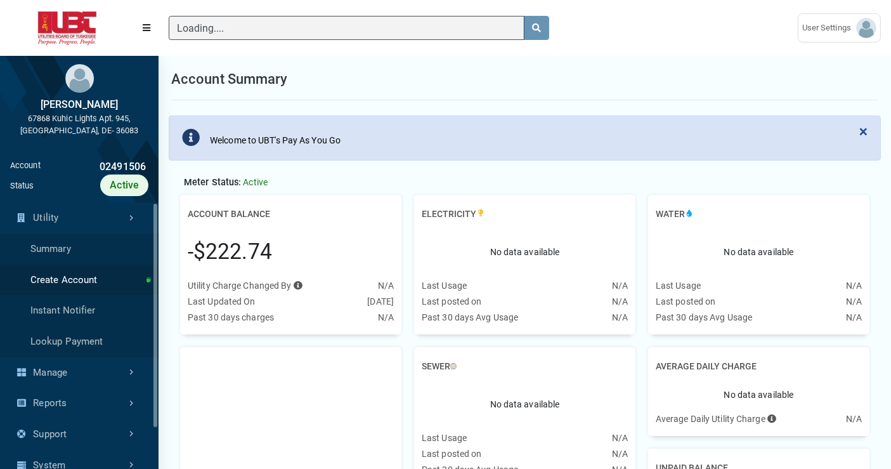
scroll to position [96, 206]
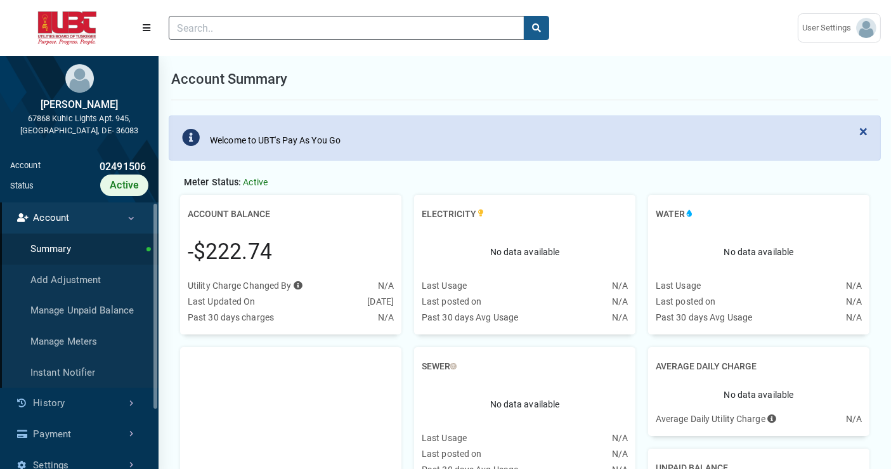
drag, startPoint x: 175, startPoint y: 80, endPoint x: 275, endPoint y: 88, distance: 100.5
click at [275, 88] on h1 "Account Summary" at bounding box center [229, 78] width 117 height 21
click at [362, 84] on div "Account Summary" at bounding box center [524, 79] width 707 height 42
drag, startPoint x: 178, startPoint y: 80, endPoint x: 248, endPoint y: 82, distance: 70.4
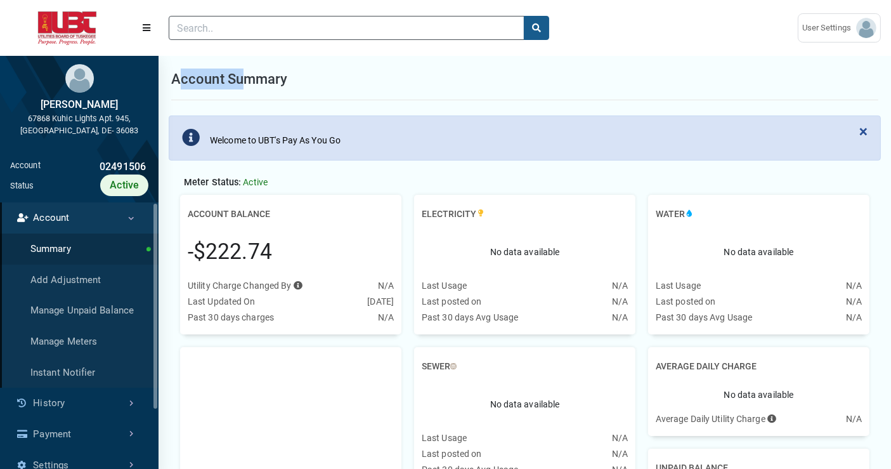
click at [248, 82] on h1 "Account Summary" at bounding box center [229, 78] width 117 height 21
click at [342, 95] on div "Account Summary" at bounding box center [524, 79] width 707 height 42
drag, startPoint x: 211, startPoint y: 140, endPoint x: 346, endPoint y: 140, distance: 135.7
click at [346, 140] on div "Welcome to UBT's Pay As You Go" at bounding box center [275, 138] width 141 height 29
click at [462, 88] on div "Account Summary" at bounding box center [524, 79] width 707 height 42
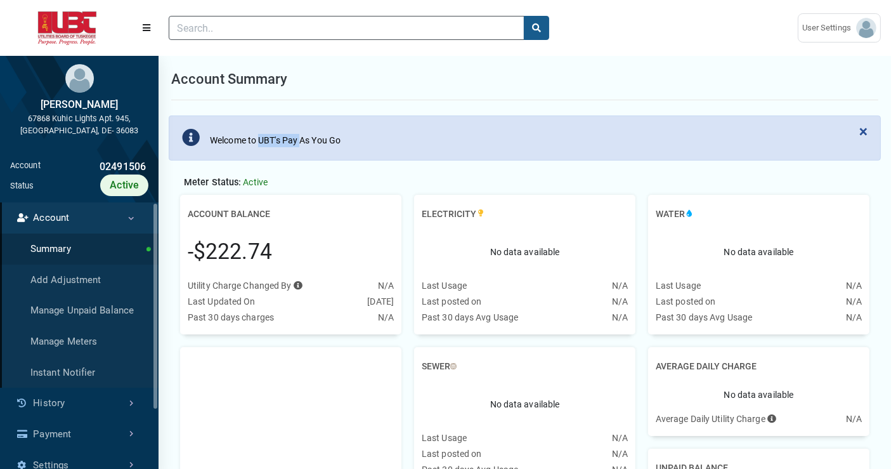
drag, startPoint x: 258, startPoint y: 139, endPoint x: 299, endPoint y: 129, distance: 41.7
click at [299, 129] on div "Welcome to UBT's Pay As You Go" at bounding box center [275, 138] width 141 height 29
click at [605, 72] on div "Account Summary" at bounding box center [524, 79] width 707 height 42
click at [865, 130] on span "×" at bounding box center [863, 131] width 8 height 18
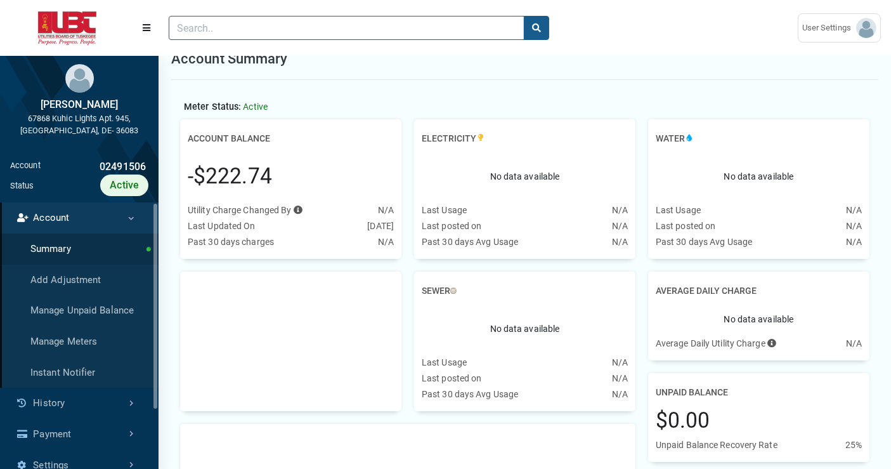
scroll to position [0, 0]
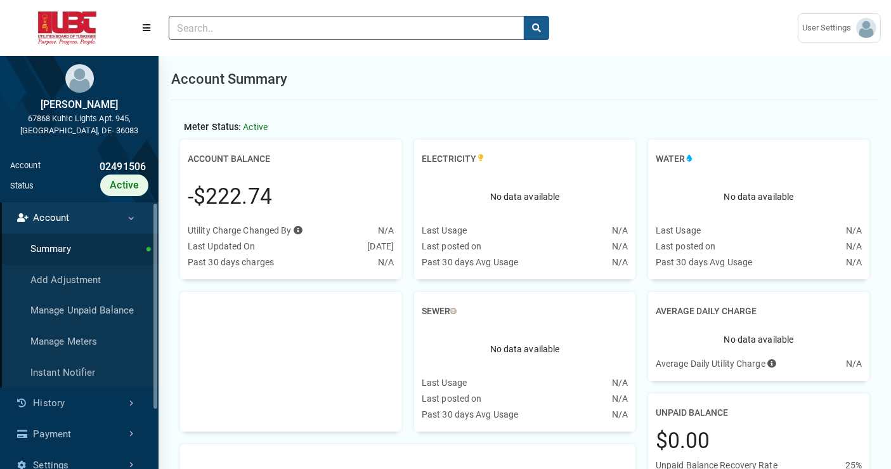
drag, startPoint x: 185, startPoint y: 160, endPoint x: 268, endPoint y: 208, distance: 96.6
click at [268, 208] on div "Account Balance -$222.74 Utility Charge Changed By Press Tab key to access addi…" at bounding box center [290, 210] width 221 height 140
drag, startPoint x: 423, startPoint y: 153, endPoint x: 561, endPoint y: 230, distance: 157.8
click at [561, 230] on div "Electricity No data available Last Usage N/A Last posted on N/A Past 30 days Av…" at bounding box center [524, 210] width 221 height 140
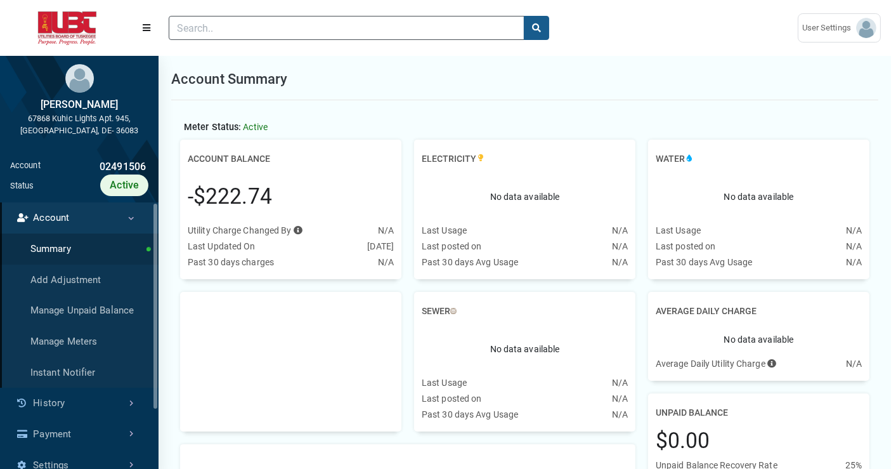
drag, startPoint x: 658, startPoint y: 154, endPoint x: 695, endPoint y: 178, distance: 44.5
click at [695, 178] on div "Water No data available Last Usage N/A Last posted on N/A Past 30 days Avg Usag…" at bounding box center [758, 210] width 221 height 140
click at [78, 281] on link "Add Adjustment" at bounding box center [79, 279] width 159 height 31
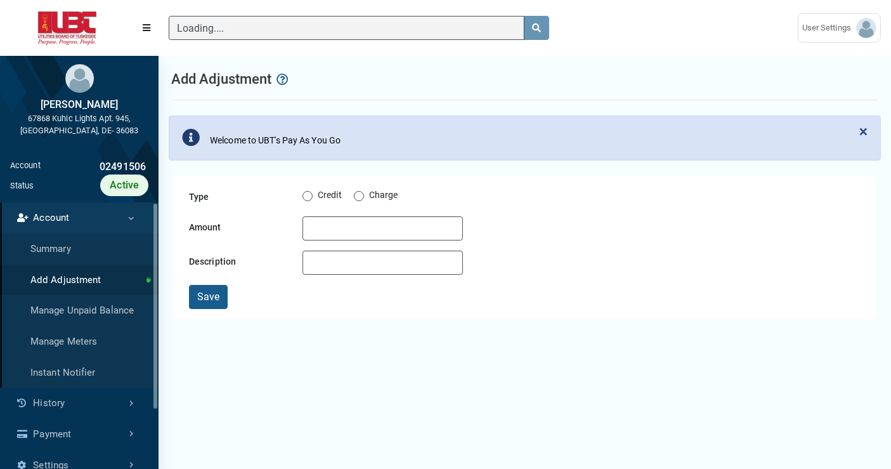
click at [318, 195] on label "Credit" at bounding box center [330, 195] width 24 height 15
click at [311, 195] on input "Credit" at bounding box center [307, 194] width 10 height 13
radio input "true"
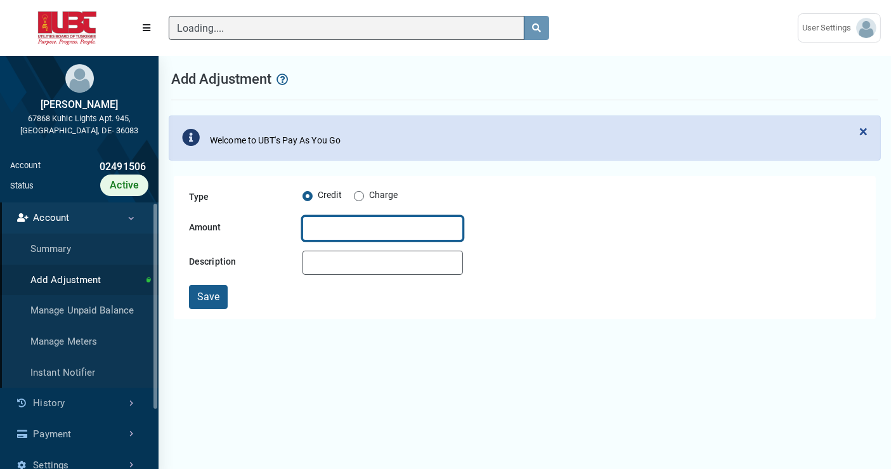
click at [334, 219] on input "Amount" at bounding box center [382, 228] width 160 height 24
type input "25"
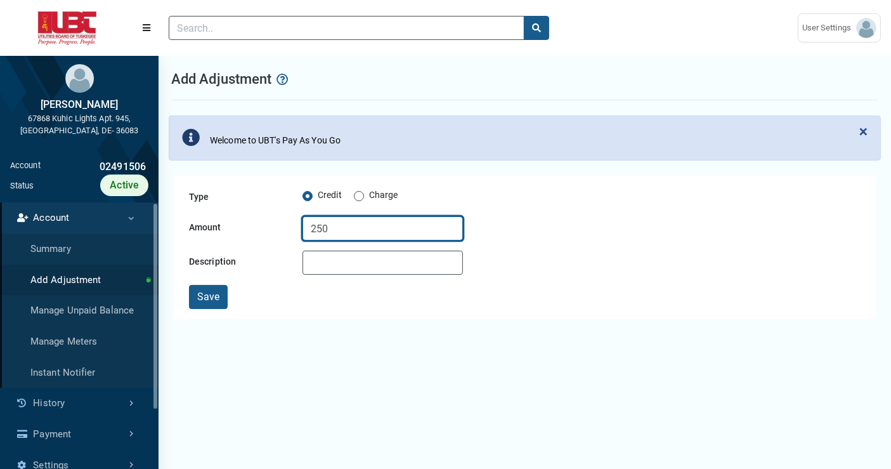
type input "250"
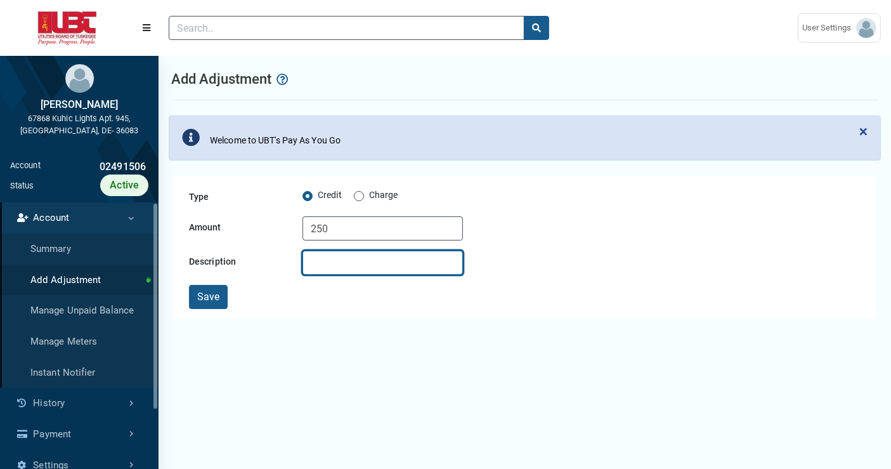
click at [351, 266] on input "Description" at bounding box center [382, 262] width 160 height 24
type input "test"
click at [190, 309] on div "Type Credit Charge Amount 250 Description test Save" at bounding box center [525, 247] width 702 height 143
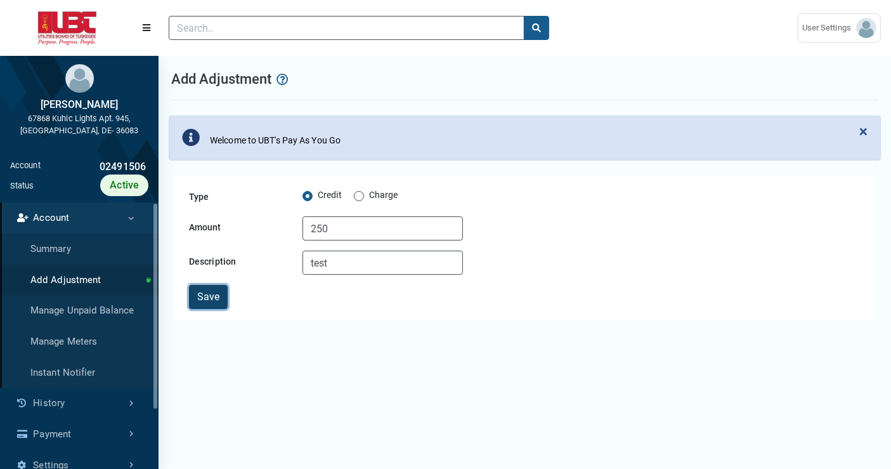
click at [204, 300] on button "Save" at bounding box center [208, 297] width 39 height 24
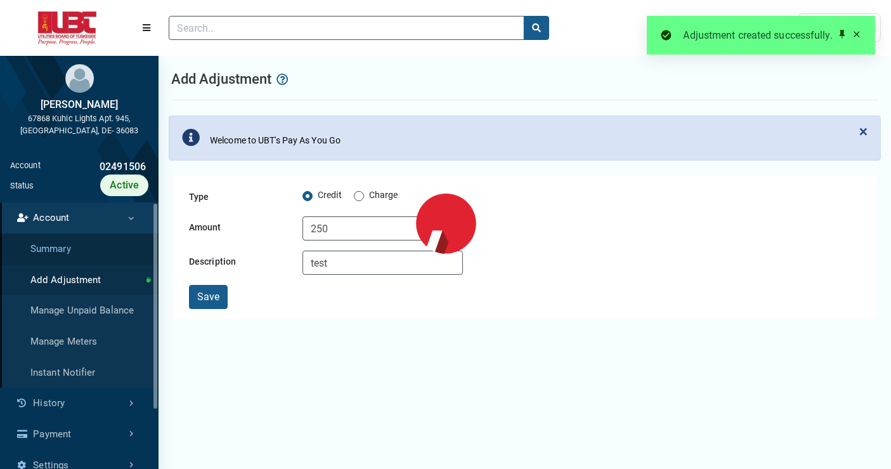
click at [56, 245] on link "Summary" at bounding box center [79, 248] width 159 height 31
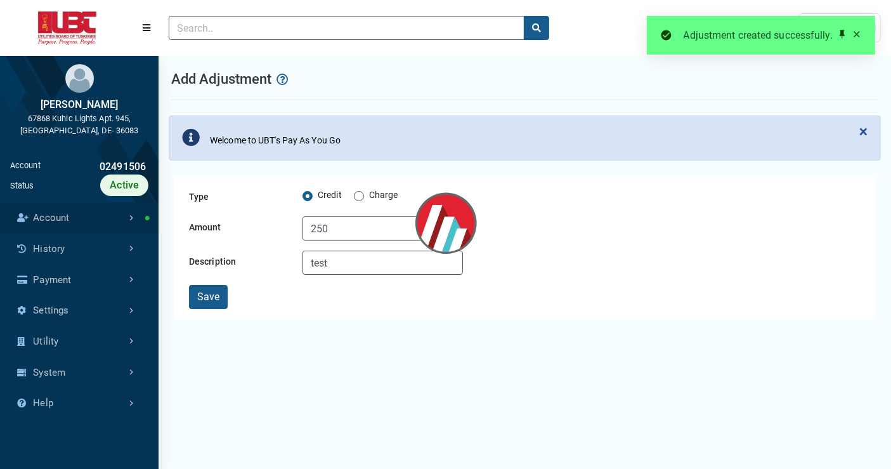
click at [84, 207] on link "Account" at bounding box center [79, 217] width 159 height 31
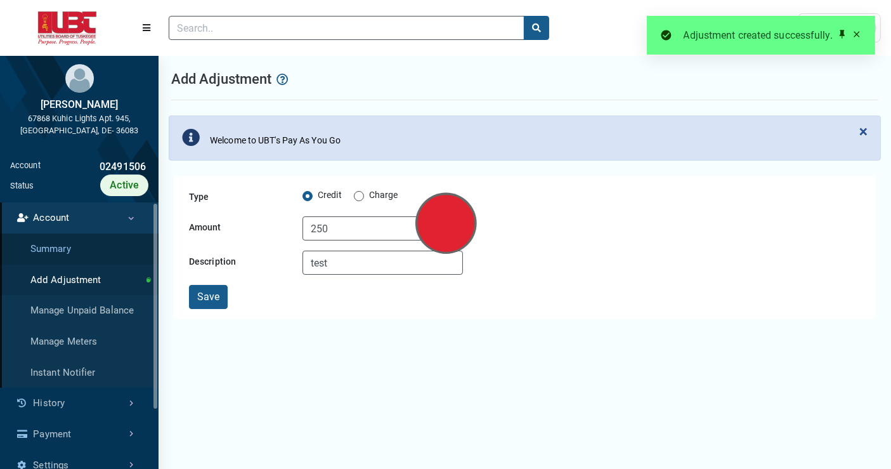
click at [45, 247] on link "Summary" at bounding box center [79, 248] width 159 height 31
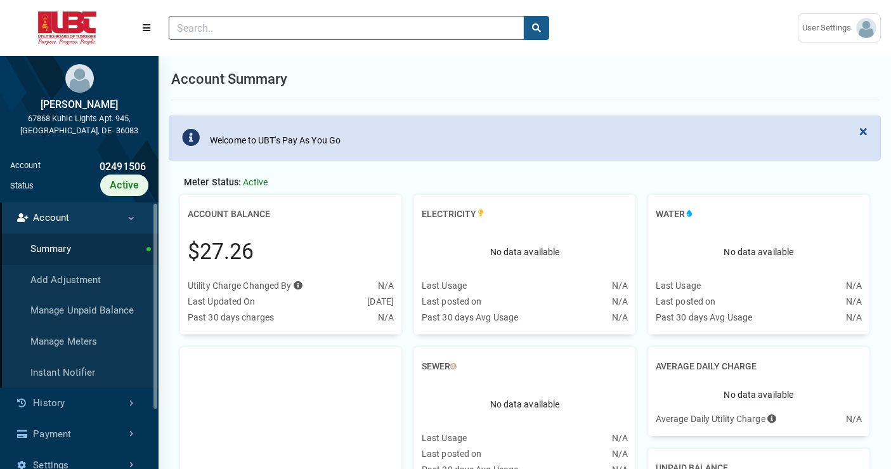
click at [65, 29] on img at bounding box center [67, 28] width 114 height 34
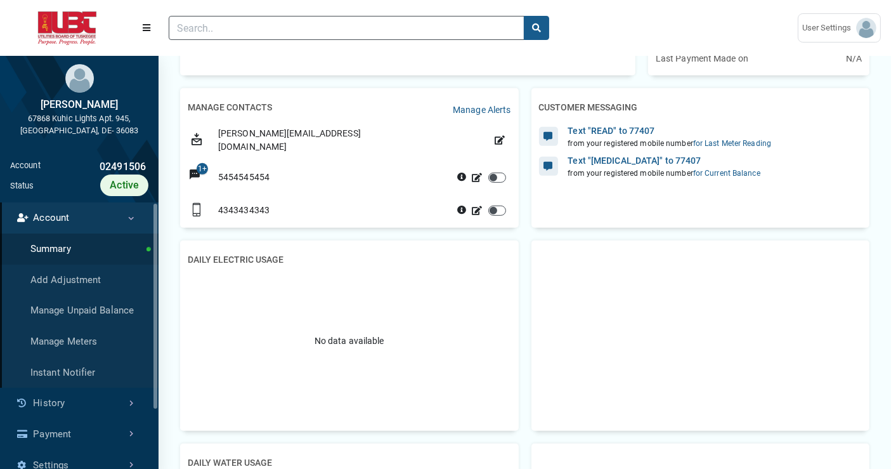
scroll to position [70, 0]
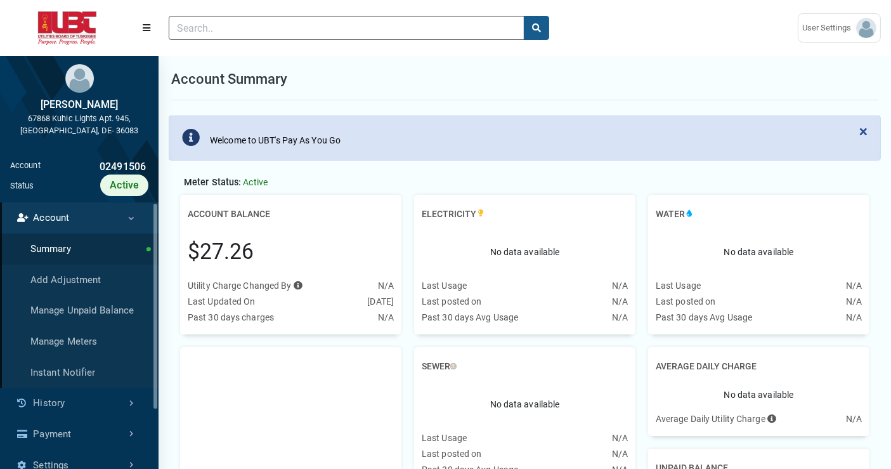
scroll to position [5, 0]
drag, startPoint x: 200, startPoint y: 249, endPoint x: 240, endPoint y: 249, distance: 39.3
click at [240, 249] on div "$27.26" at bounding box center [221, 252] width 67 height 32
click at [307, 257] on div "$27.26" at bounding box center [291, 252] width 206 height 53
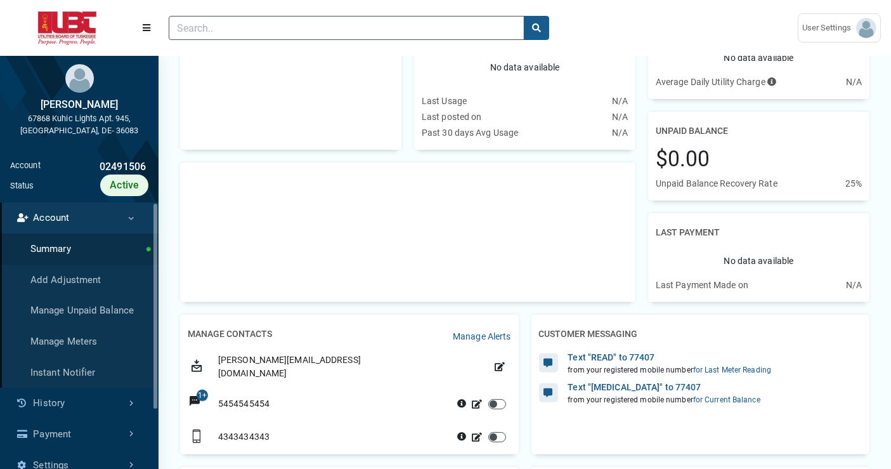
scroll to position [0, 0]
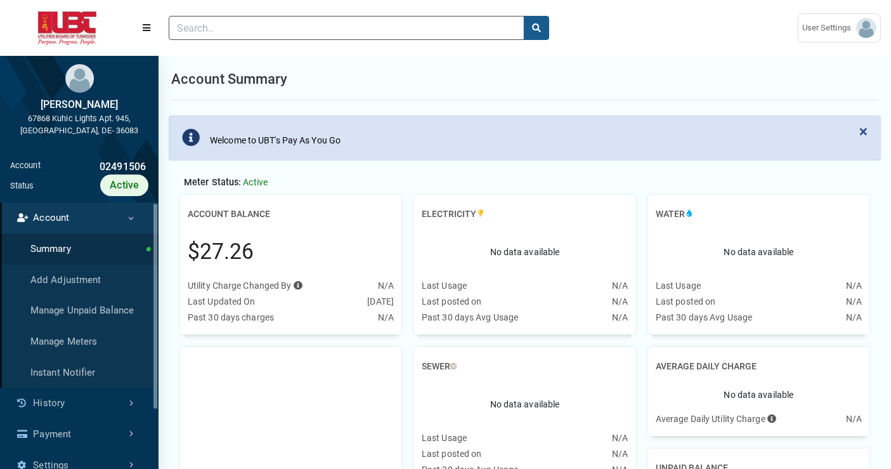
click at [538, 61] on div "Account Summary" at bounding box center [524, 79] width 707 height 42
click at [864, 129] on span "×" at bounding box center [863, 131] width 8 height 18
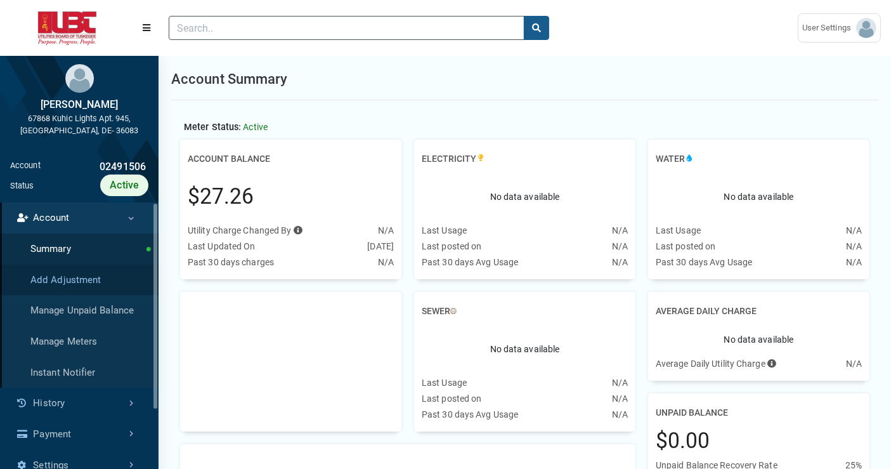
click at [81, 284] on link "Add Adjustment" at bounding box center [79, 279] width 159 height 31
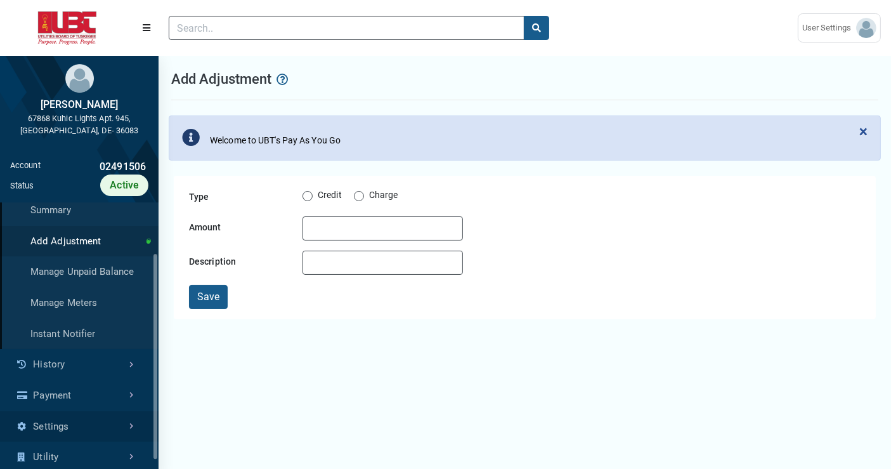
scroll to position [93, 0]
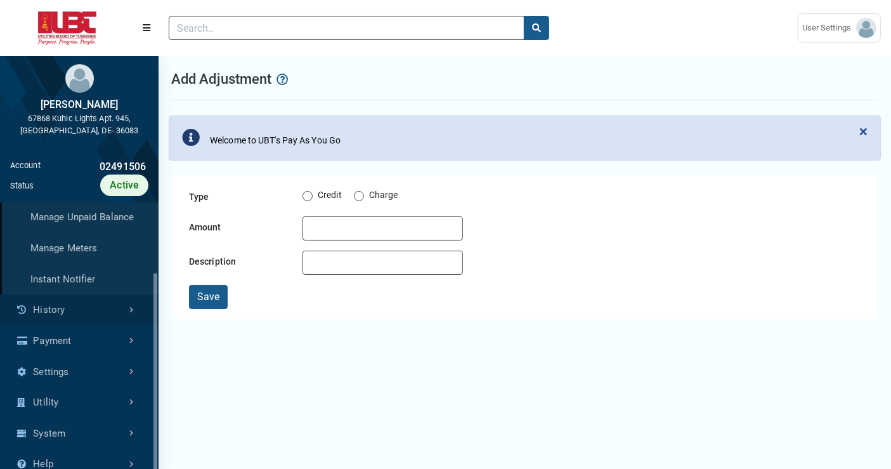
click at [78, 308] on link "History" at bounding box center [79, 309] width 159 height 31
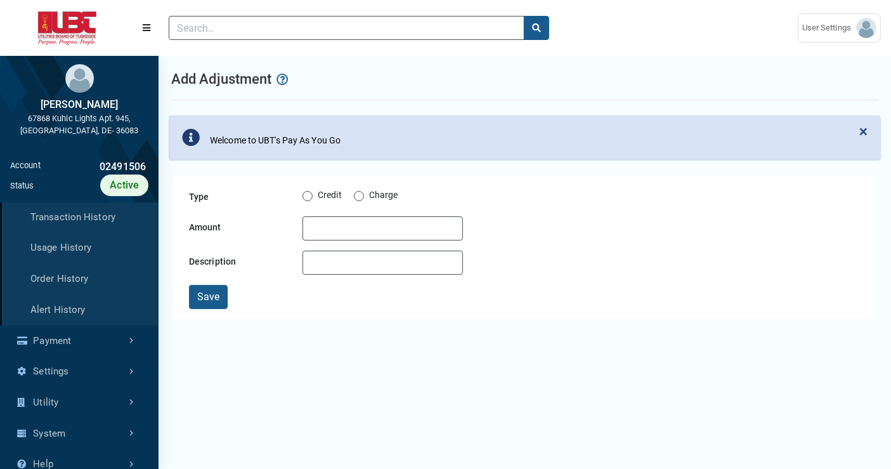
scroll to position [0, 0]
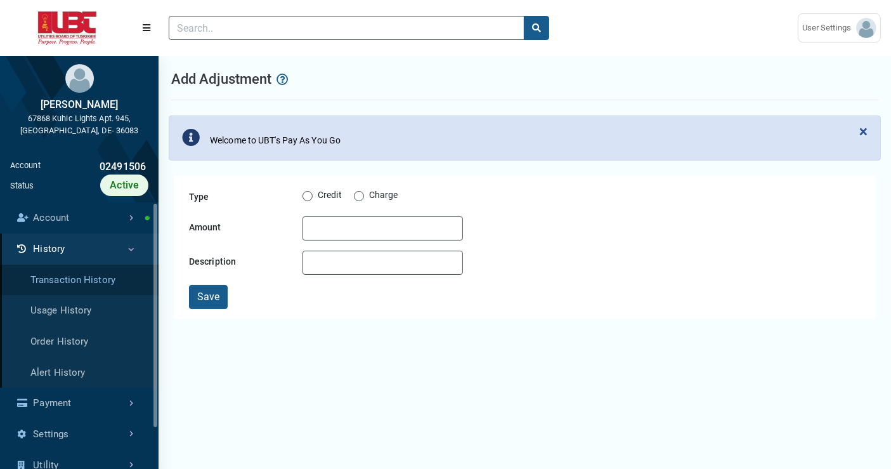
click at [98, 284] on link "Transaction History" at bounding box center [79, 279] width 159 height 31
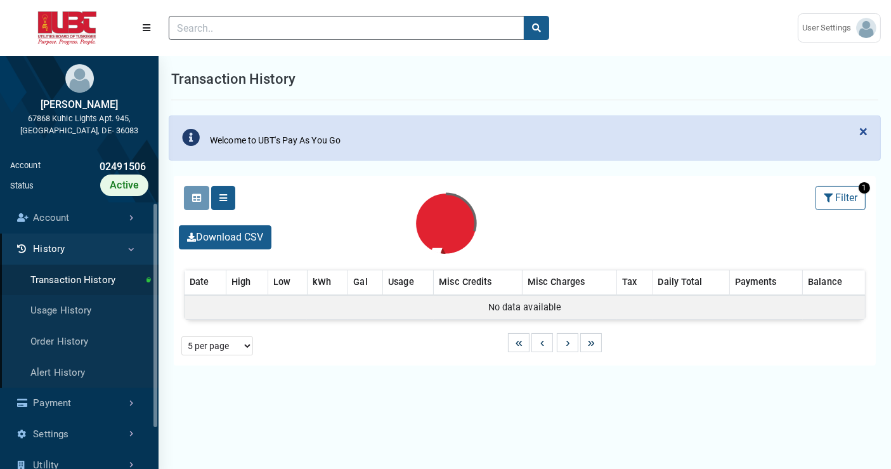
select select "25 per page"
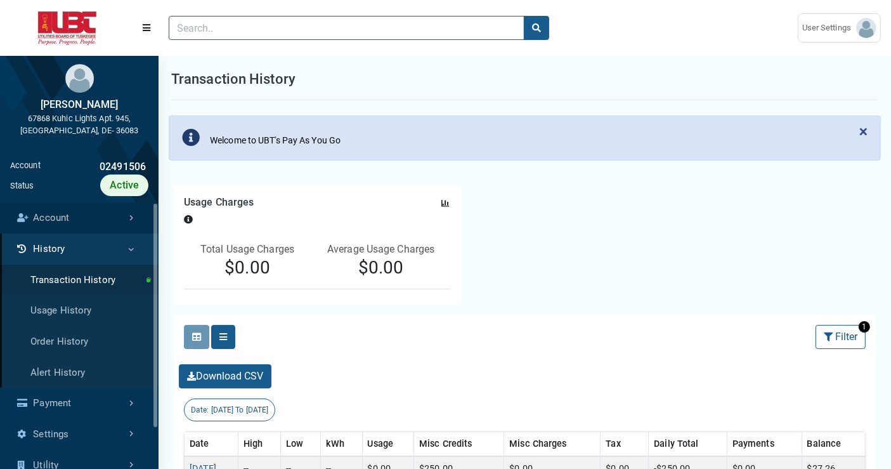
click at [77, 223] on link "Account" at bounding box center [79, 217] width 159 height 31
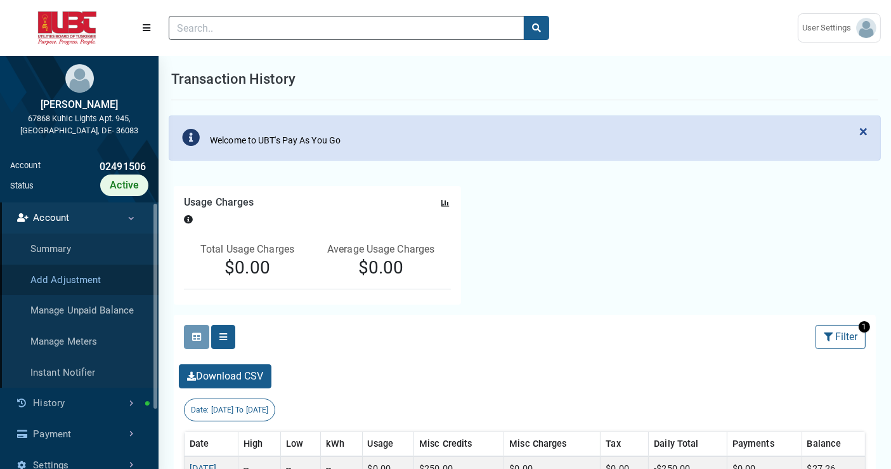
click at [88, 276] on link "Add Adjustment" at bounding box center [79, 279] width 159 height 31
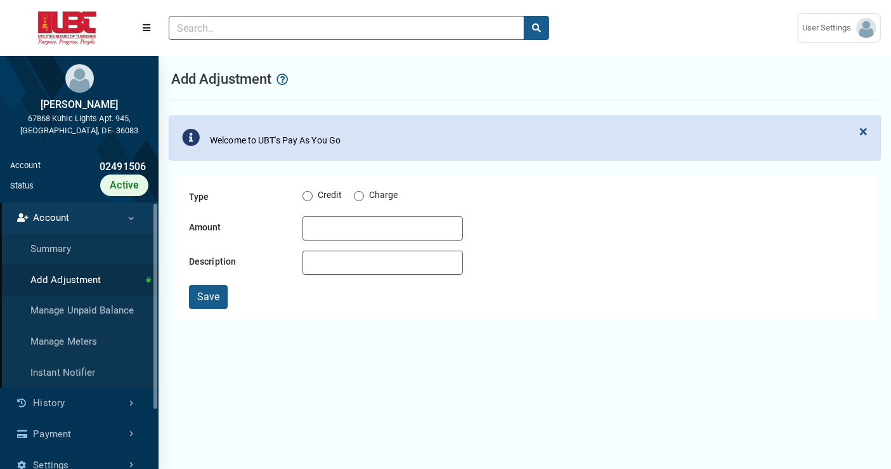
click at [369, 195] on label "Charge" at bounding box center [383, 195] width 29 height 15
click at [362, 195] on input "Charge" at bounding box center [359, 194] width 10 height 13
radio input "true"
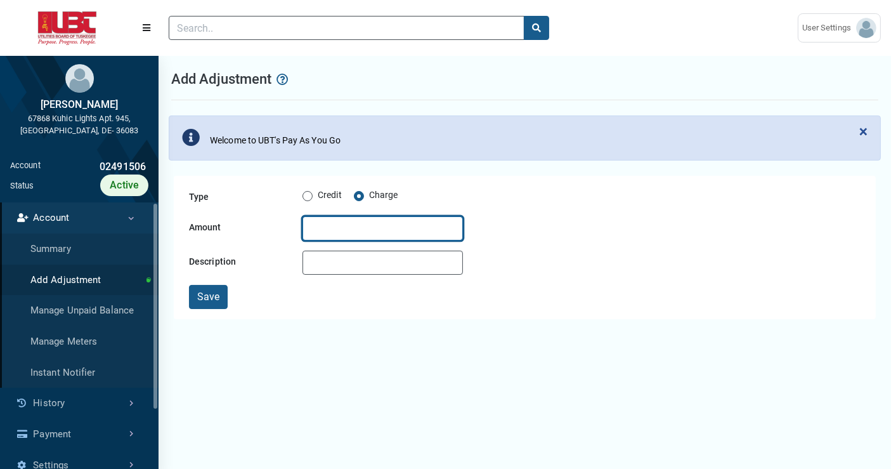
click at [358, 222] on input "Amount" at bounding box center [382, 228] width 160 height 24
type input "250"
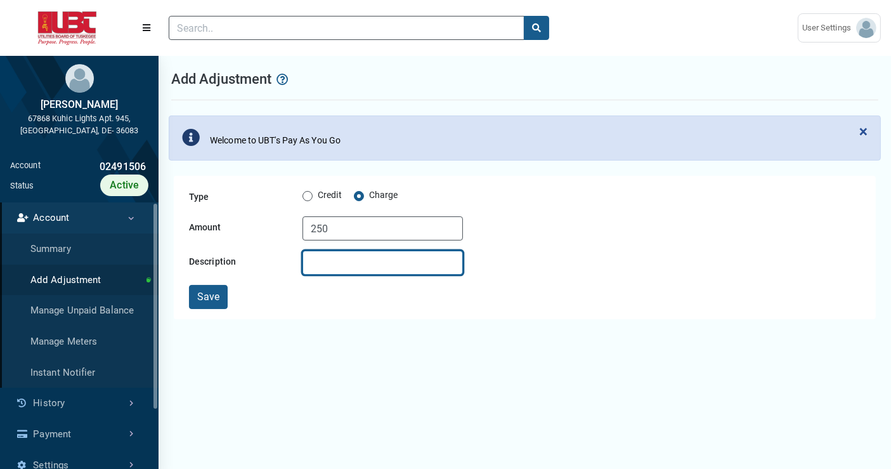
click at [376, 266] on input "Description" at bounding box center [382, 262] width 160 height 24
type input "test"
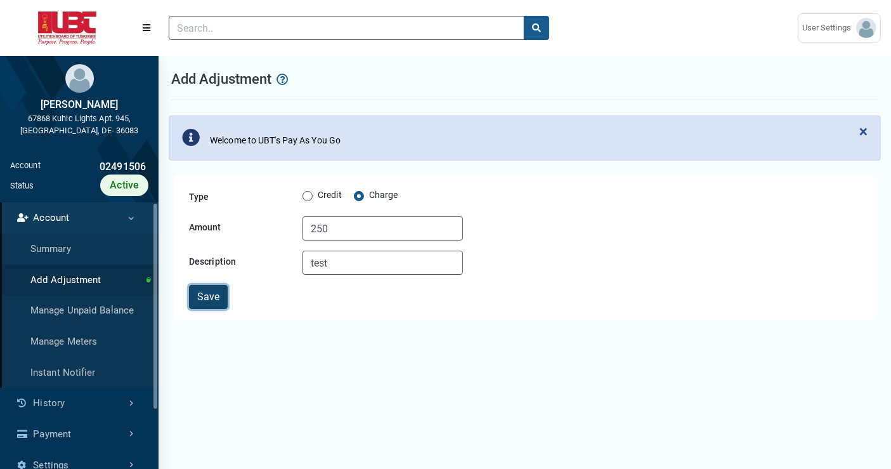
click at [214, 297] on button "Save" at bounding box center [208, 297] width 39 height 24
